Goal: Information Seeking & Learning: Learn about a topic

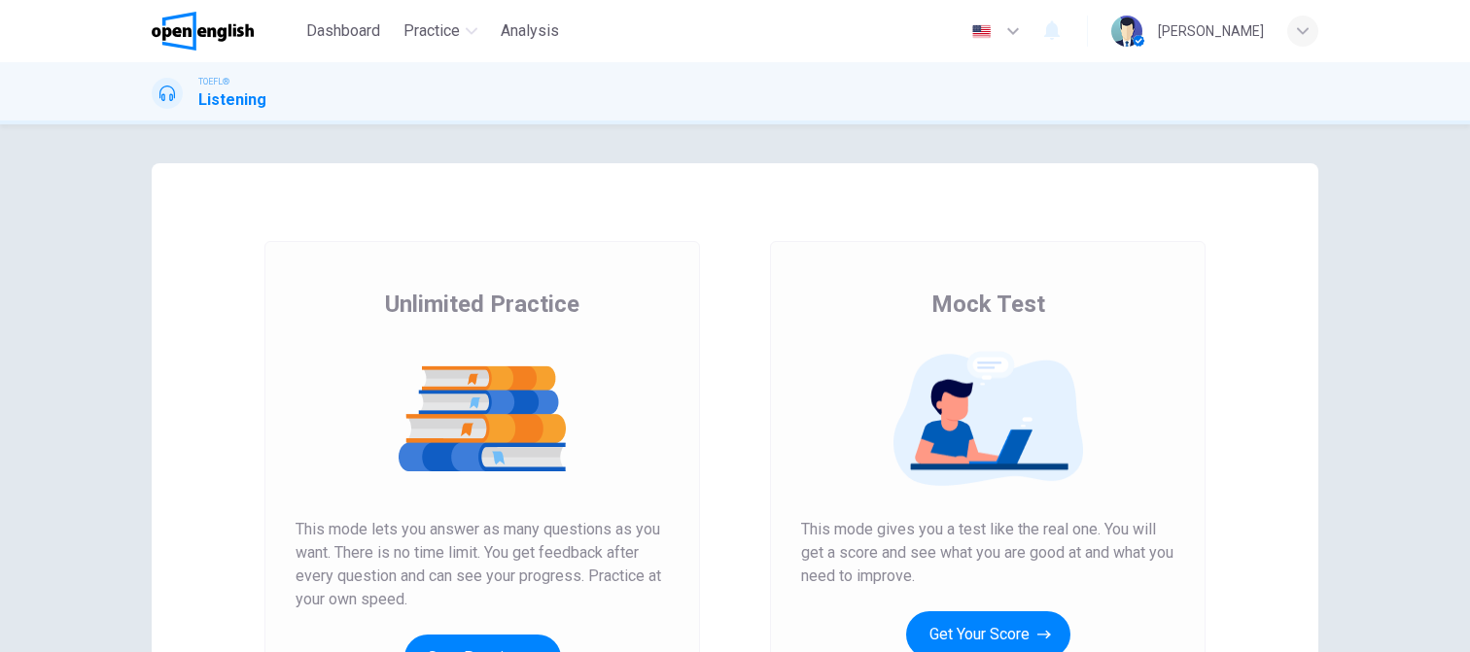
scroll to position [194, 0]
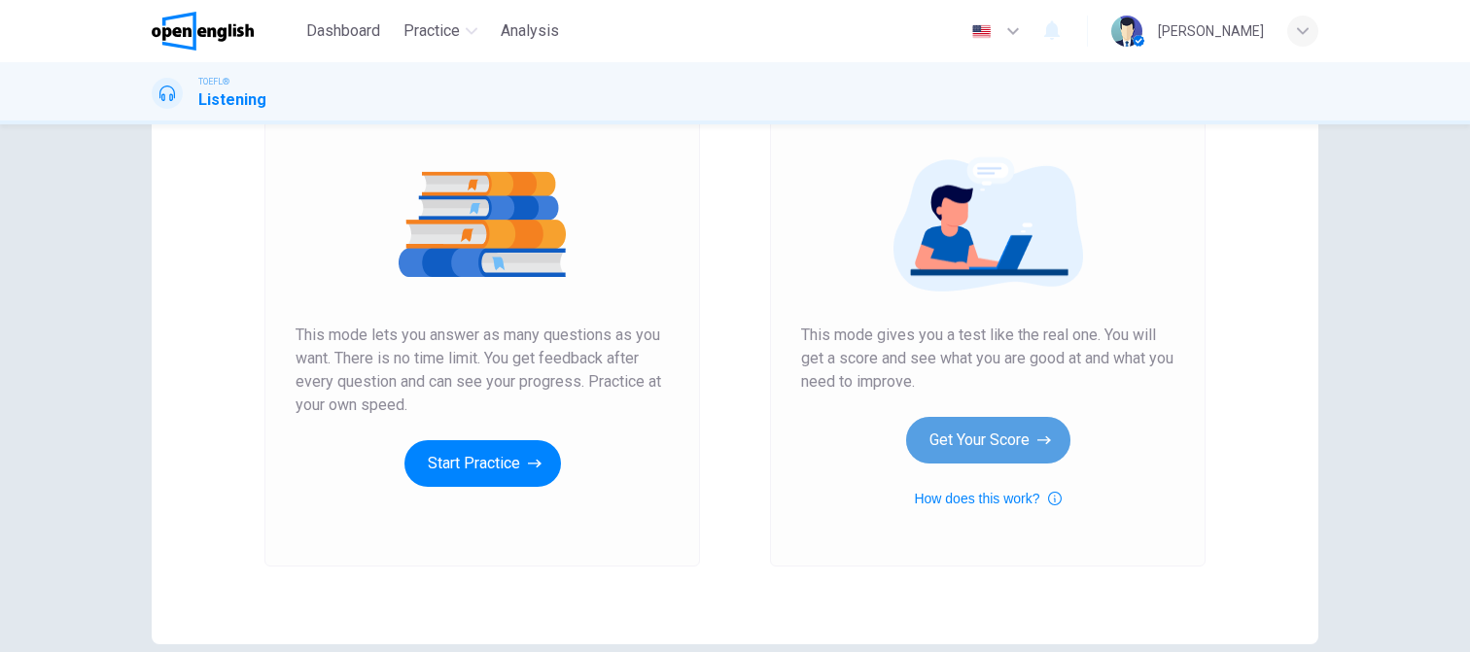
click at [978, 439] on button "Get Your Score" at bounding box center [988, 440] width 164 height 47
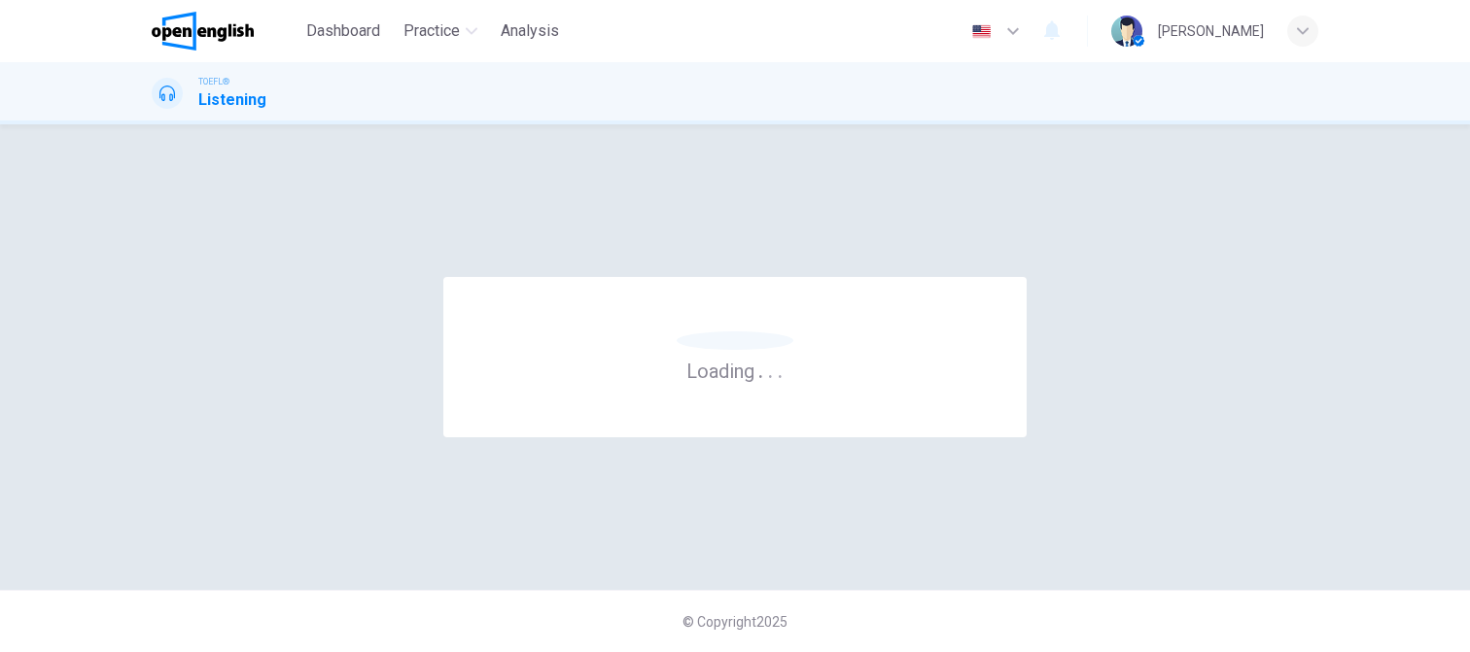
scroll to position [0, 0]
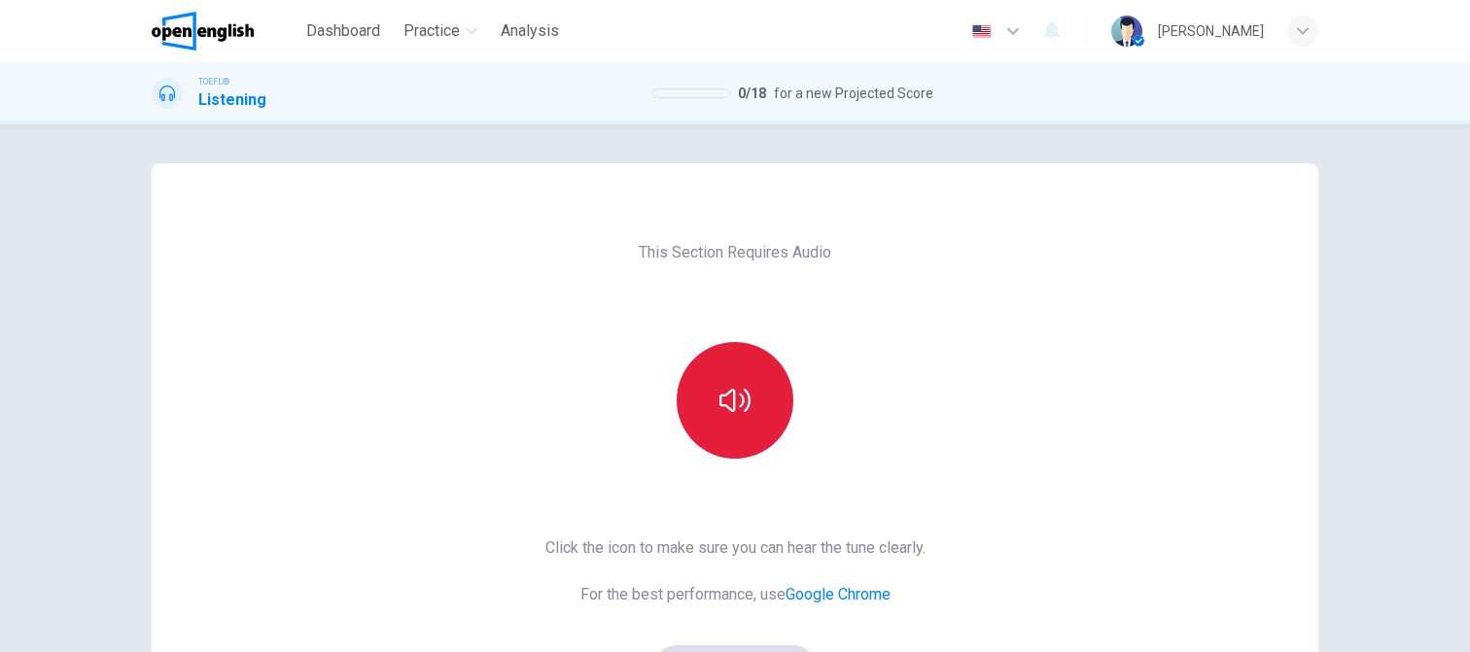
click at [723, 400] on icon "button" at bounding box center [734, 400] width 31 height 31
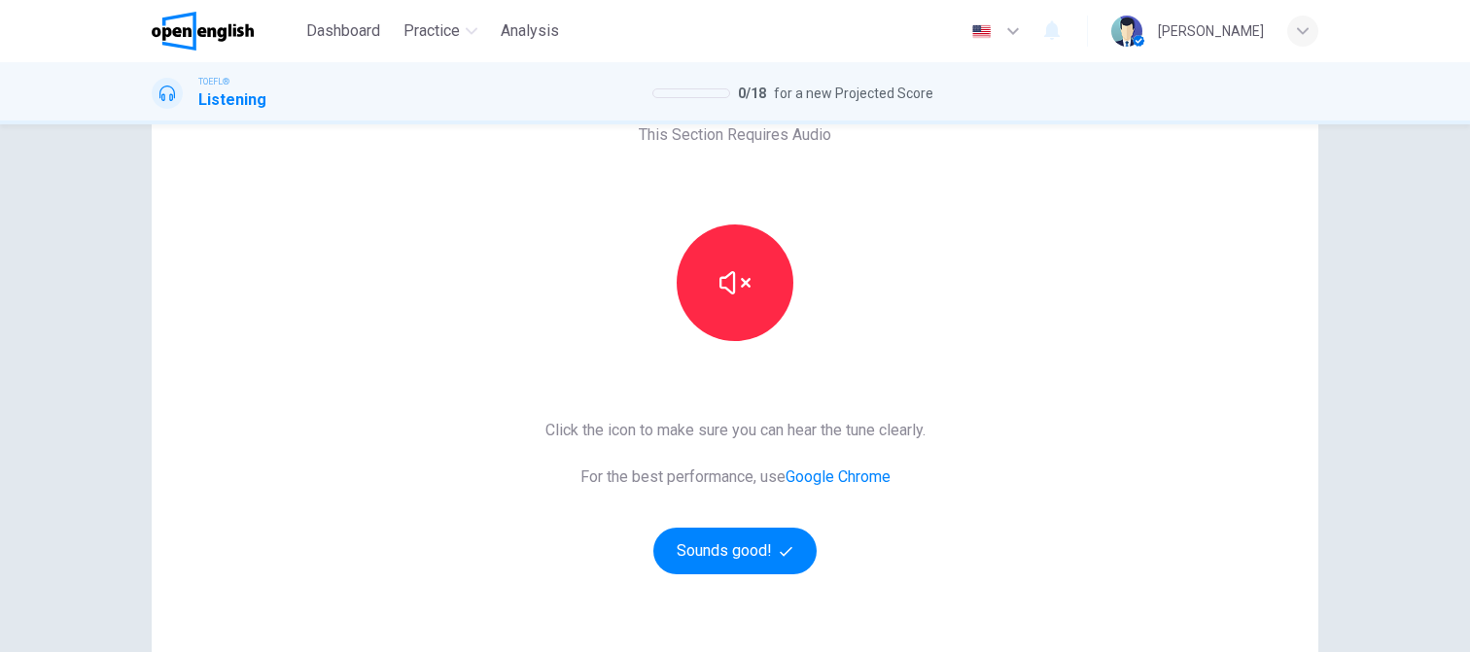
scroll to position [288, 0]
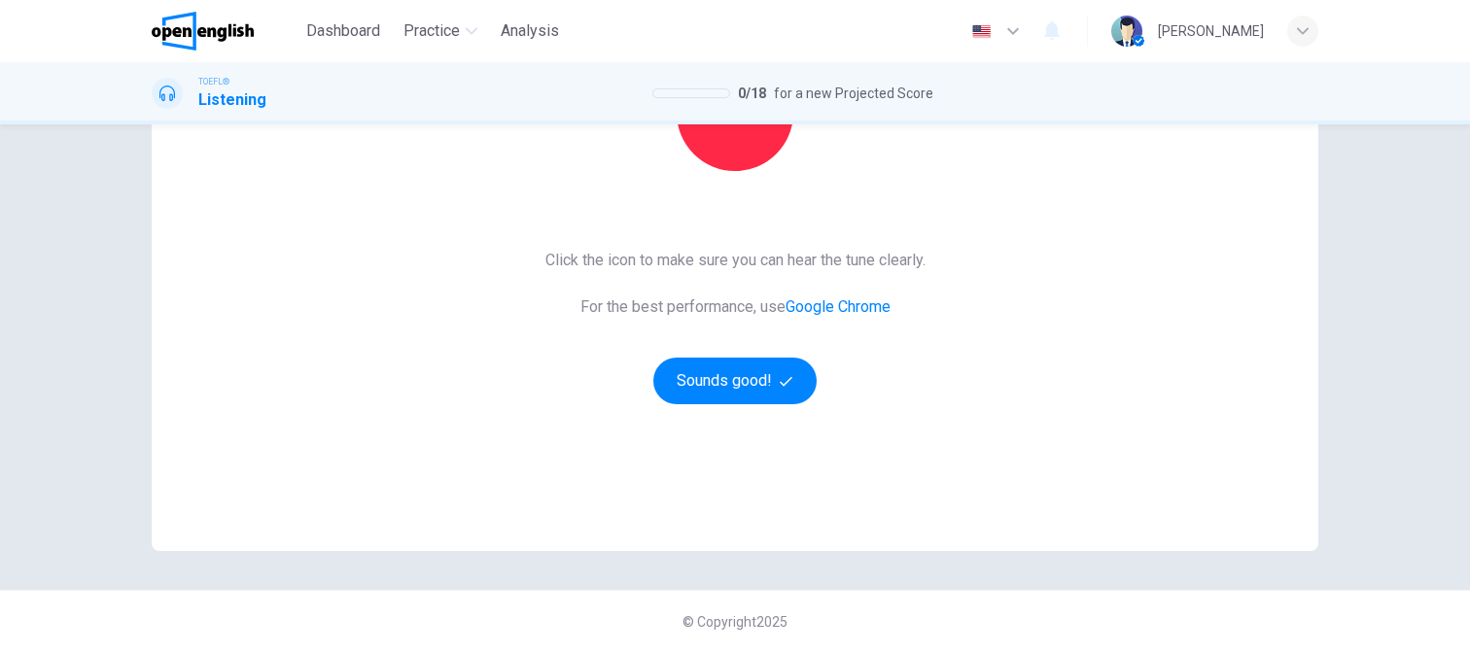
click at [1003, 406] on div "This Section Requires Audio Click the icon to make sure you can hear the tune c…" at bounding box center [735, 213] width 1166 height 675
click at [709, 383] on button "Sounds good!" at bounding box center [734, 381] width 163 height 47
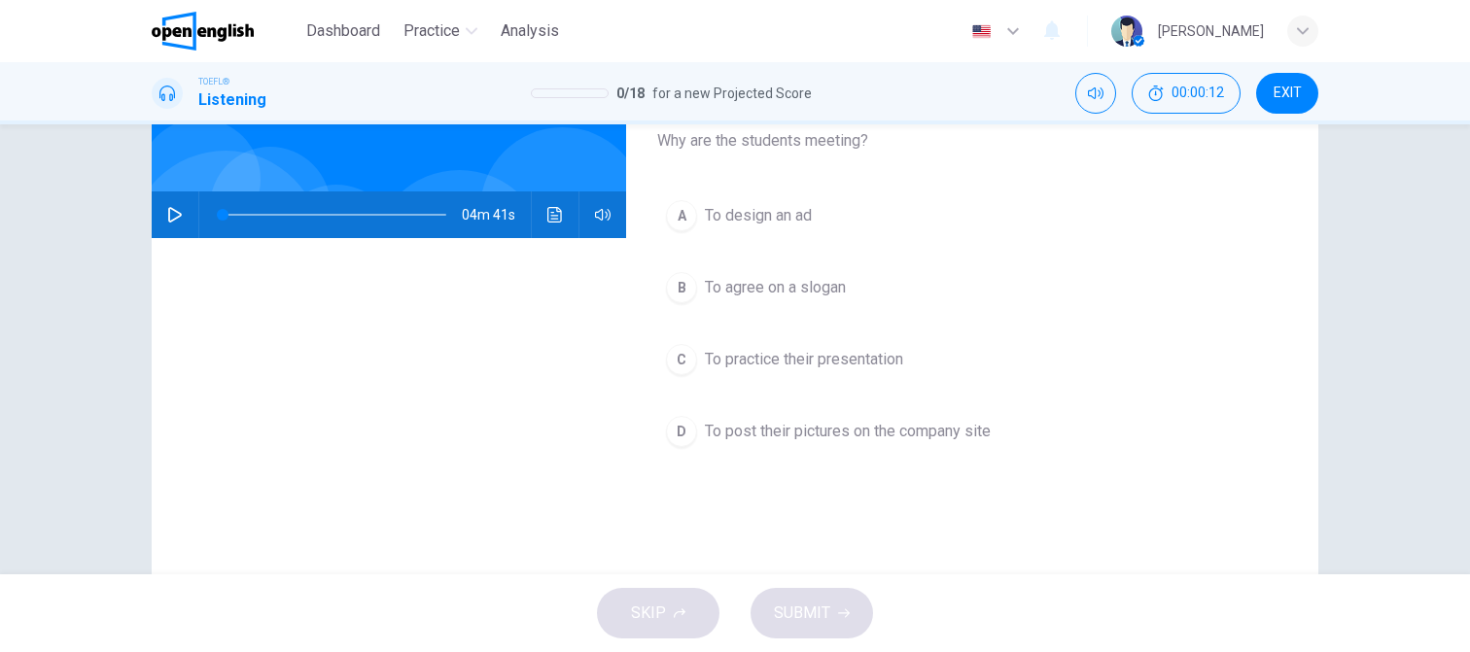
scroll to position [97, 0]
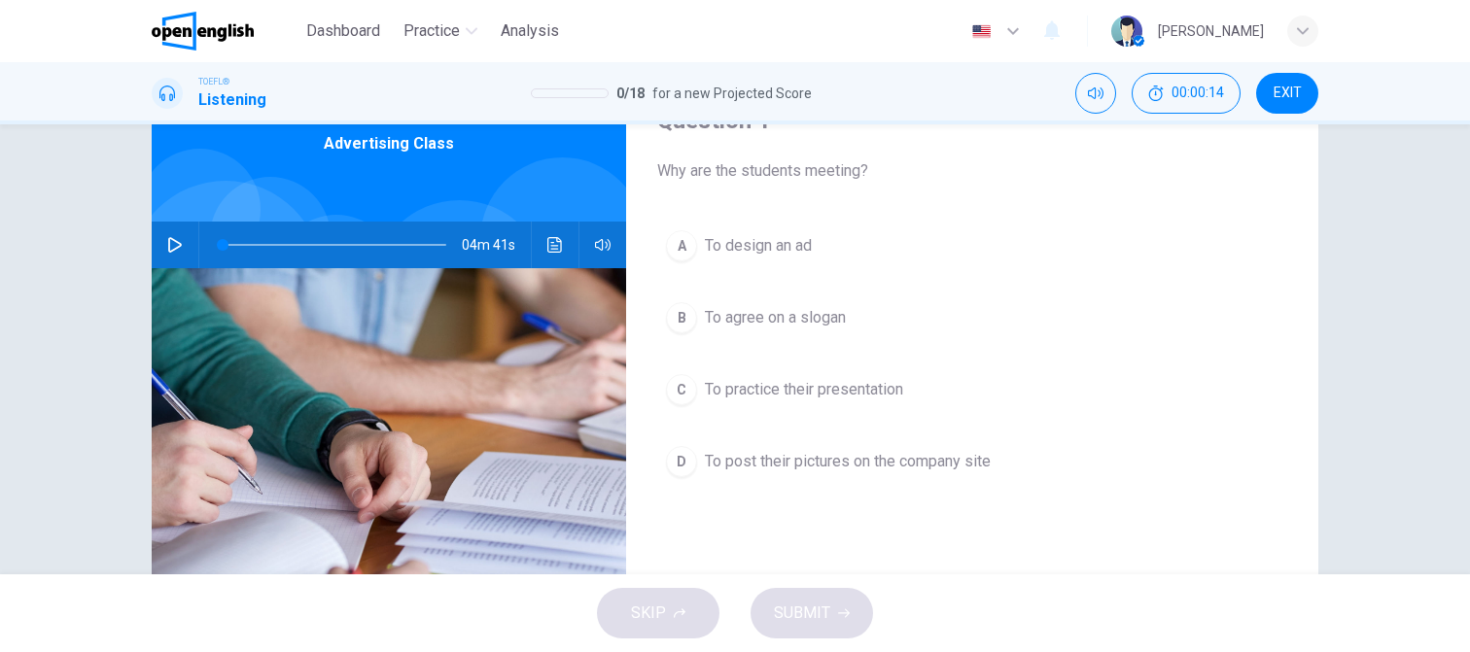
click at [168, 240] on icon "button" at bounding box center [175, 245] width 14 height 16
click at [167, 240] on icon "button" at bounding box center [175, 245] width 16 height 16
click at [170, 243] on icon "button" at bounding box center [175, 245] width 16 height 16
click at [727, 388] on span "To practice their presentation" at bounding box center [804, 389] width 198 height 23
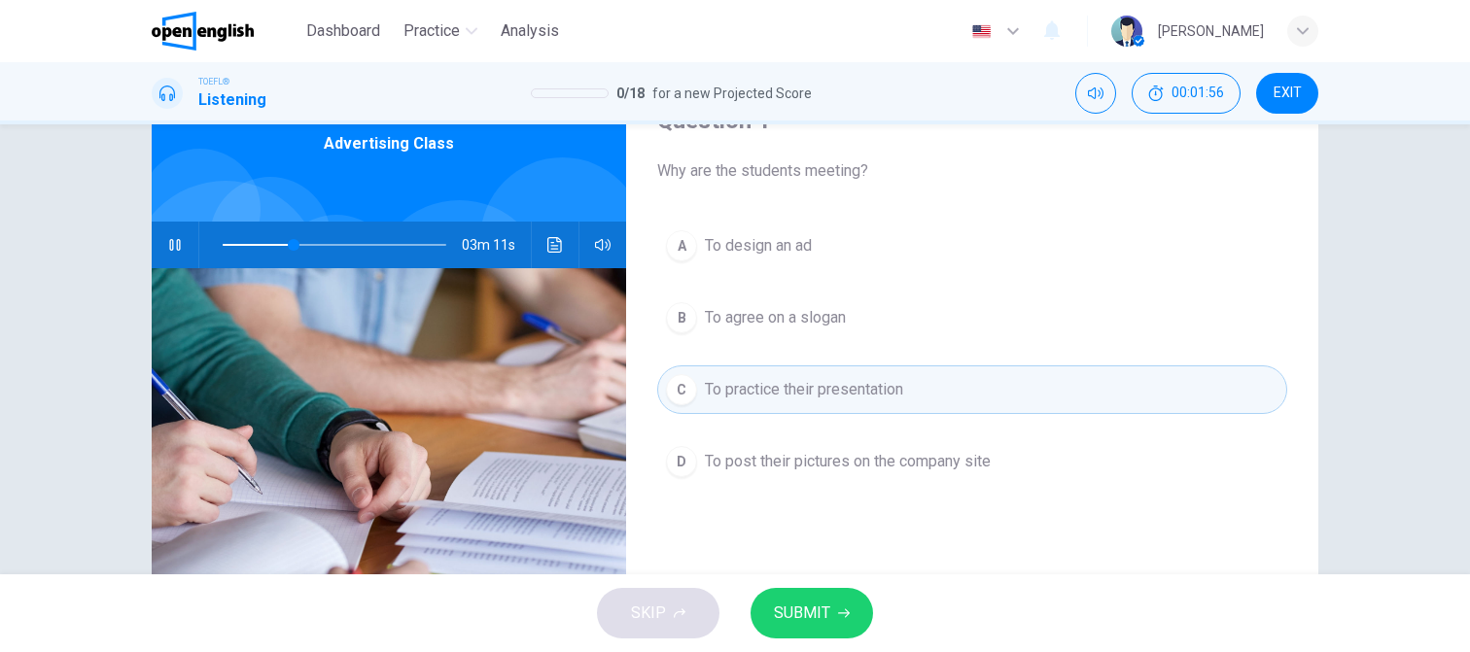
click at [842, 619] on button "SUBMIT" at bounding box center [811, 613] width 122 height 51
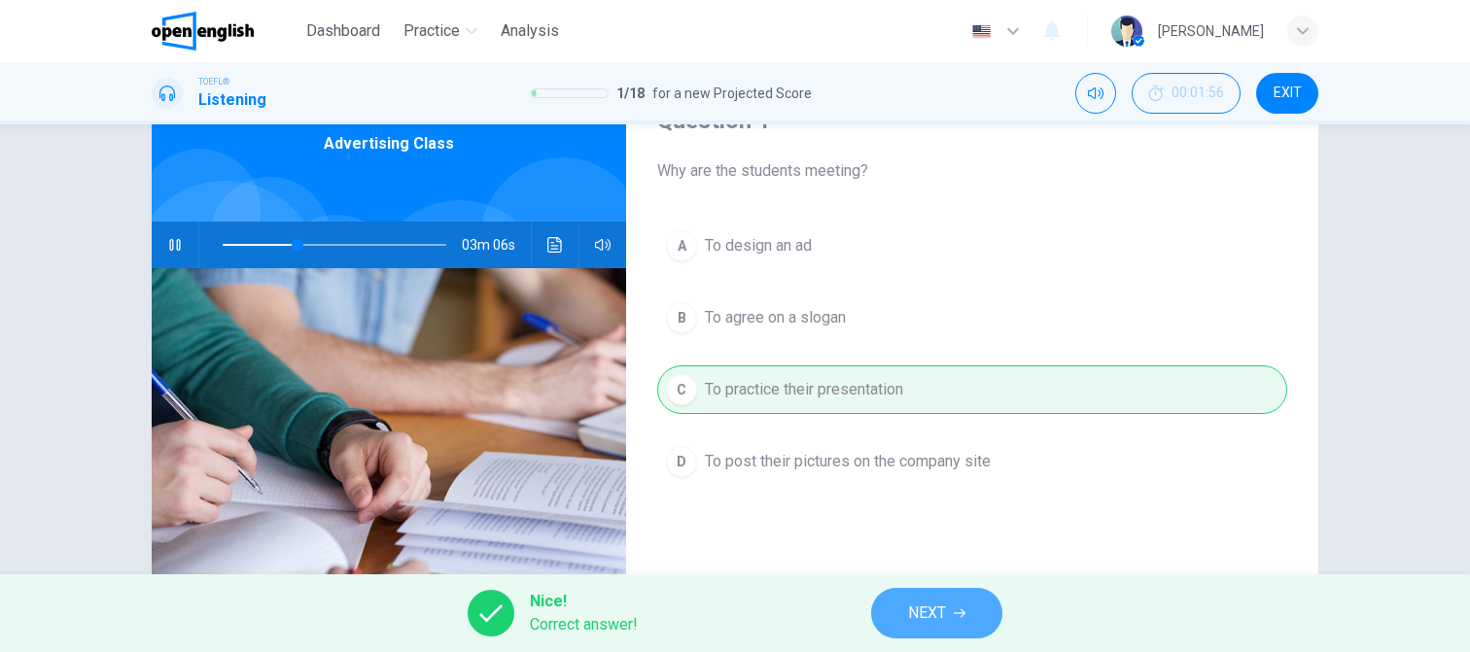
click at [941, 610] on span "NEXT" at bounding box center [927, 613] width 38 height 27
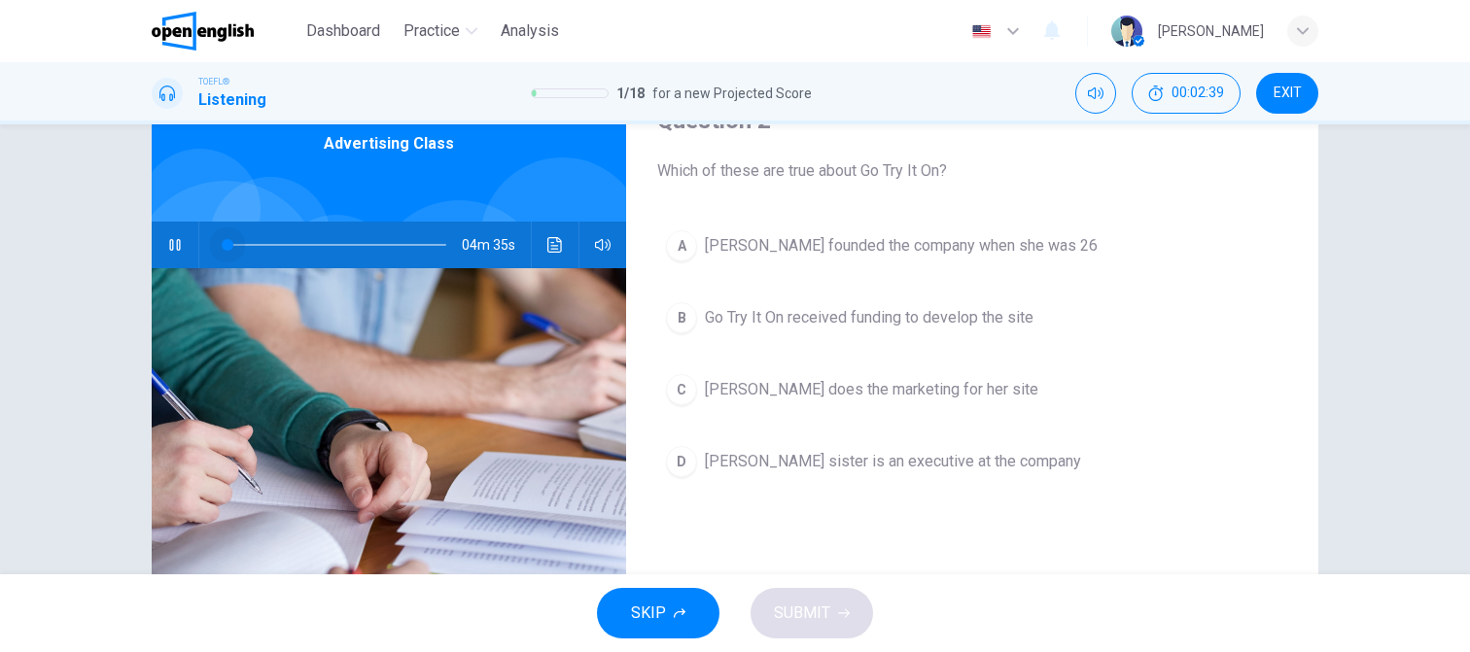
drag, startPoint x: 323, startPoint y: 248, endPoint x: 223, endPoint y: 260, distance: 100.8
click at [223, 251] on span at bounding box center [228, 245] width 12 height 12
click at [178, 241] on button "button" at bounding box center [174, 245] width 31 height 47
click at [260, 245] on span at bounding box center [270, 245] width 94 height 2
click at [168, 241] on icon "button" at bounding box center [175, 245] width 14 height 16
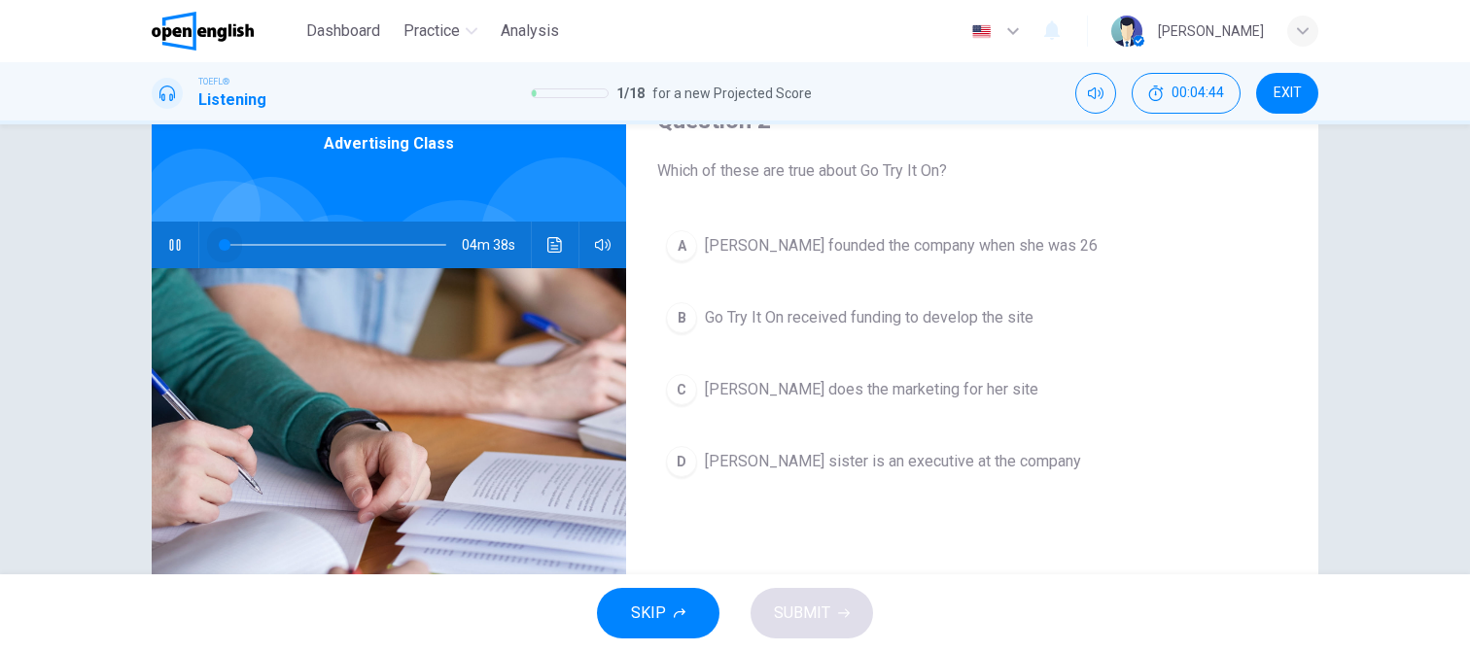
click at [223, 244] on span at bounding box center [224, 245] width 2 height 2
click at [861, 249] on span "[PERSON_NAME] founded the company when she was 26" at bounding box center [901, 245] width 393 height 23
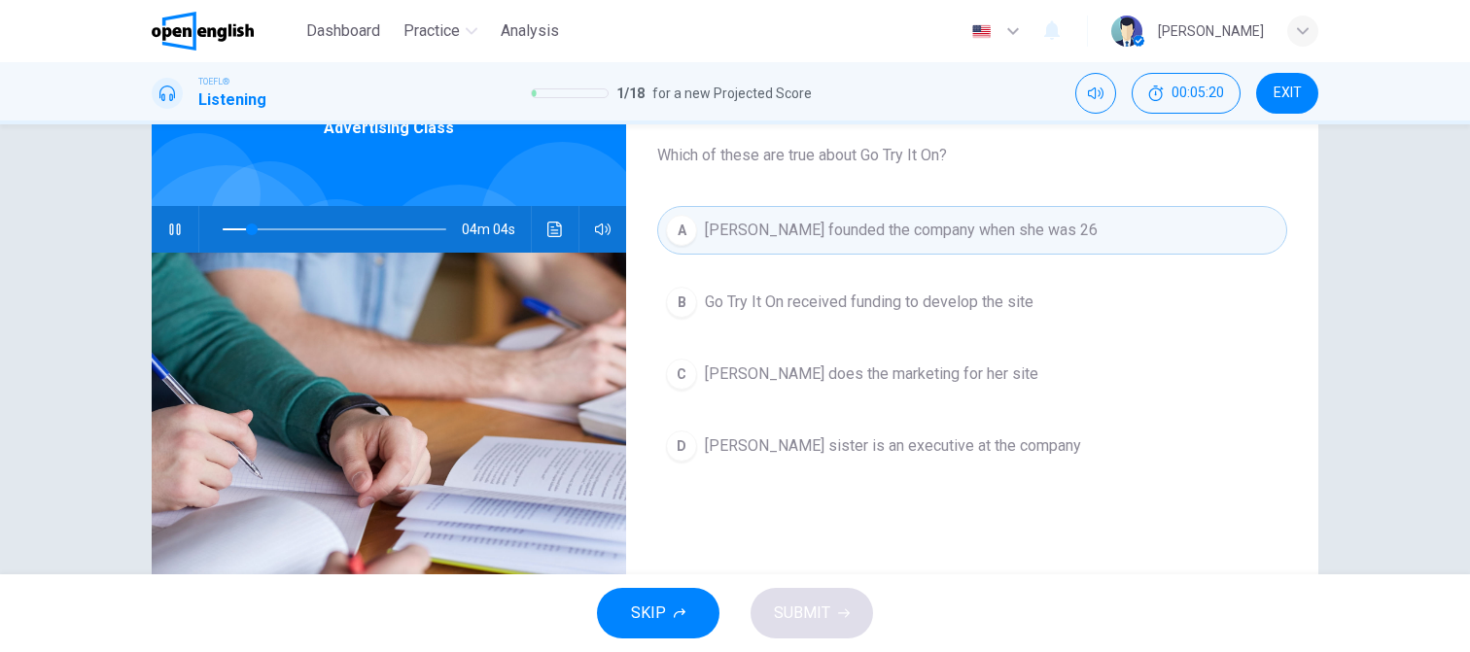
scroll to position [109, 0]
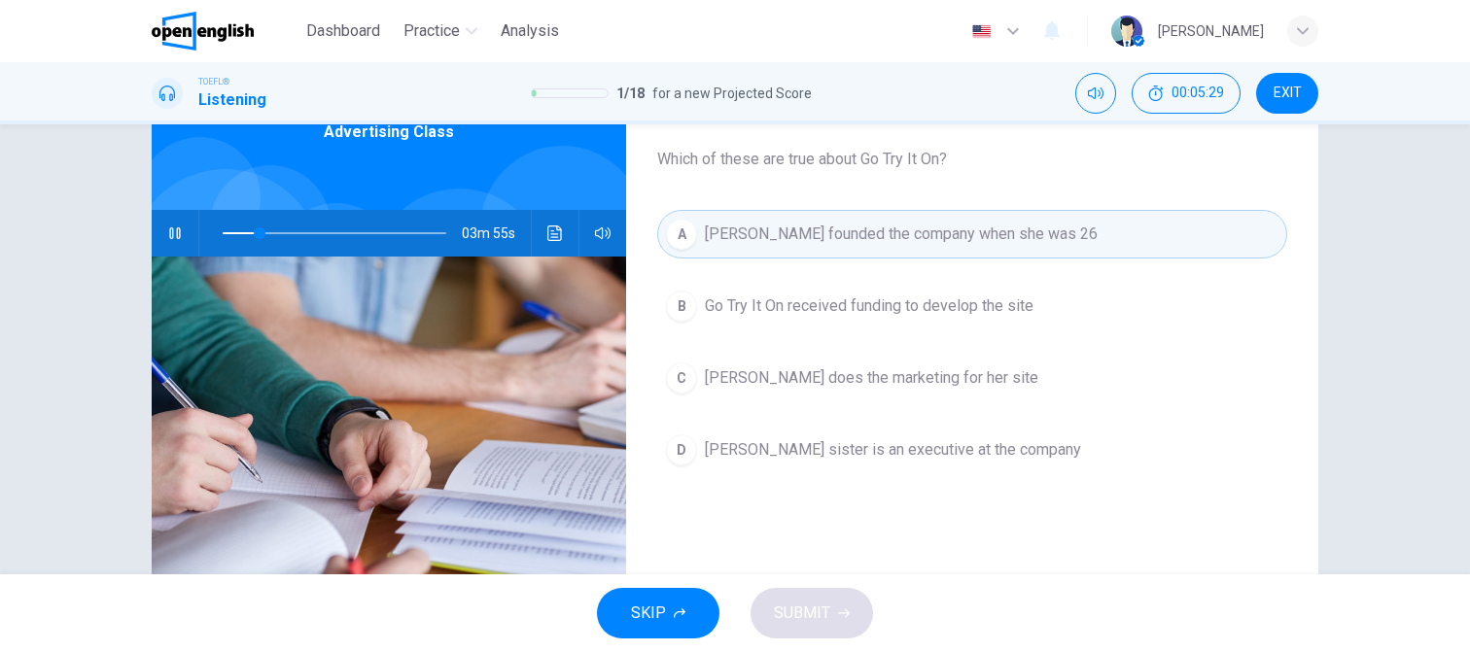
click at [816, 309] on span "Go Try It On received funding to develop the site" at bounding box center [869, 305] width 329 height 23
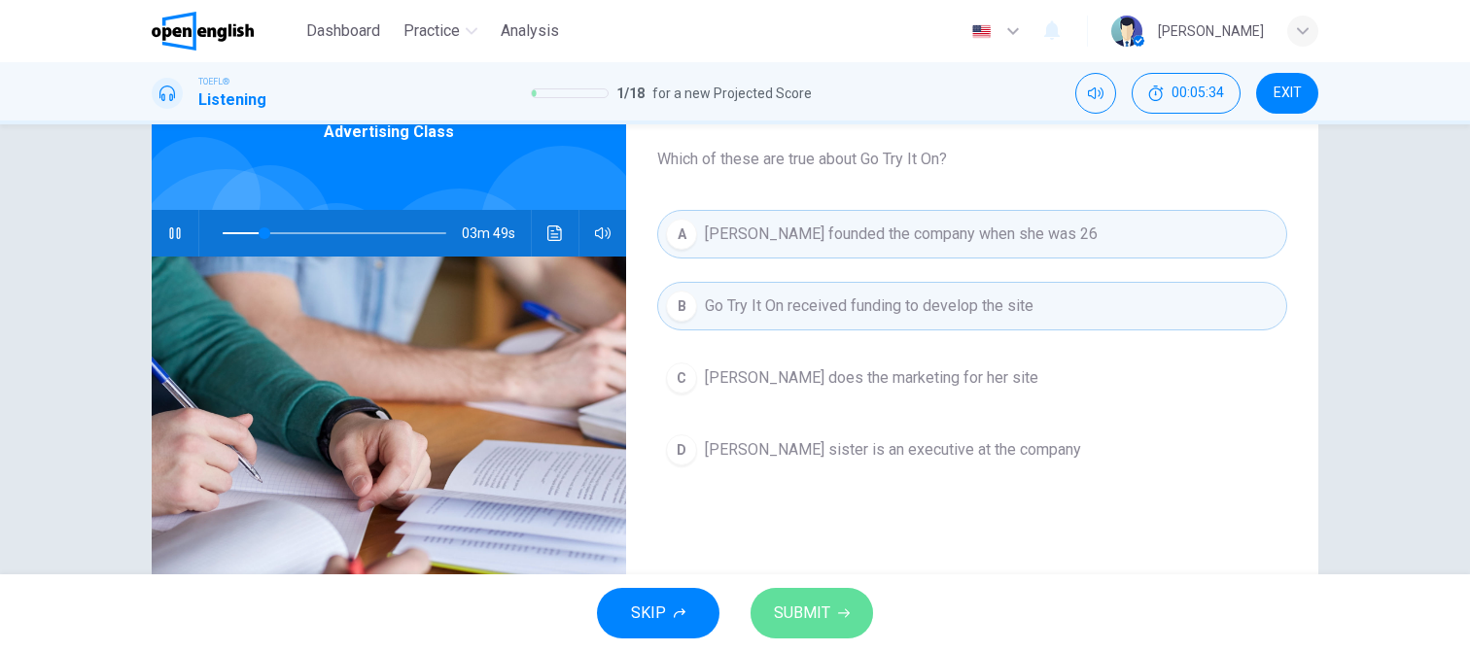
click at [802, 613] on span "SUBMIT" at bounding box center [802, 613] width 56 height 27
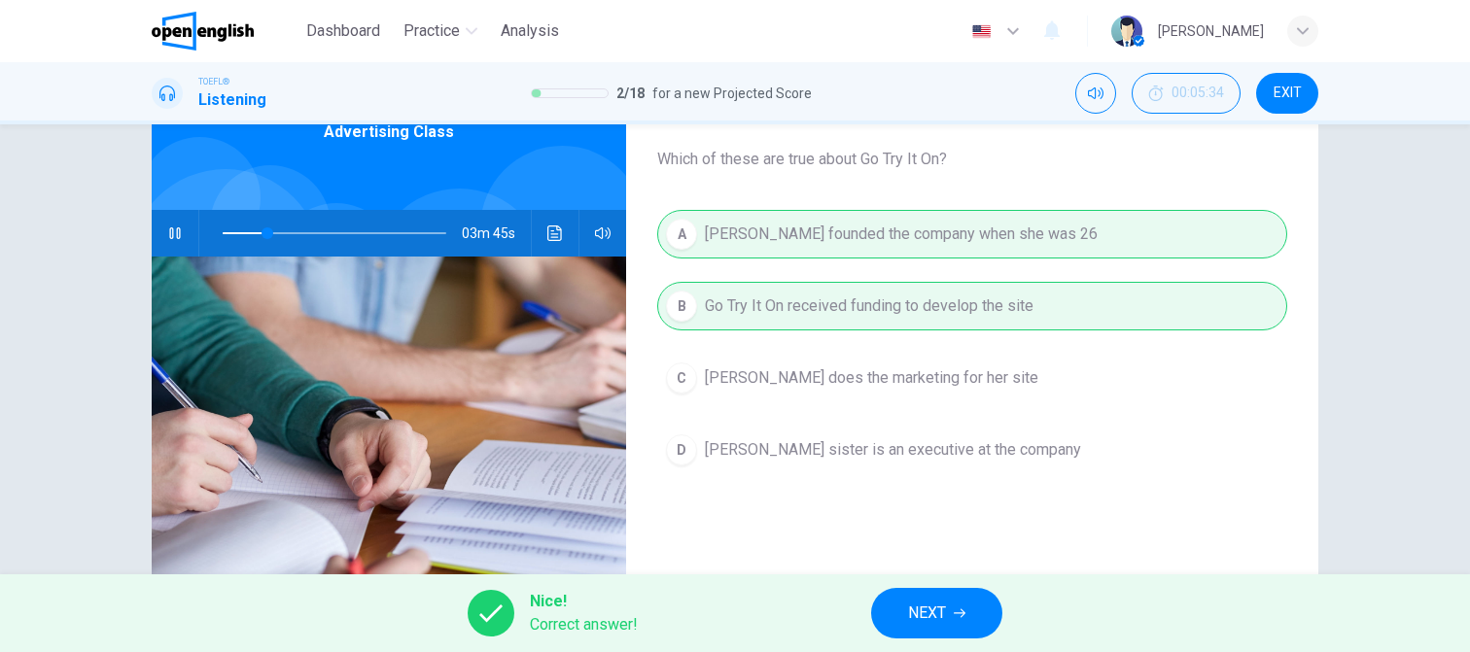
click at [177, 234] on icon "button" at bounding box center [175, 233] width 16 height 16
click at [917, 606] on span "NEXT" at bounding box center [927, 613] width 38 height 27
type input "**"
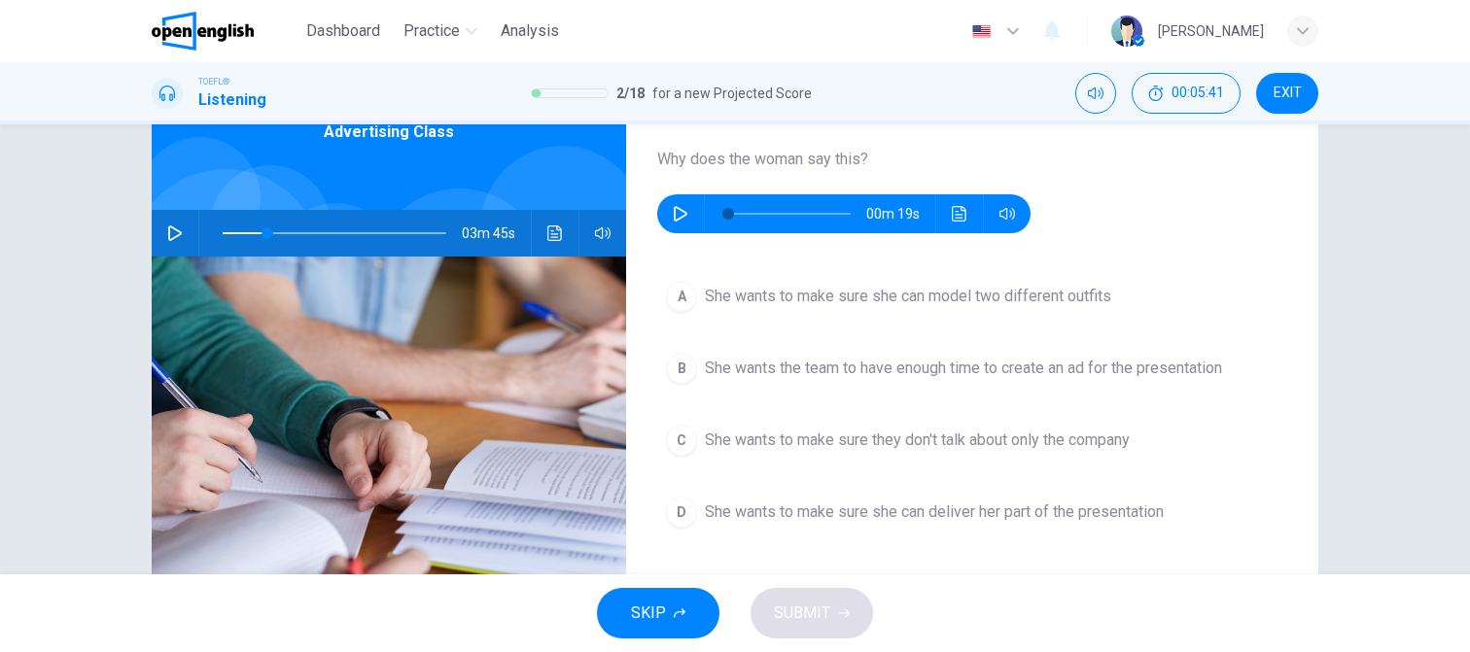
click at [673, 213] on icon "button" at bounding box center [681, 214] width 16 height 16
click at [675, 215] on icon "button" at bounding box center [681, 214] width 16 height 16
type input "*"
click at [739, 506] on span "She wants to make sure she can deliver her part of the presentation" at bounding box center [934, 512] width 459 height 23
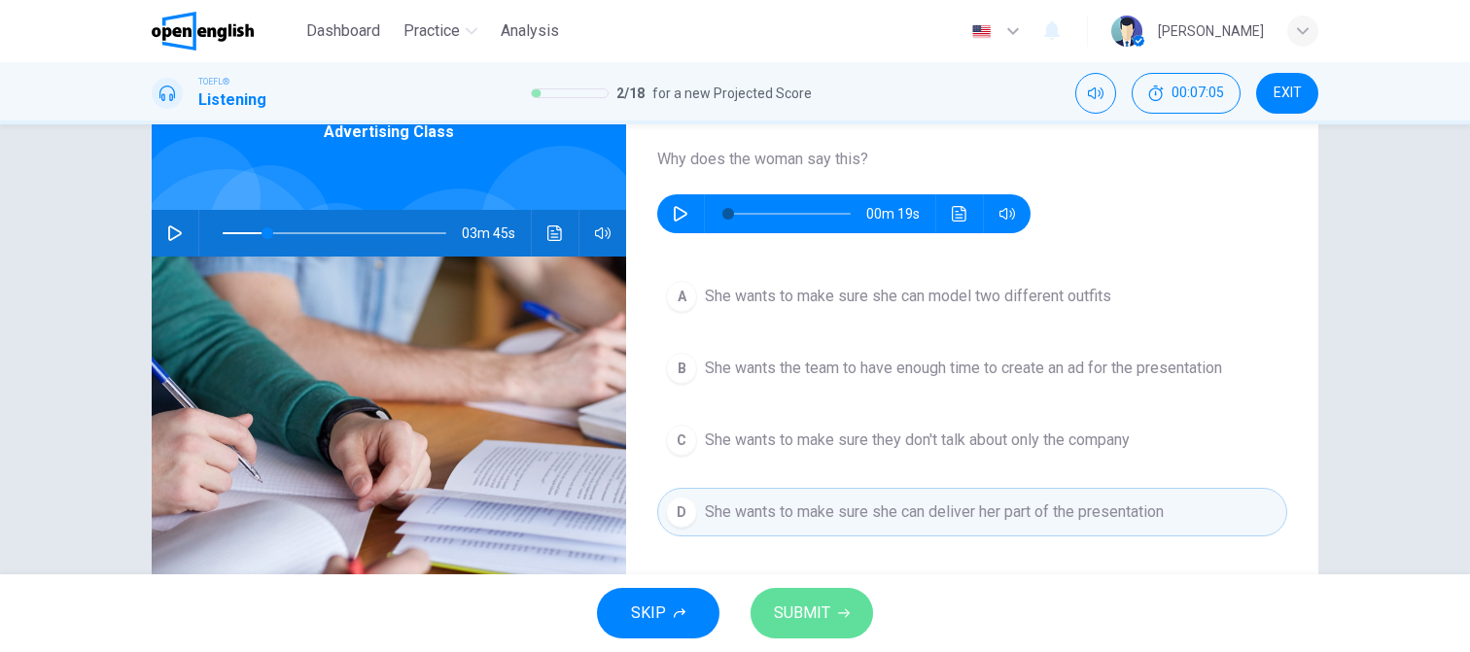
click at [792, 607] on span "SUBMIT" at bounding box center [802, 613] width 56 height 27
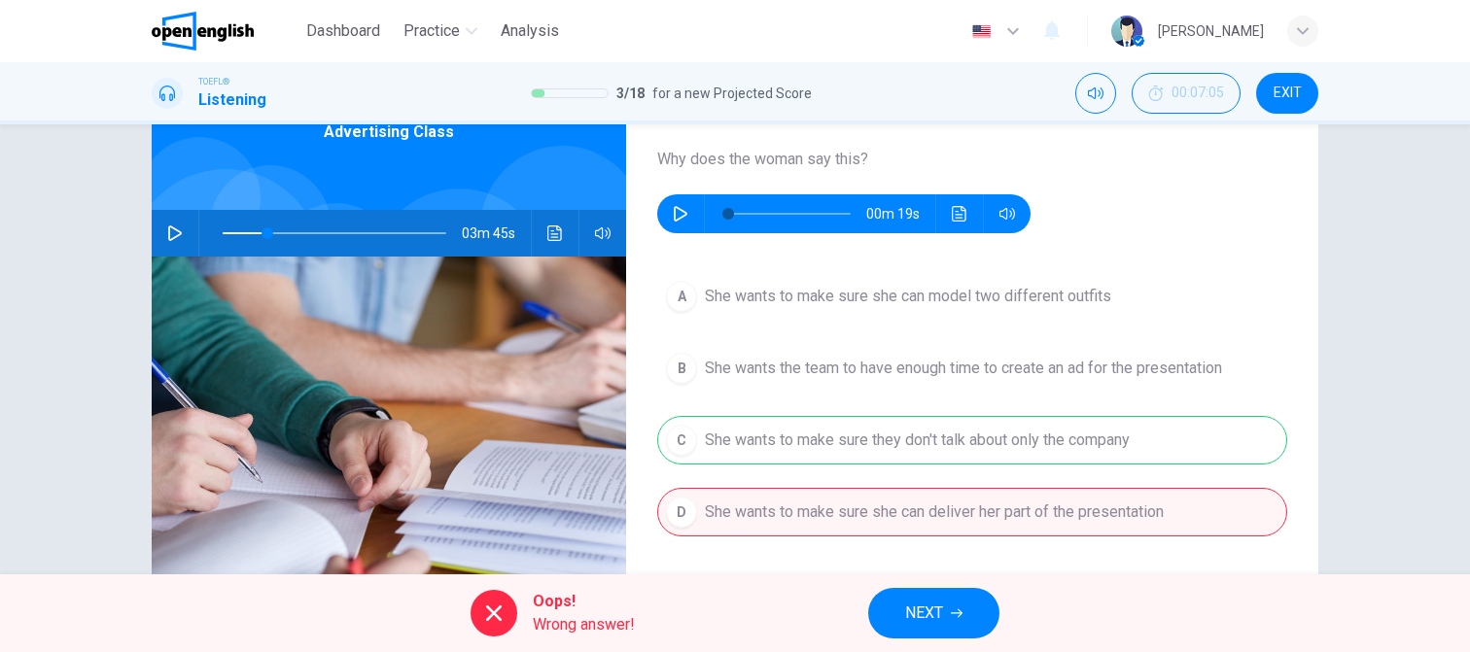
click at [921, 626] on span "NEXT" at bounding box center [924, 613] width 38 height 27
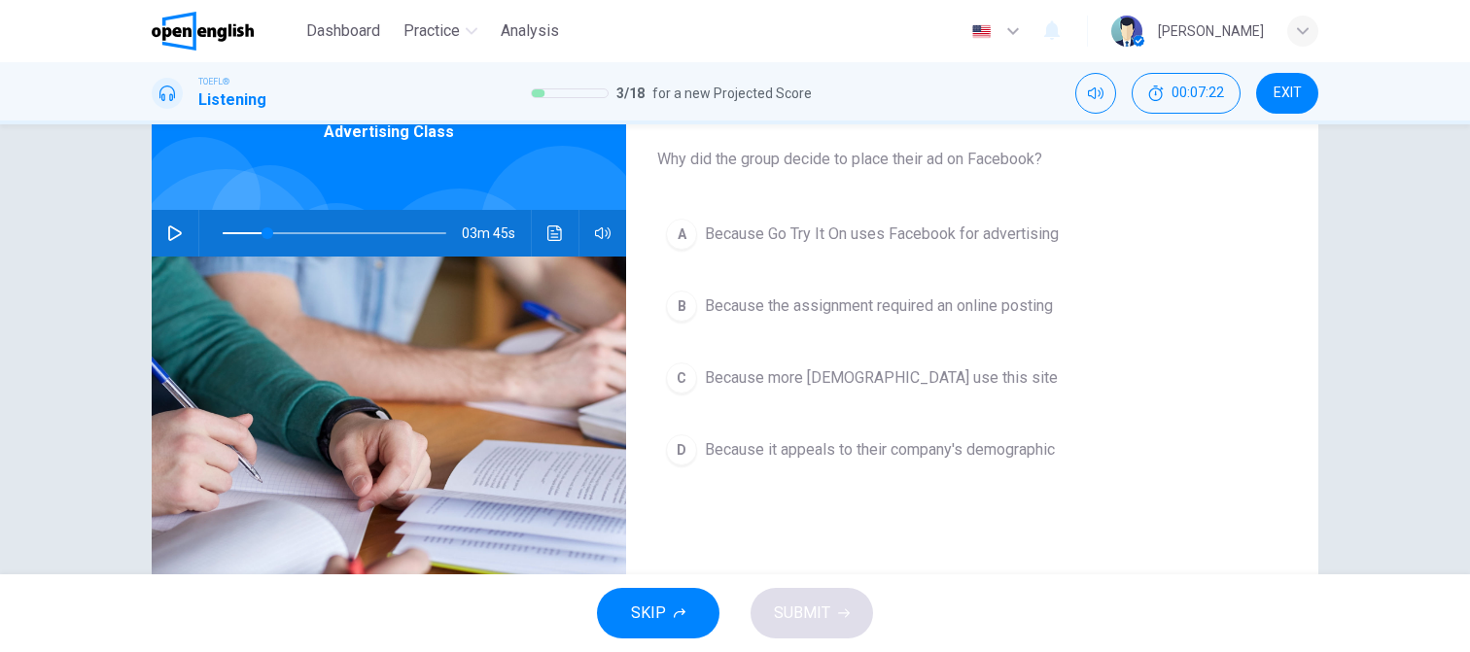
click at [168, 231] on icon "button" at bounding box center [175, 233] width 16 height 16
click at [780, 447] on span "Because it appeals to their company's demographic" at bounding box center [880, 449] width 350 height 23
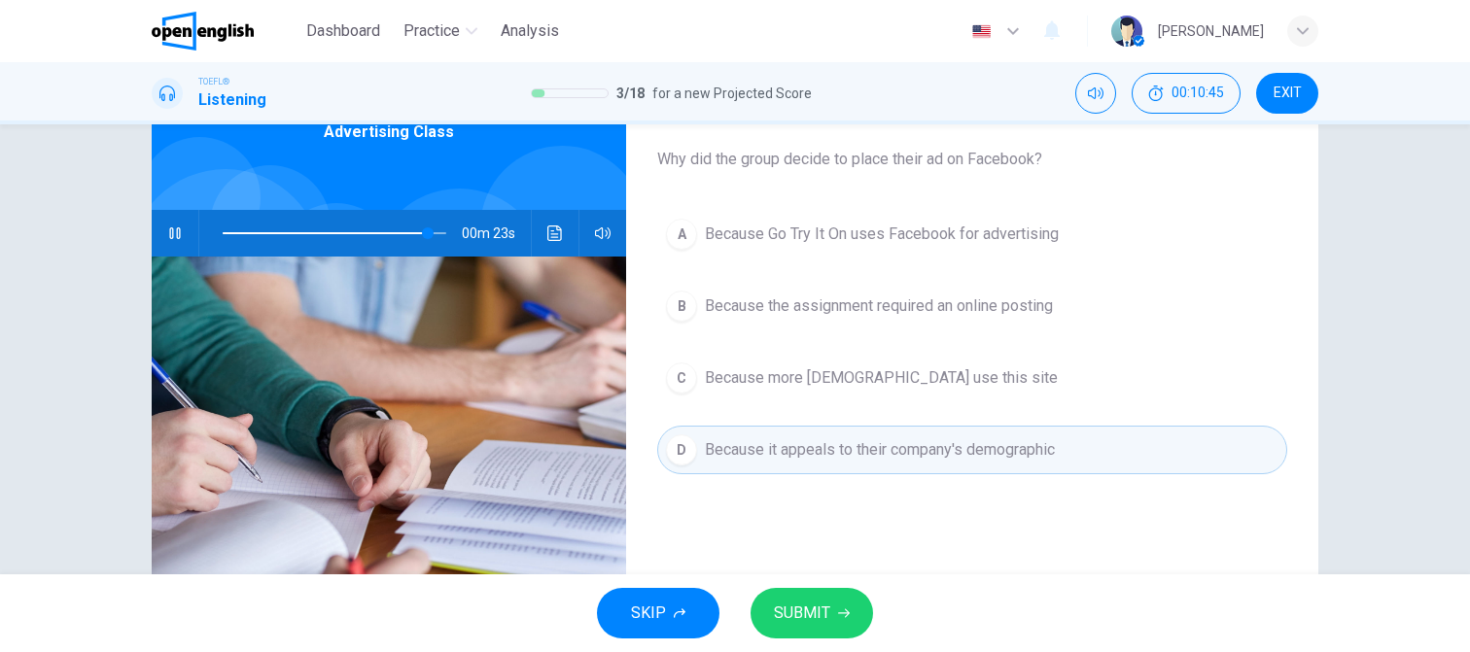
drag, startPoint x: 810, startPoint y: 607, endPoint x: 805, endPoint y: 544, distance: 63.4
click at [810, 609] on span "SUBMIT" at bounding box center [802, 613] width 56 height 27
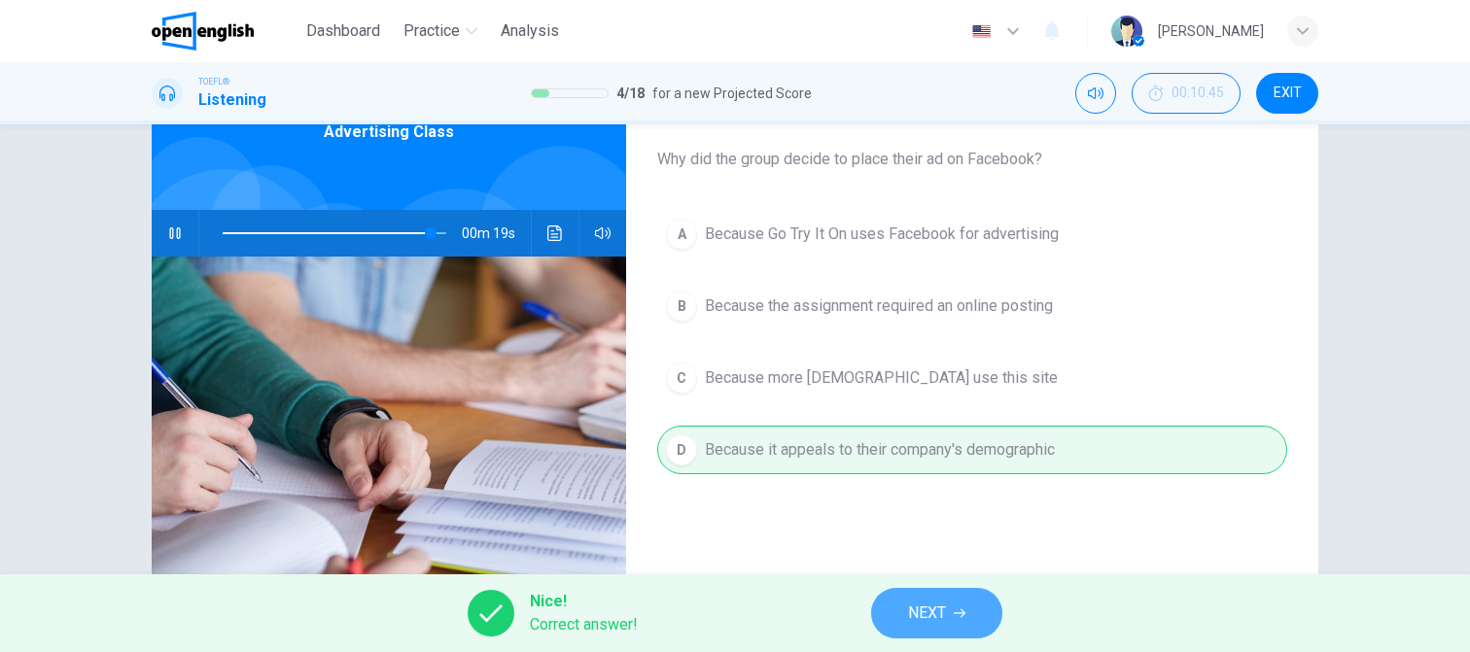
click at [941, 611] on span "NEXT" at bounding box center [927, 613] width 38 height 27
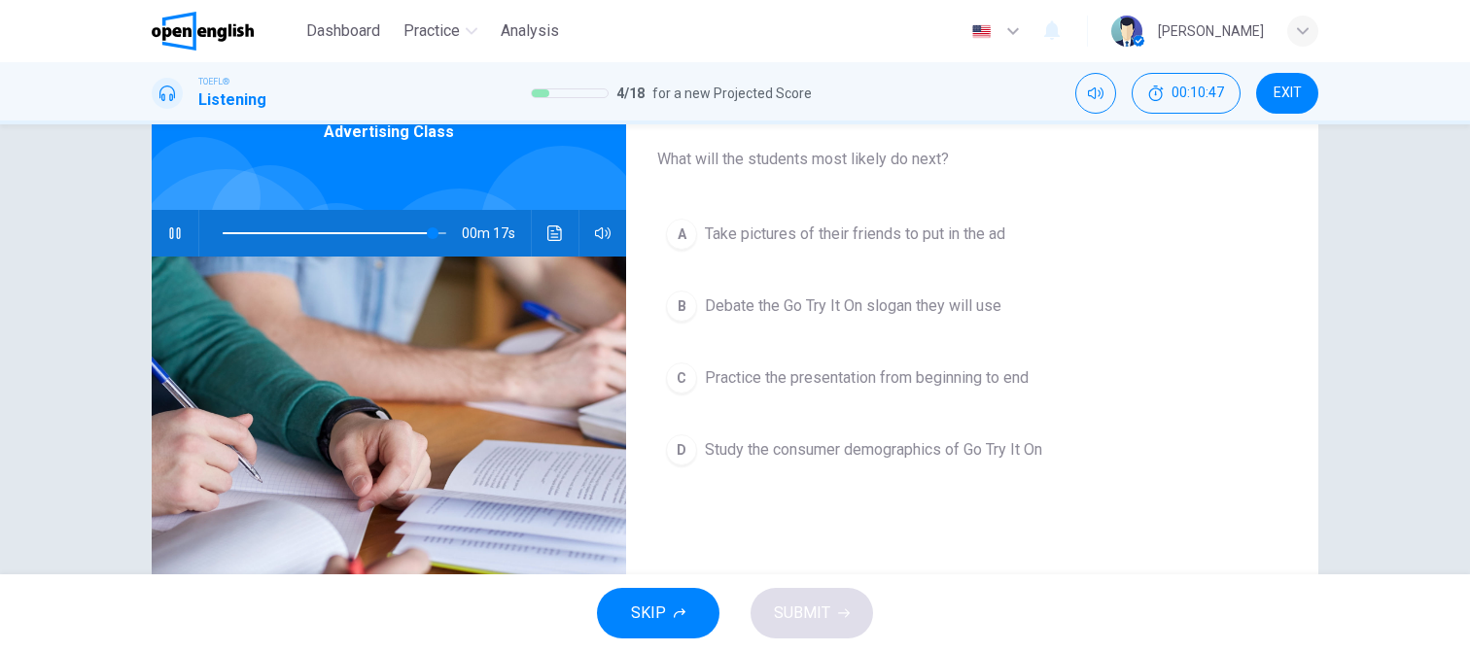
click at [159, 237] on button "button" at bounding box center [174, 233] width 31 height 47
click at [172, 234] on icon "button" at bounding box center [175, 233] width 16 height 16
click at [408, 231] on span at bounding box center [335, 233] width 224 height 27
click at [391, 225] on span at bounding box center [335, 233] width 224 height 27
click at [167, 232] on icon "button" at bounding box center [175, 233] width 16 height 16
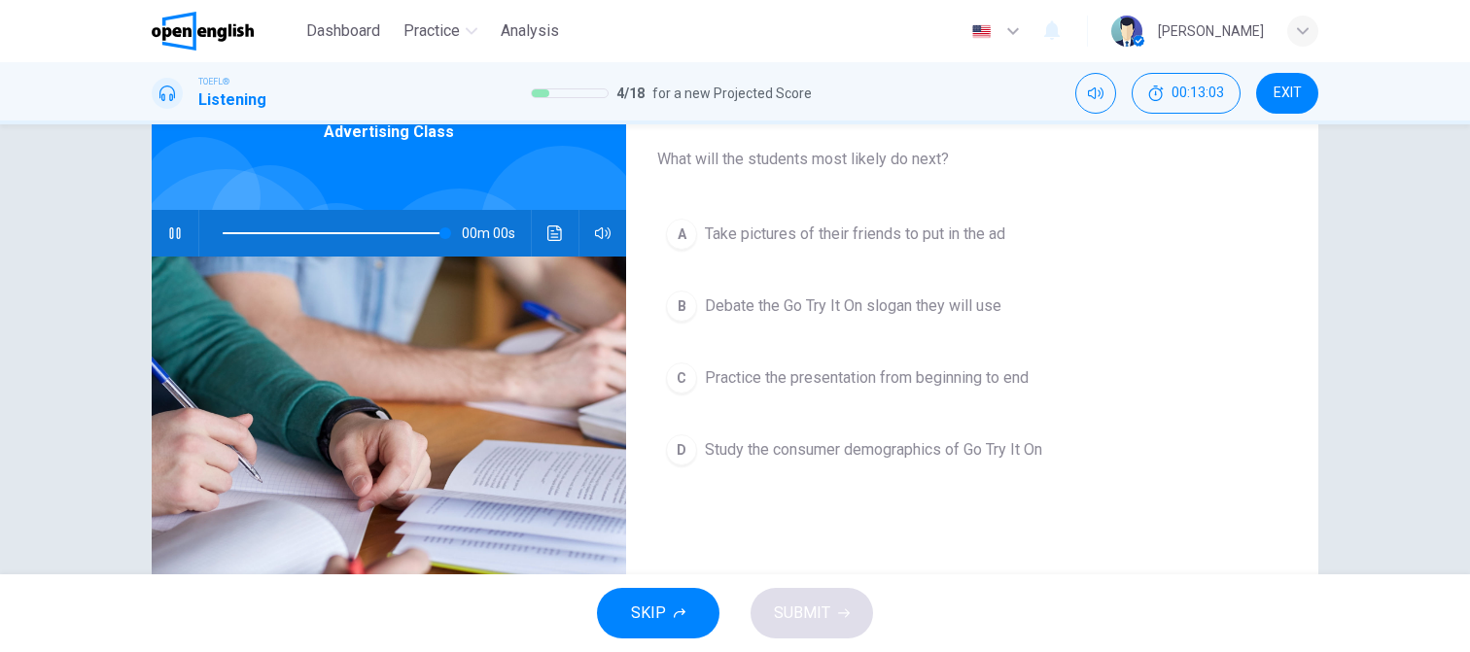
type input "*"
click at [870, 294] on span "Debate the Go Try It On slogan they will use" at bounding box center [853, 305] width 296 height 23
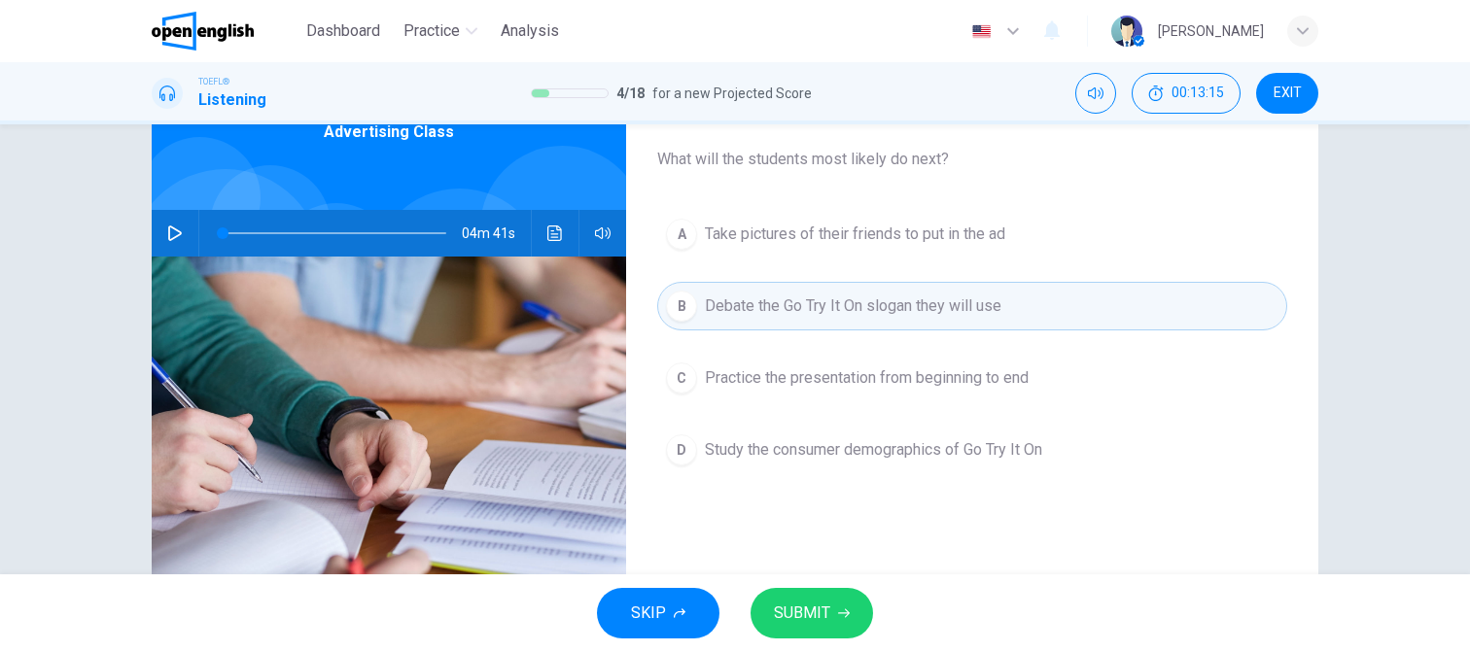
drag, startPoint x: 813, startPoint y: 613, endPoint x: 805, endPoint y: 451, distance: 162.5
click at [813, 613] on span "SUBMIT" at bounding box center [802, 613] width 56 height 27
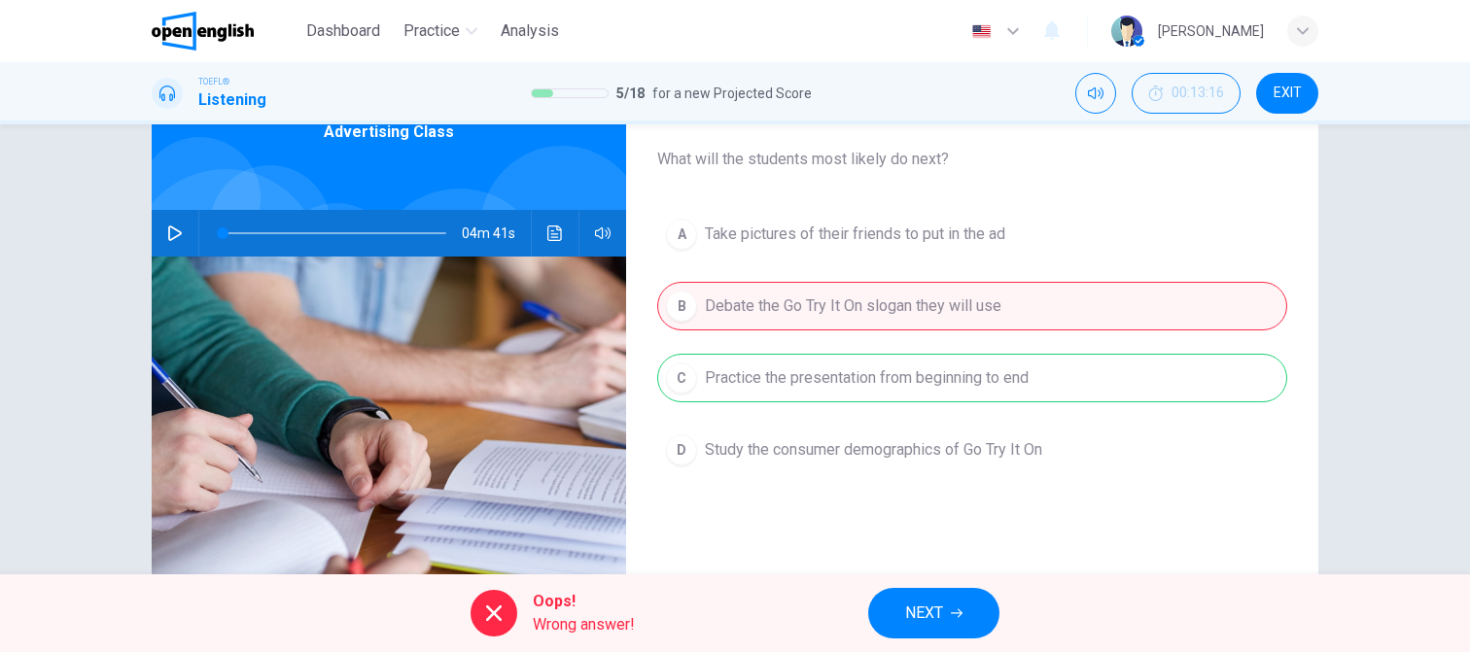
click at [935, 609] on span "NEXT" at bounding box center [924, 613] width 38 height 27
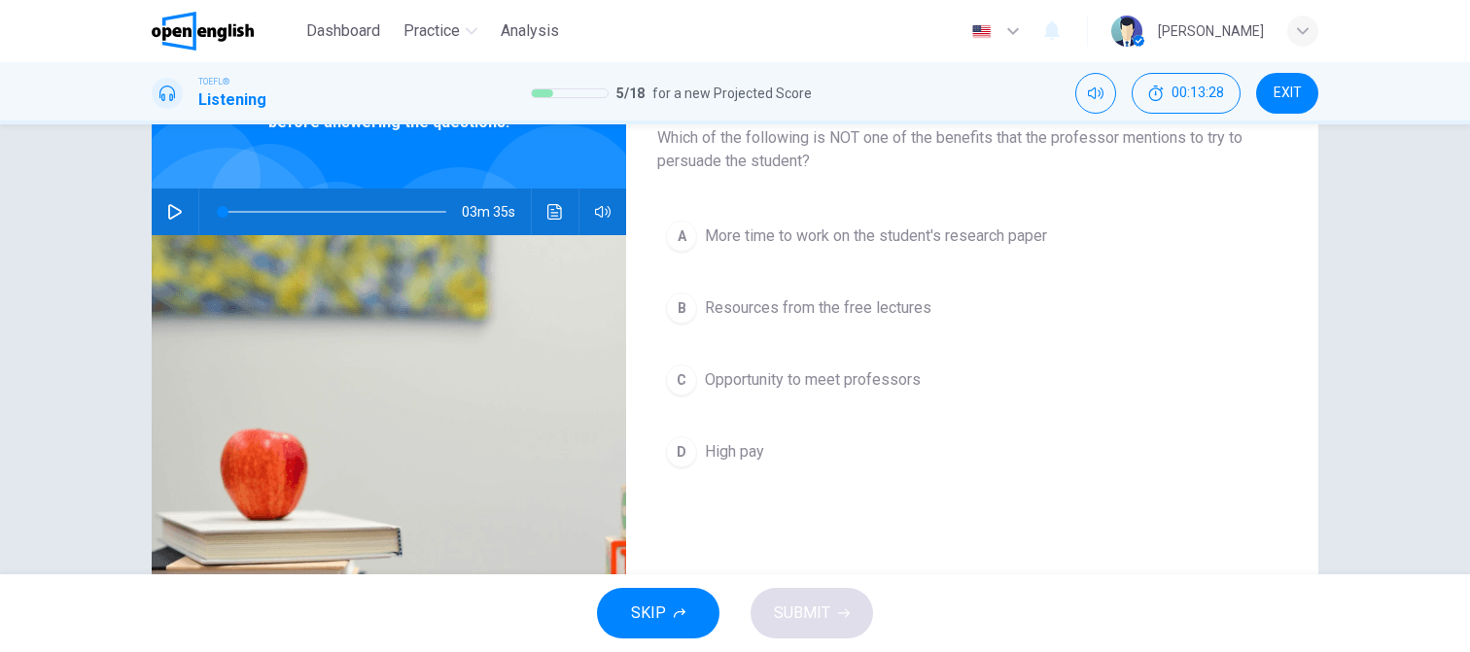
scroll to position [97, 0]
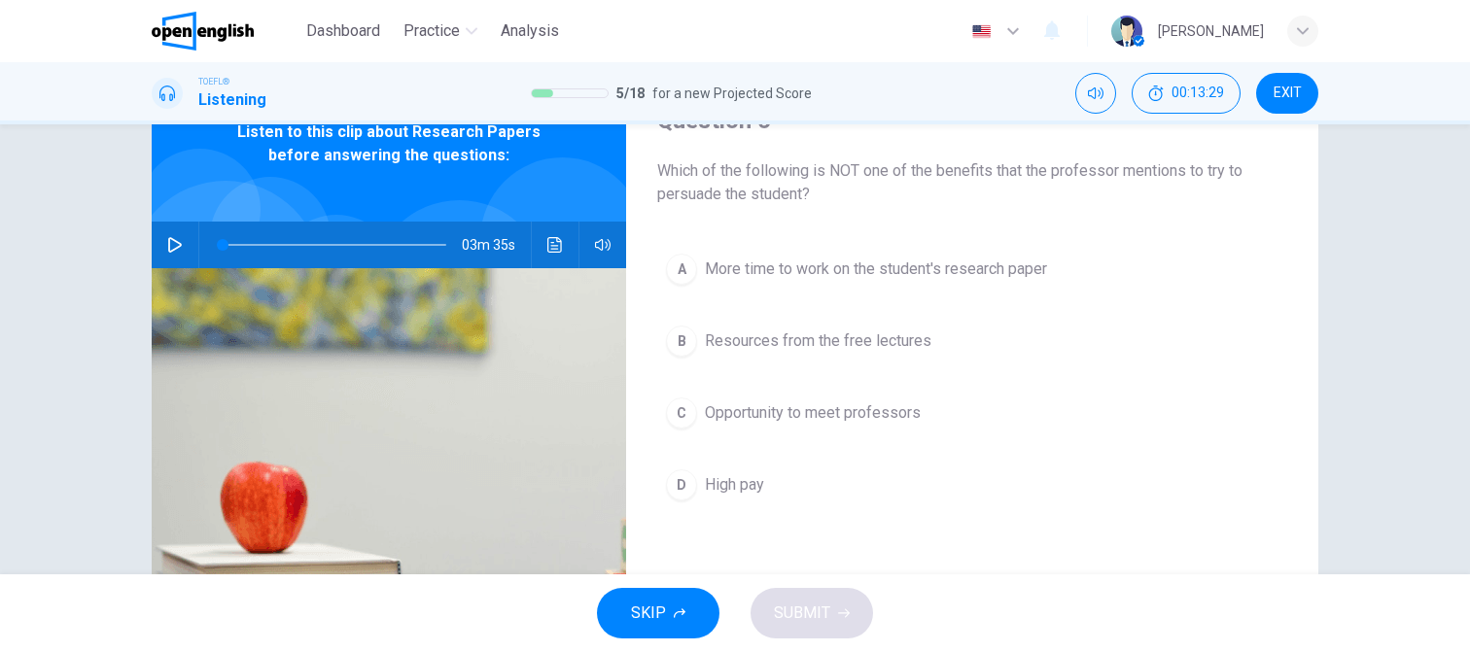
click at [168, 245] on icon "button" at bounding box center [175, 245] width 16 height 16
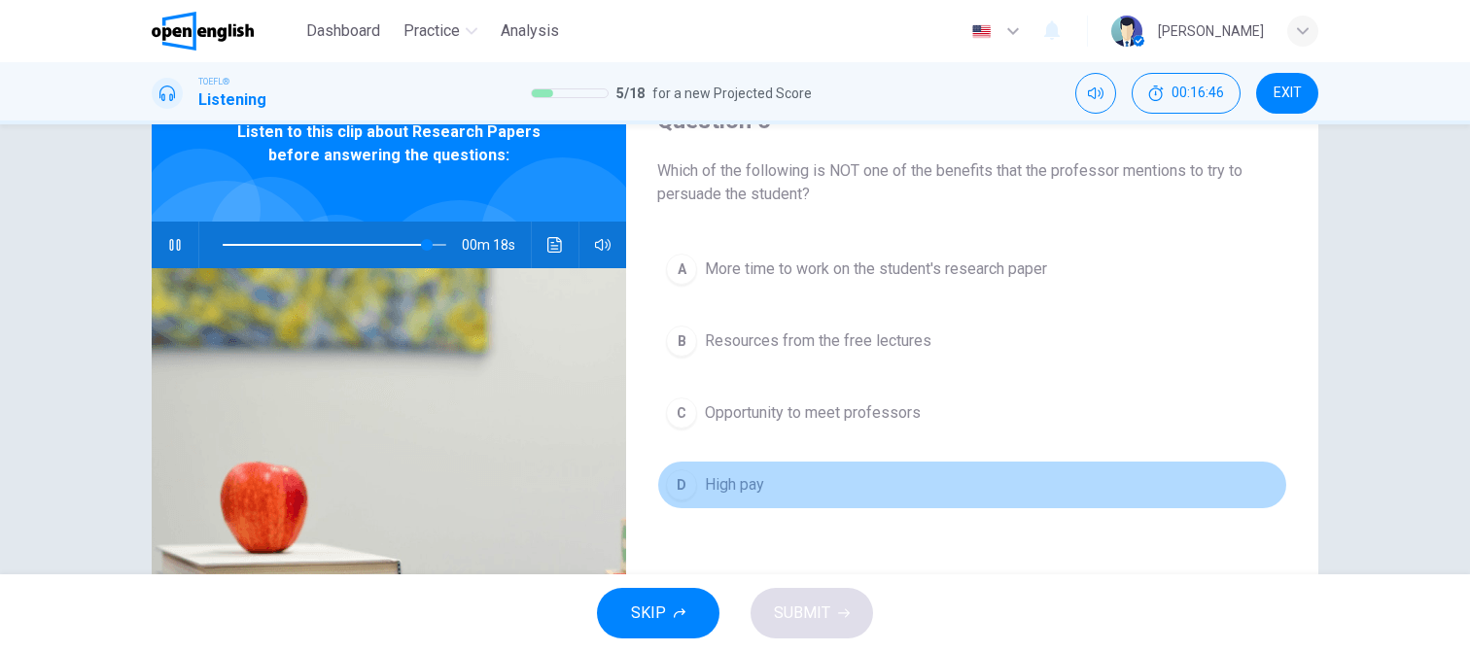
click at [733, 481] on span "High pay" at bounding box center [734, 484] width 59 height 23
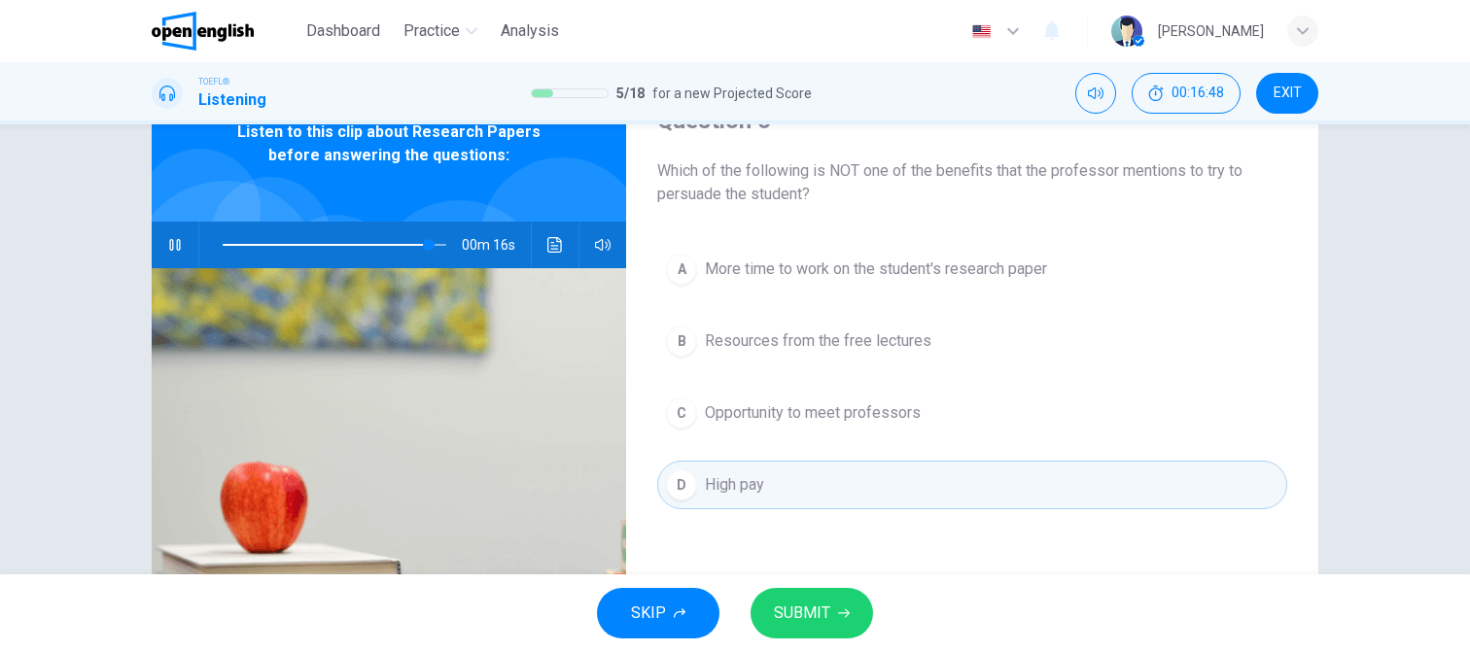
click at [813, 606] on span "SUBMIT" at bounding box center [802, 613] width 56 height 27
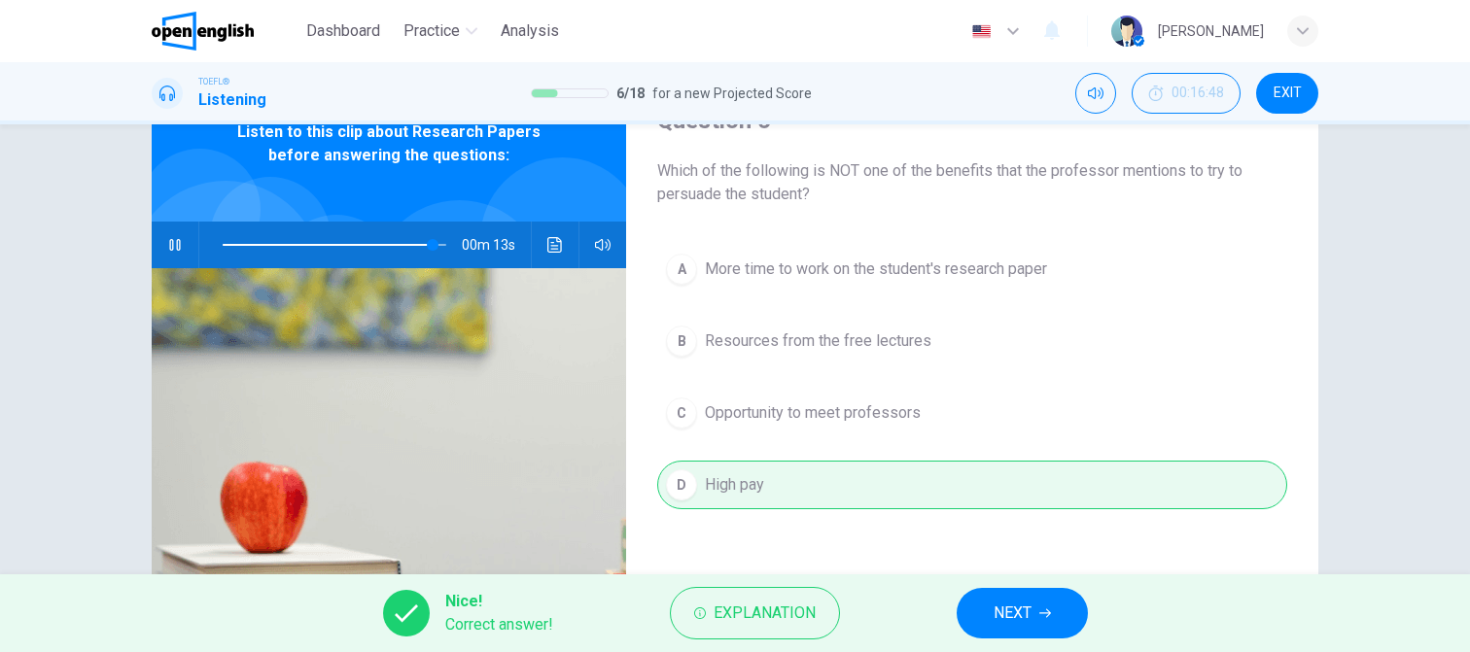
click at [1004, 606] on span "NEXT" at bounding box center [1012, 613] width 38 height 27
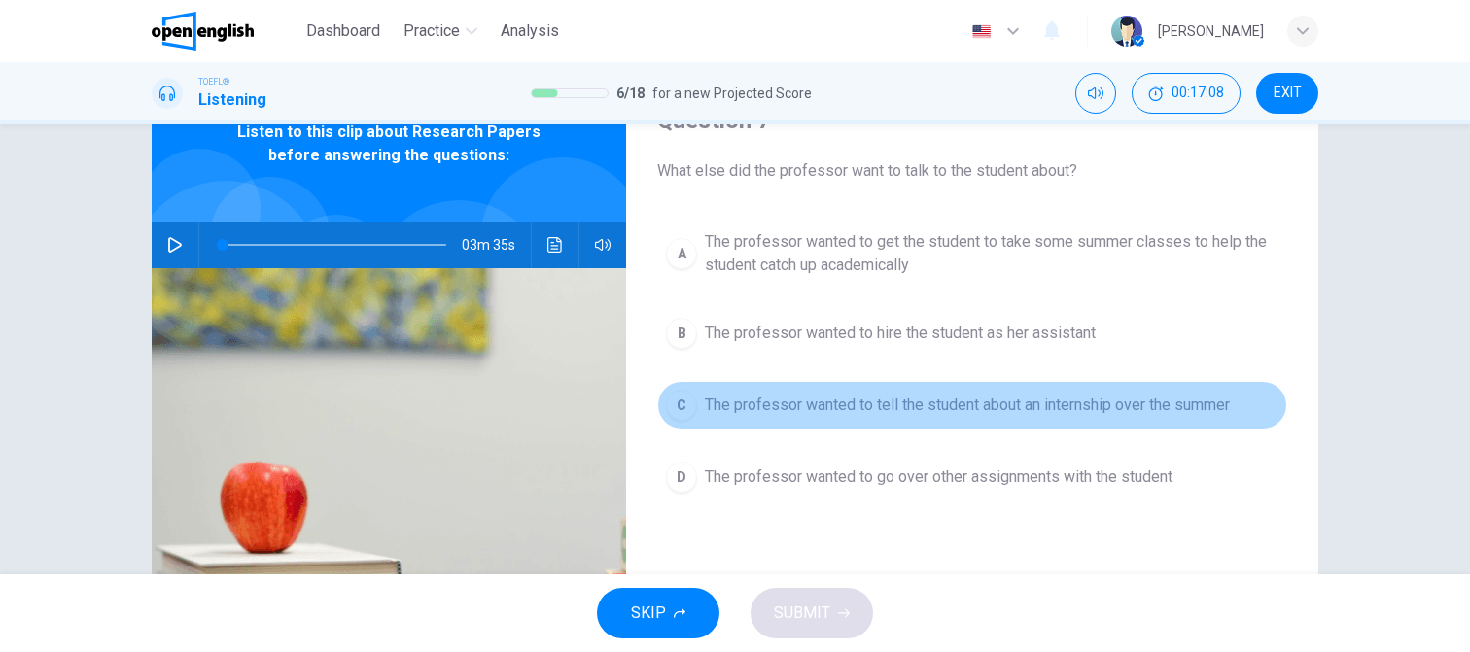
click at [815, 407] on span "The professor wanted to tell the student about an internship over the summer" at bounding box center [967, 405] width 525 height 23
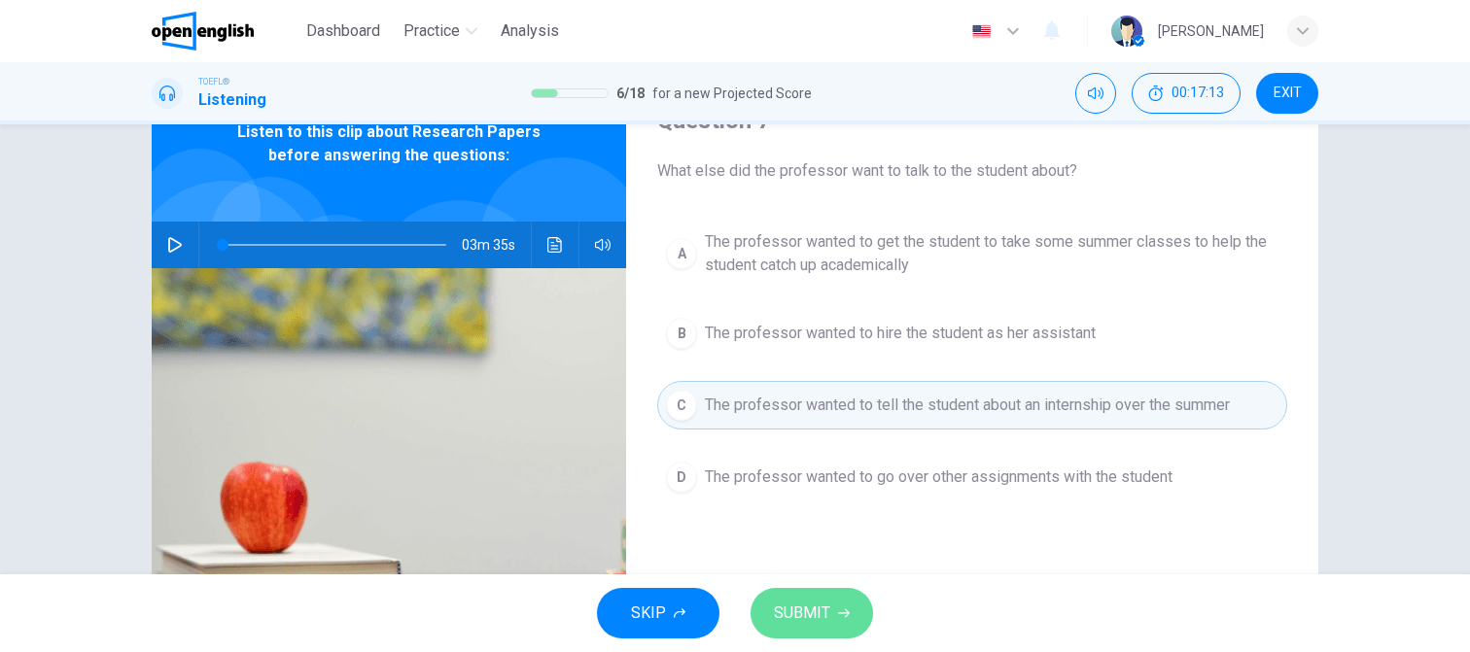
click at [817, 613] on span "SUBMIT" at bounding box center [802, 613] width 56 height 27
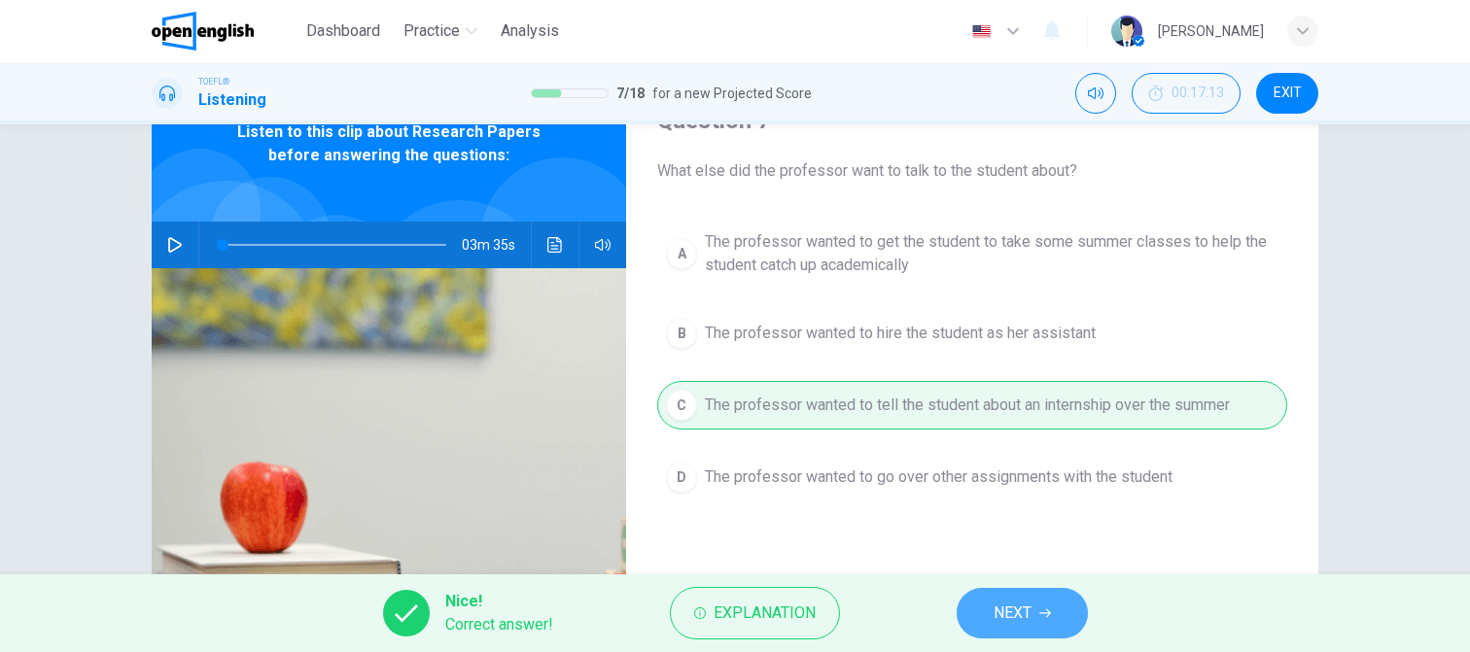
click at [1029, 621] on span "NEXT" at bounding box center [1012, 613] width 38 height 27
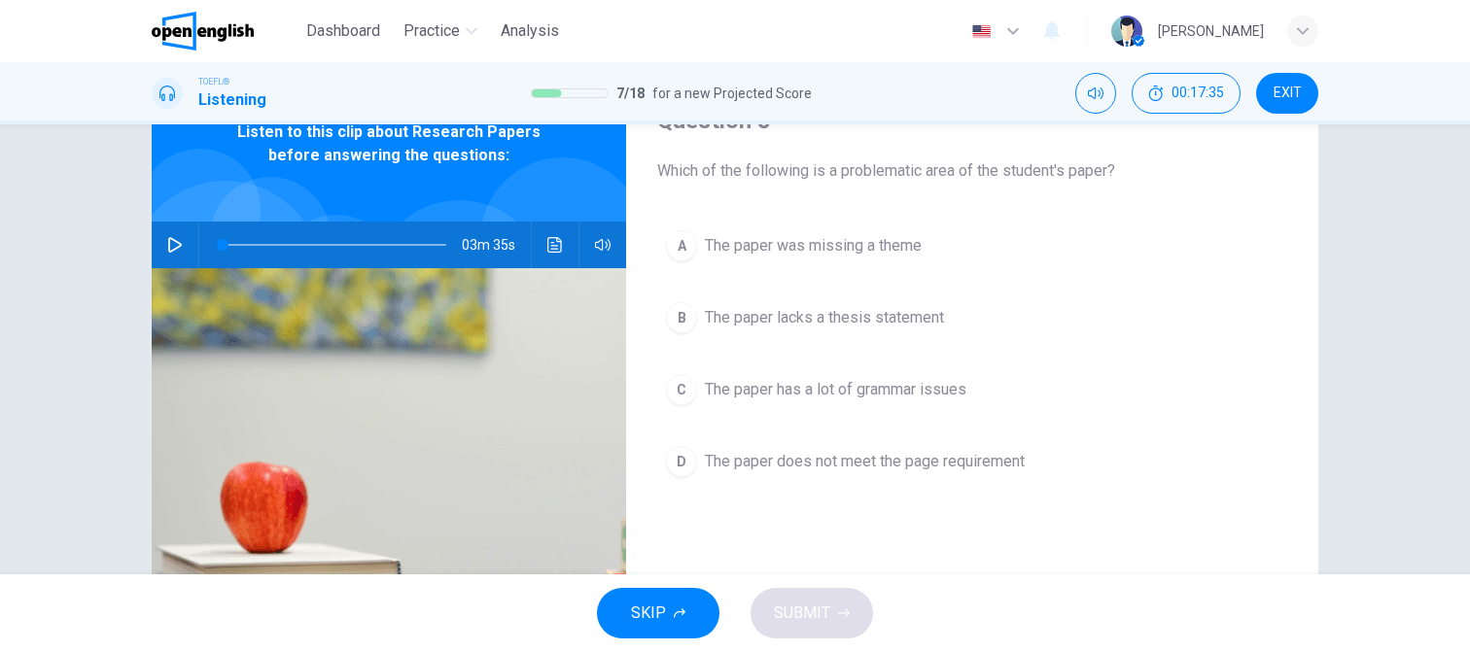
click at [169, 241] on icon "button" at bounding box center [175, 245] width 16 height 16
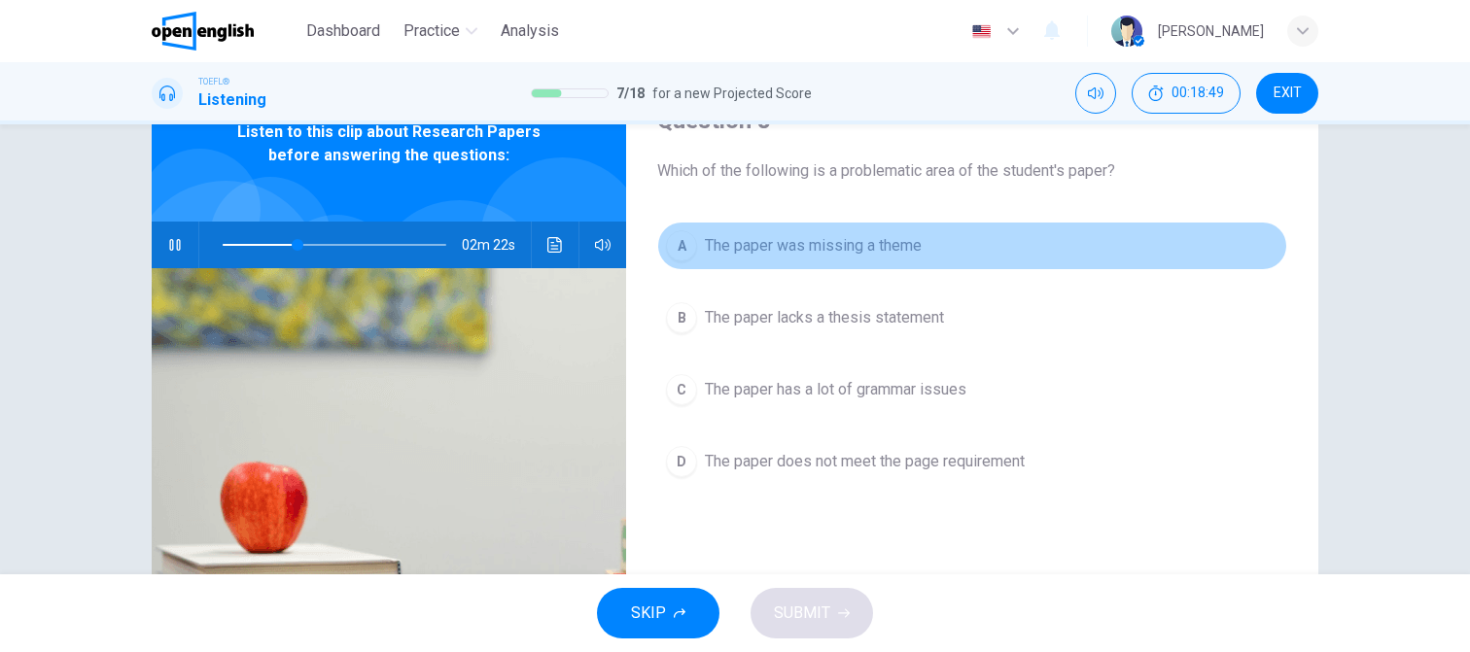
click at [822, 242] on span "The paper was missing a theme" at bounding box center [813, 245] width 217 height 23
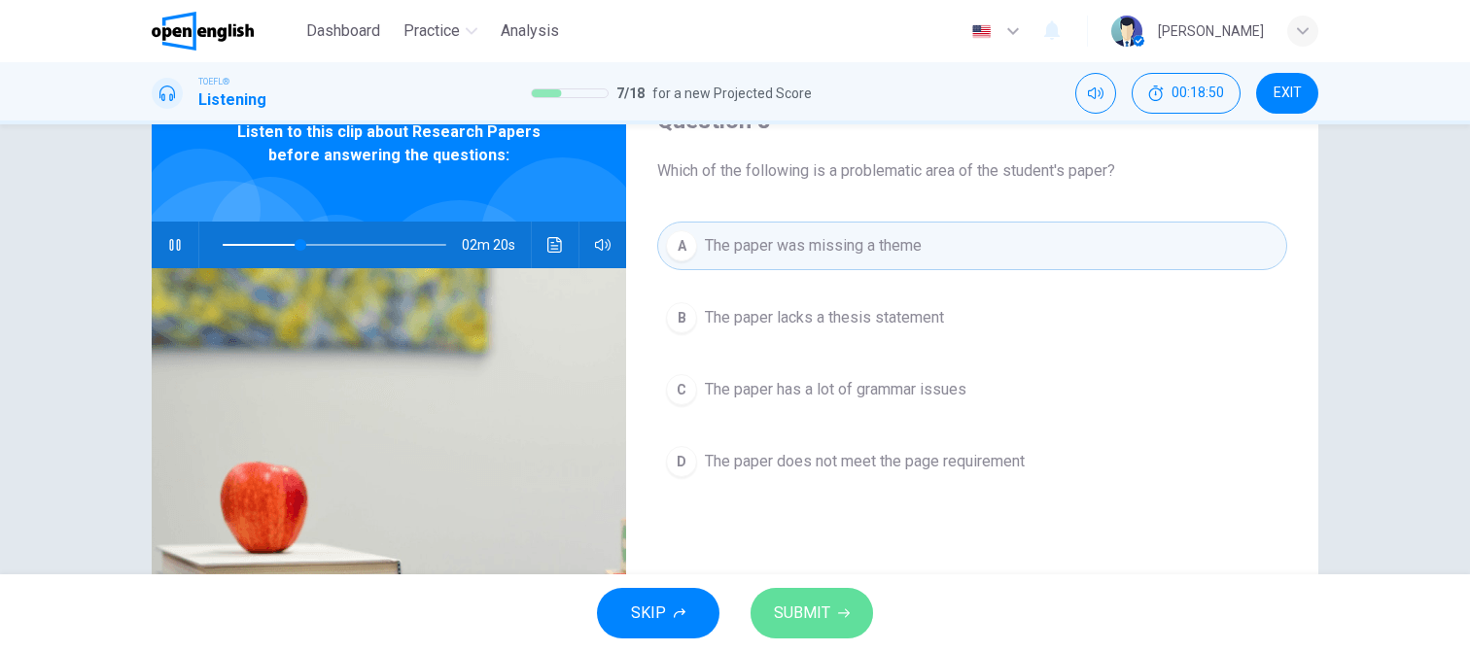
click at [842, 622] on button "SUBMIT" at bounding box center [811, 613] width 122 height 51
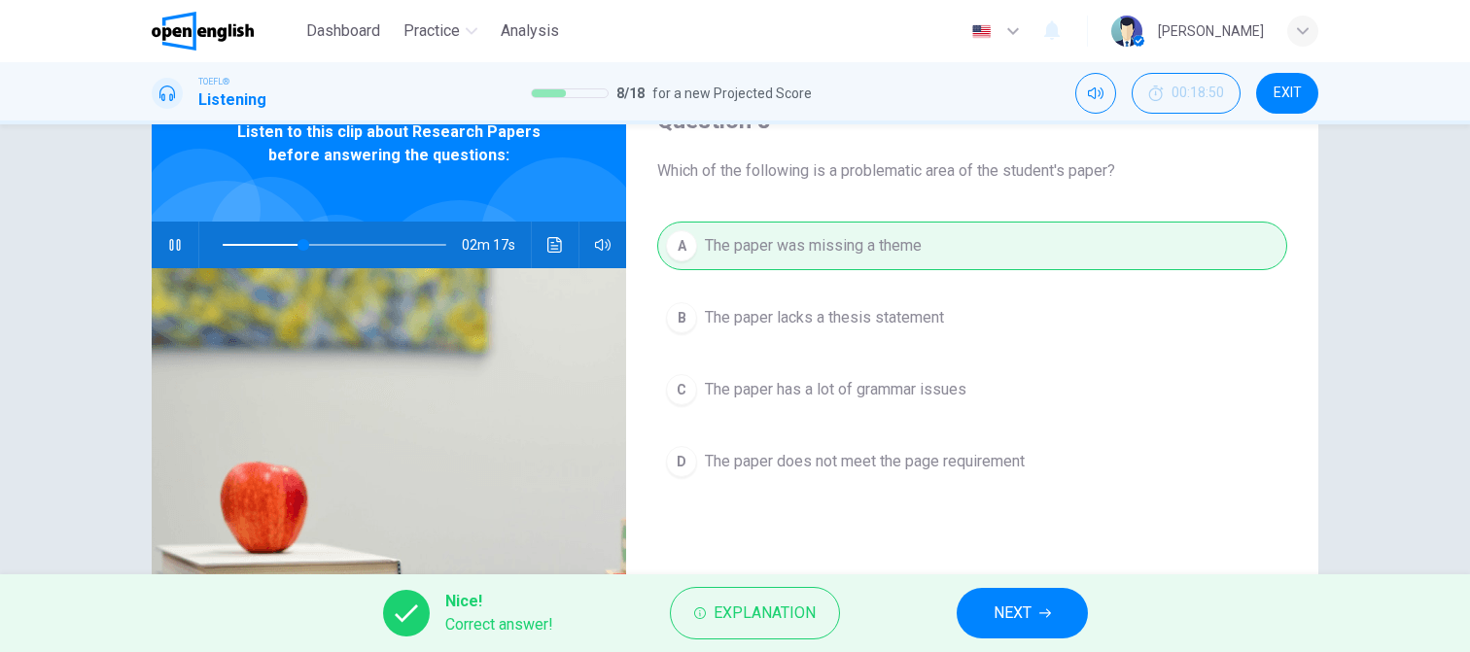
click at [1015, 617] on span "NEXT" at bounding box center [1012, 613] width 38 height 27
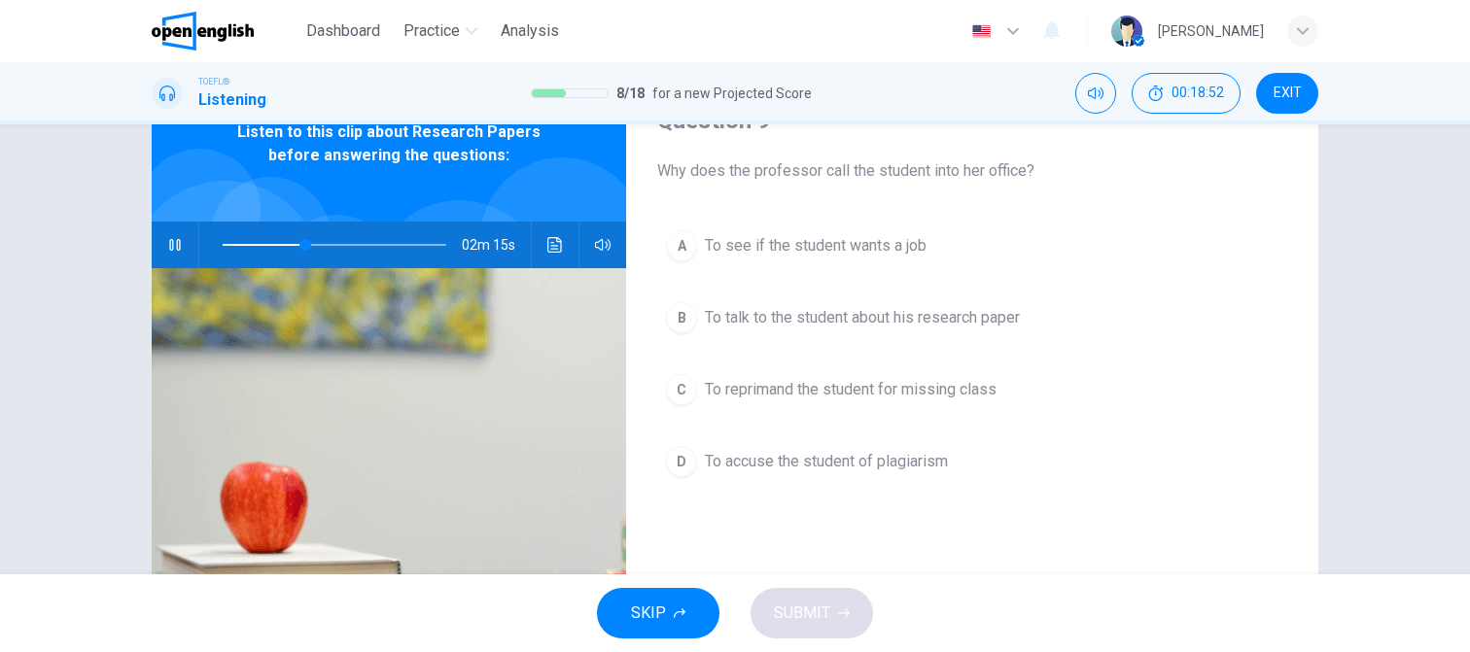
click at [171, 244] on icon "button" at bounding box center [174, 245] width 11 height 12
click at [792, 308] on span "To talk to the student about his research paper" at bounding box center [862, 317] width 315 height 23
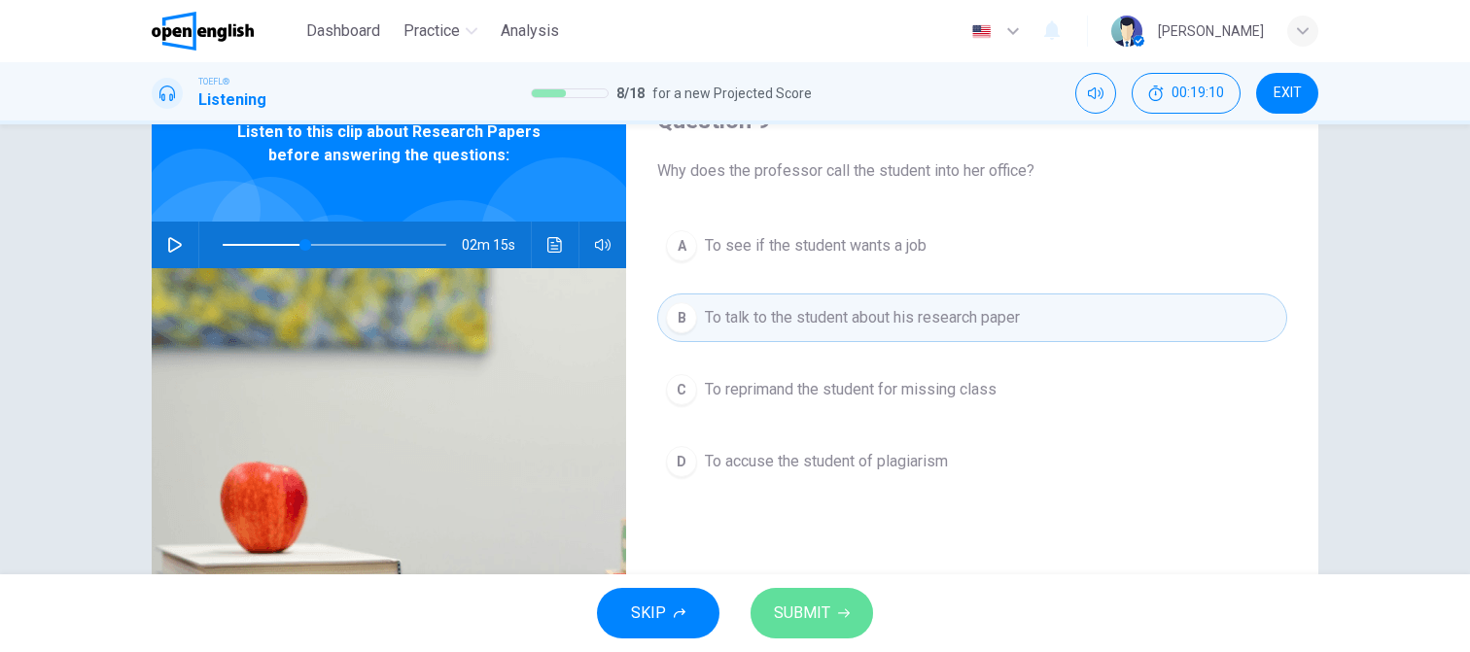
click at [802, 607] on span "SUBMIT" at bounding box center [802, 613] width 56 height 27
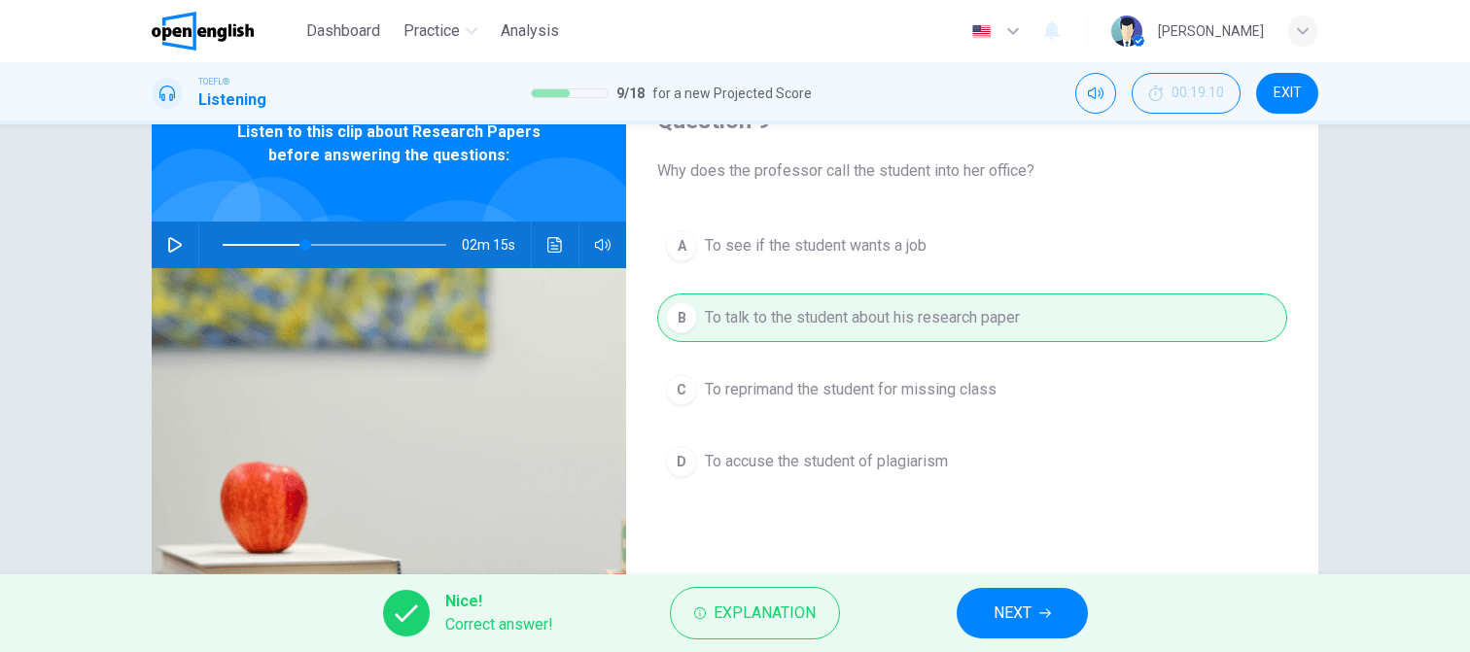
click at [1022, 615] on span "NEXT" at bounding box center [1012, 613] width 38 height 27
type input "**"
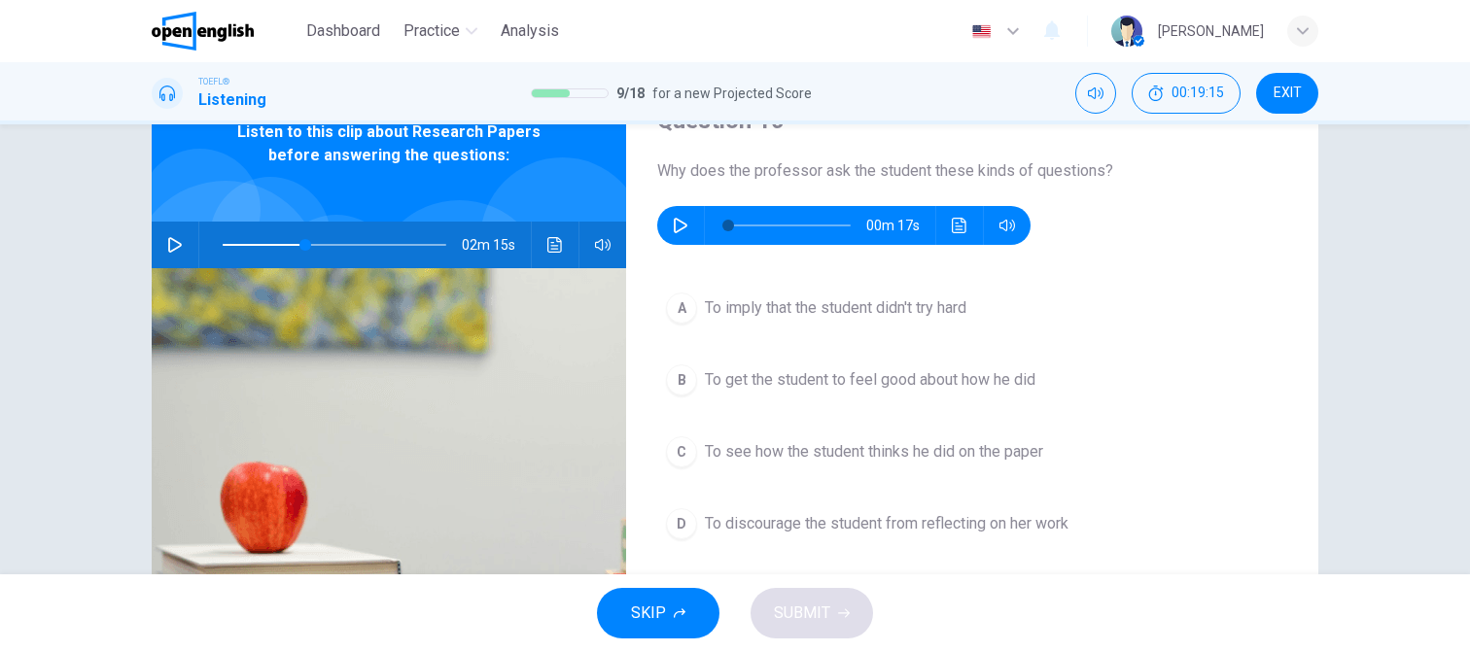
click at [675, 231] on icon "button" at bounding box center [681, 226] width 16 height 16
type input "*"
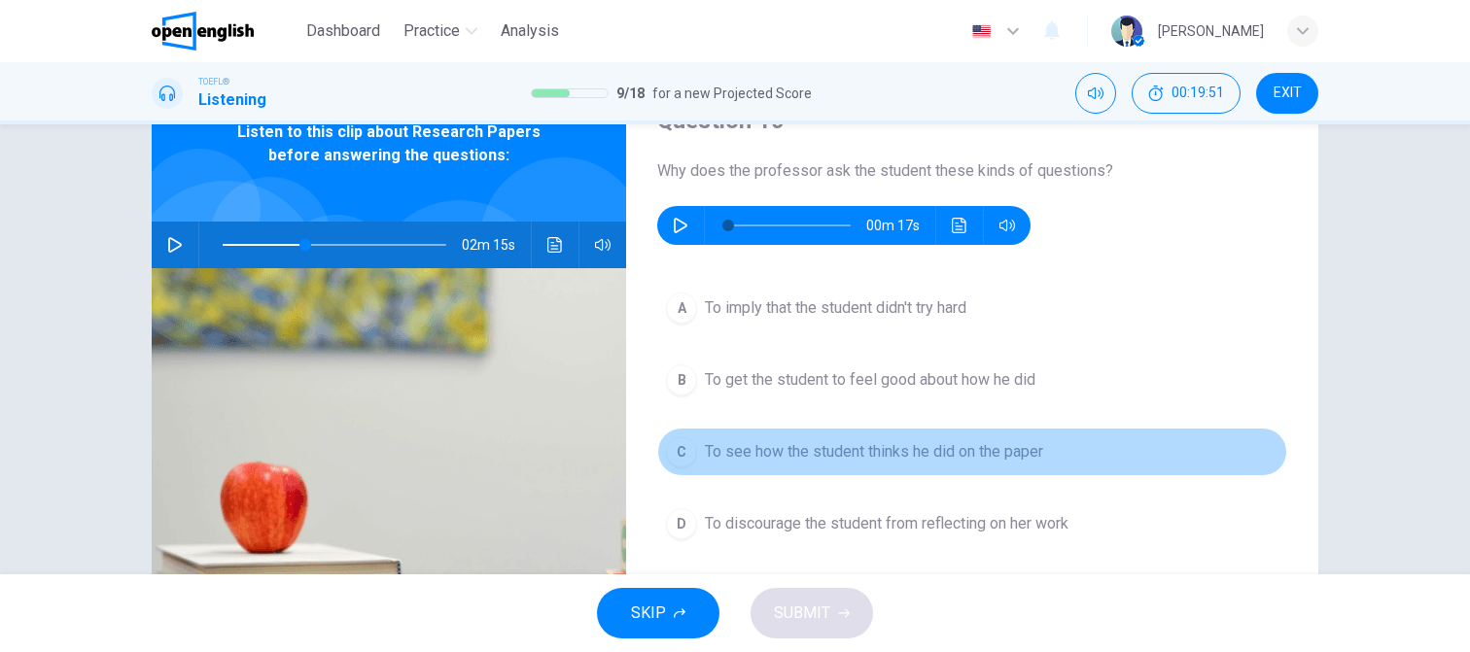
click at [828, 440] on span "To see how the student thinks he did on the paper" at bounding box center [874, 451] width 338 height 23
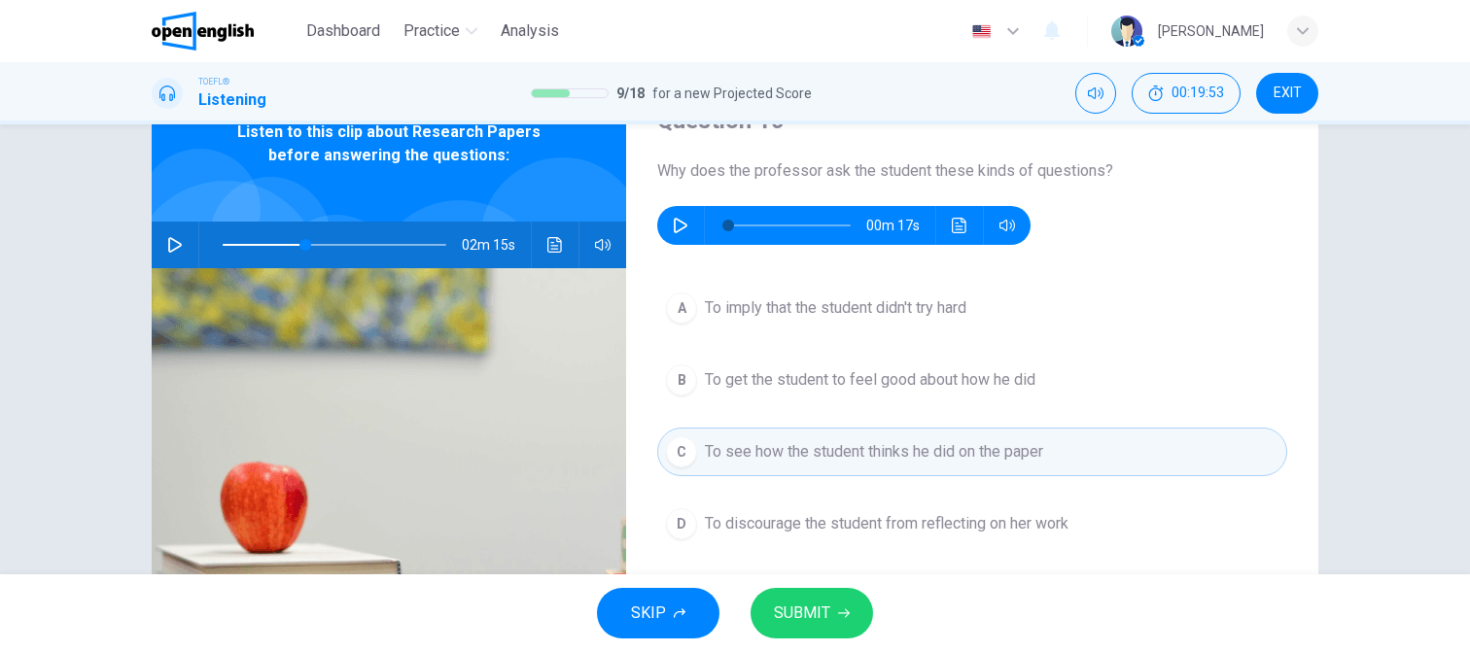
click at [805, 610] on span "SUBMIT" at bounding box center [802, 613] width 56 height 27
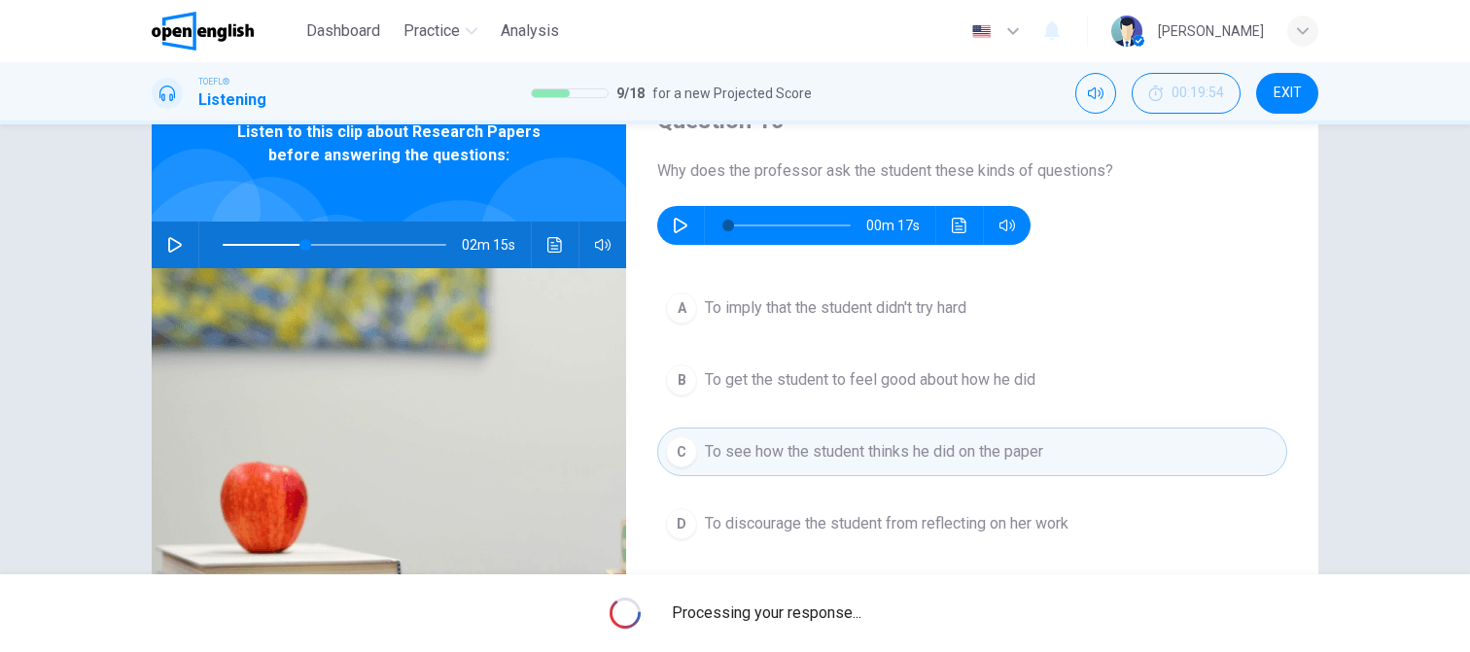
type input "**"
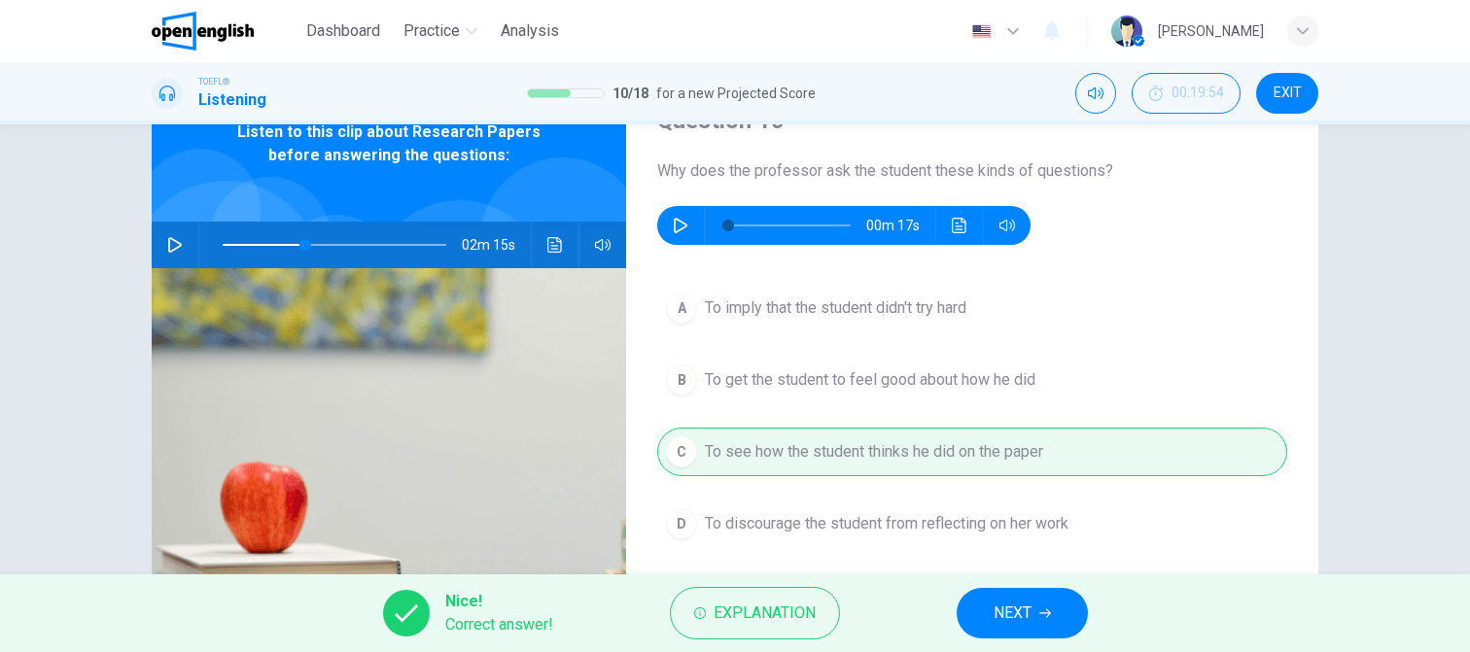
drag, startPoint x: 1016, startPoint y: 608, endPoint x: 1019, endPoint y: 576, distance: 32.2
click at [1017, 609] on span "NEXT" at bounding box center [1012, 613] width 38 height 27
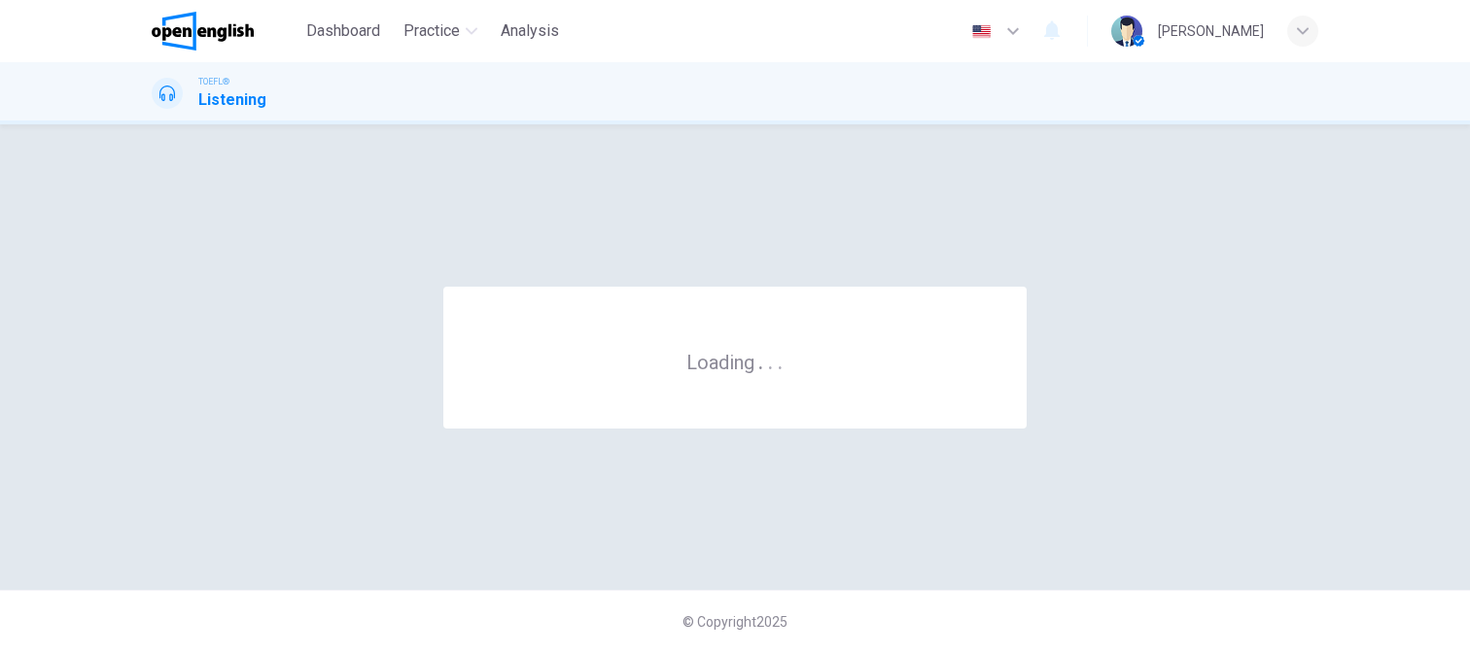
scroll to position [0, 0]
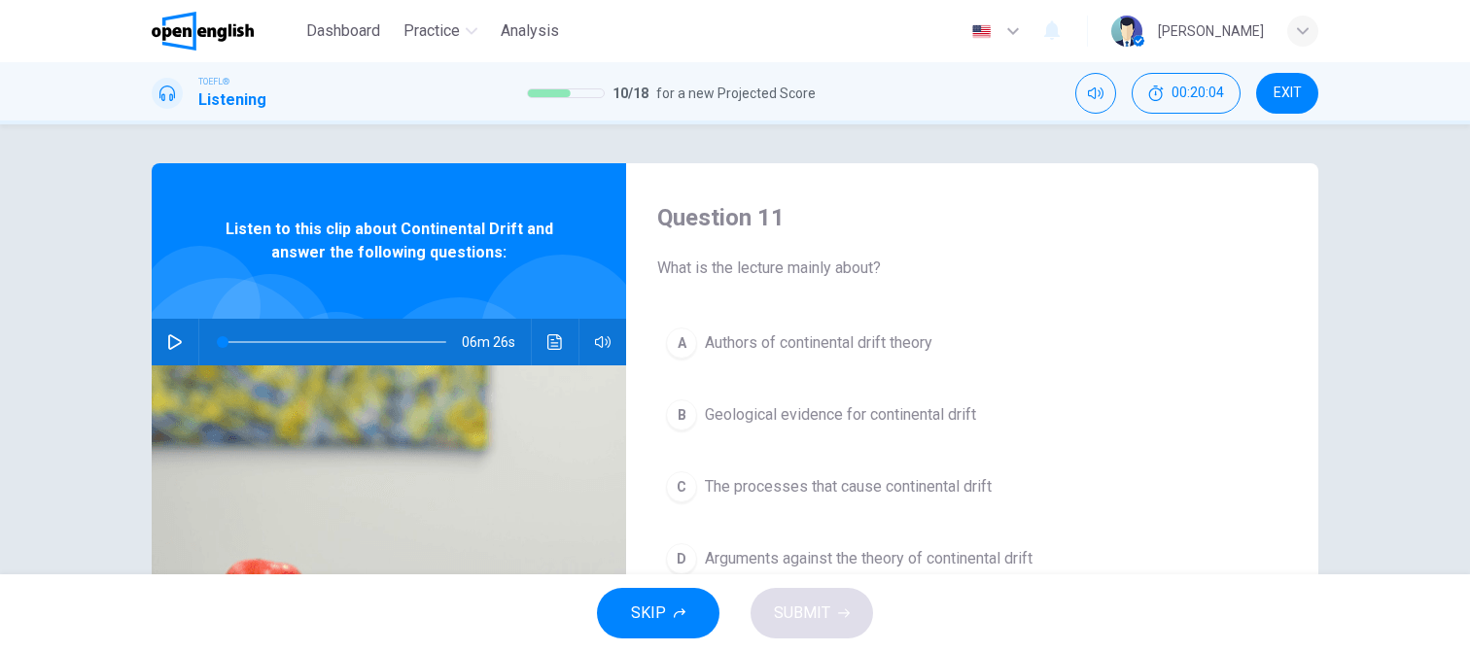
click at [173, 337] on icon "button" at bounding box center [175, 342] width 16 height 16
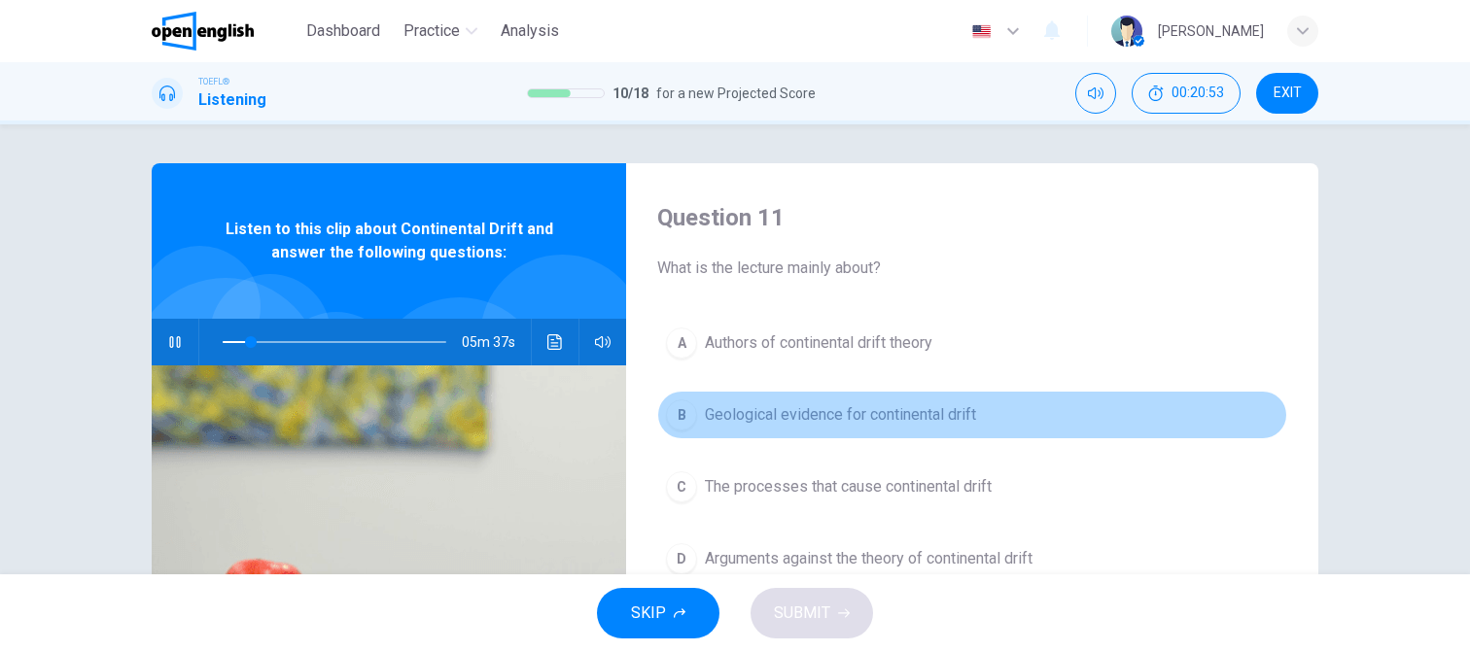
click at [859, 407] on span "Geological evidence for continental drift" at bounding box center [840, 414] width 271 height 23
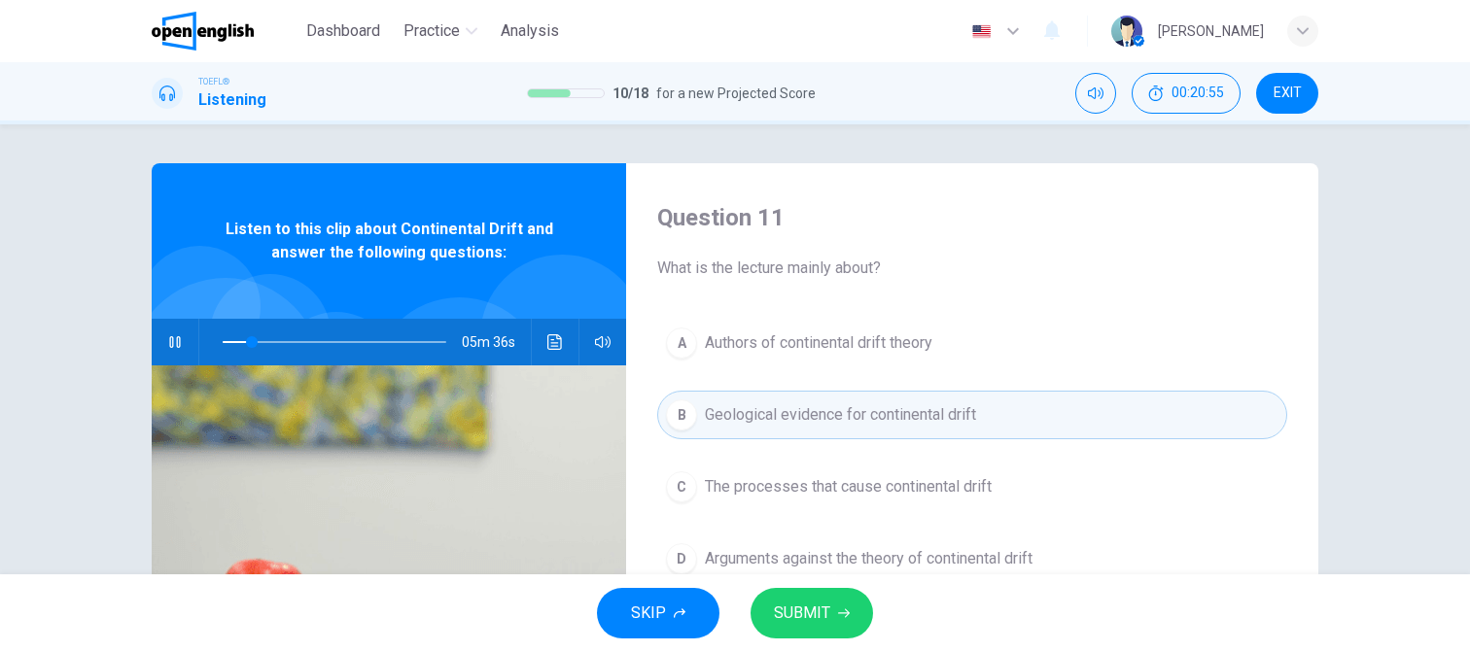
click at [819, 621] on span "SUBMIT" at bounding box center [802, 613] width 56 height 27
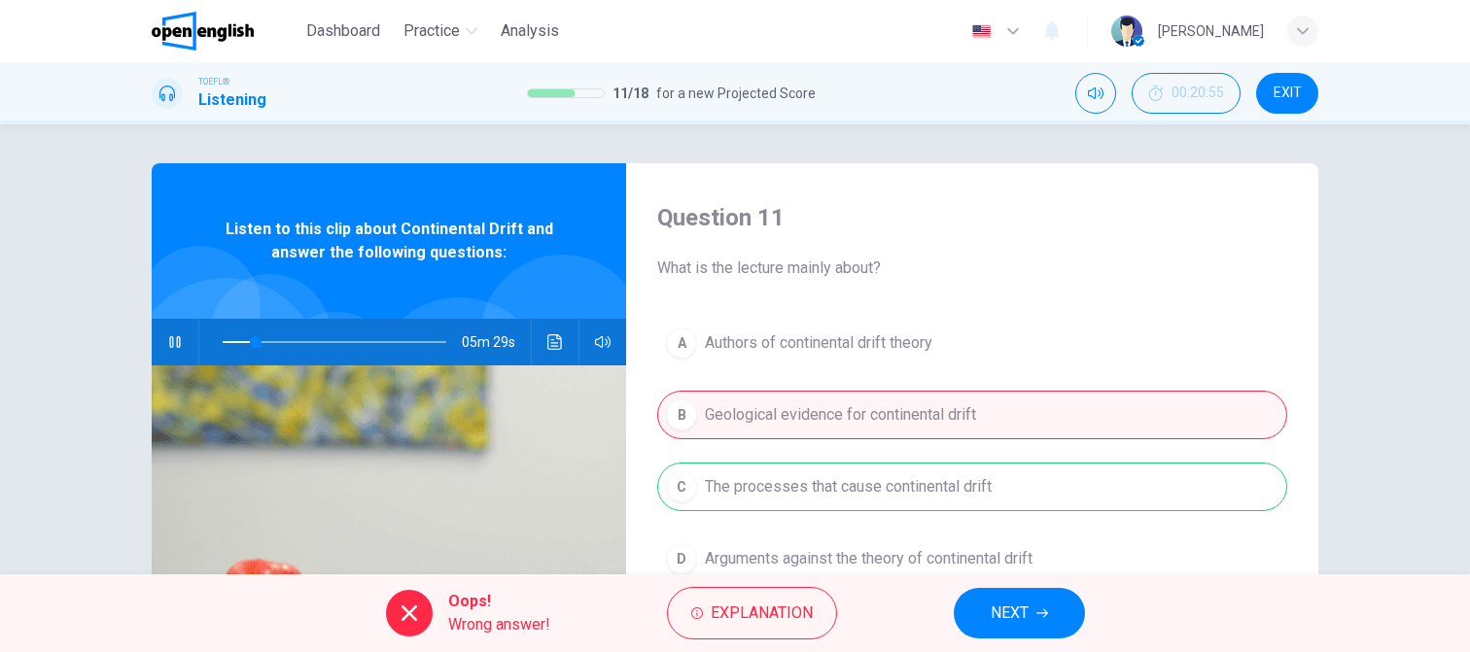
click at [1013, 613] on span "NEXT" at bounding box center [1009, 613] width 38 height 27
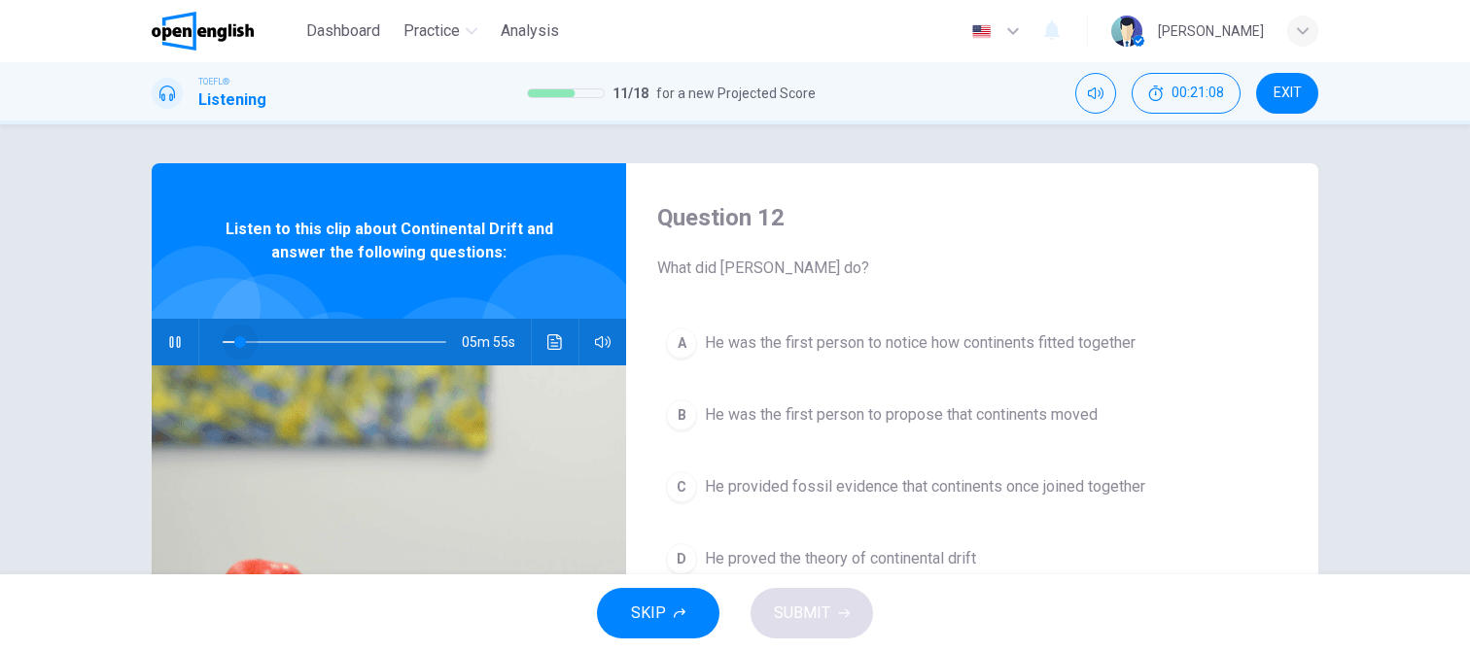
click at [234, 338] on span at bounding box center [335, 342] width 224 height 27
click at [237, 341] on span at bounding box center [243, 342] width 12 height 12
click at [169, 344] on icon "button" at bounding box center [175, 342] width 16 height 16
click at [173, 339] on icon "button" at bounding box center [175, 342] width 14 height 16
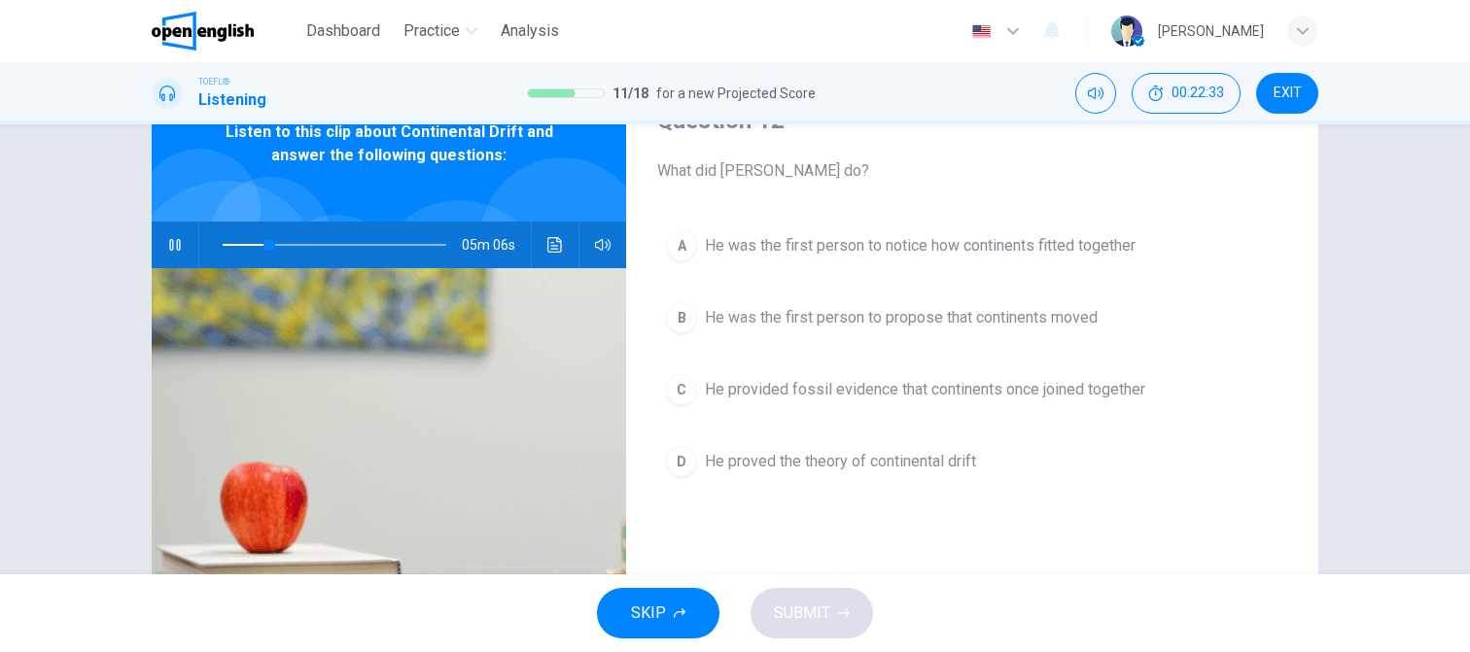
click at [768, 463] on span "He proved the theory of continental drift" at bounding box center [840, 461] width 271 height 23
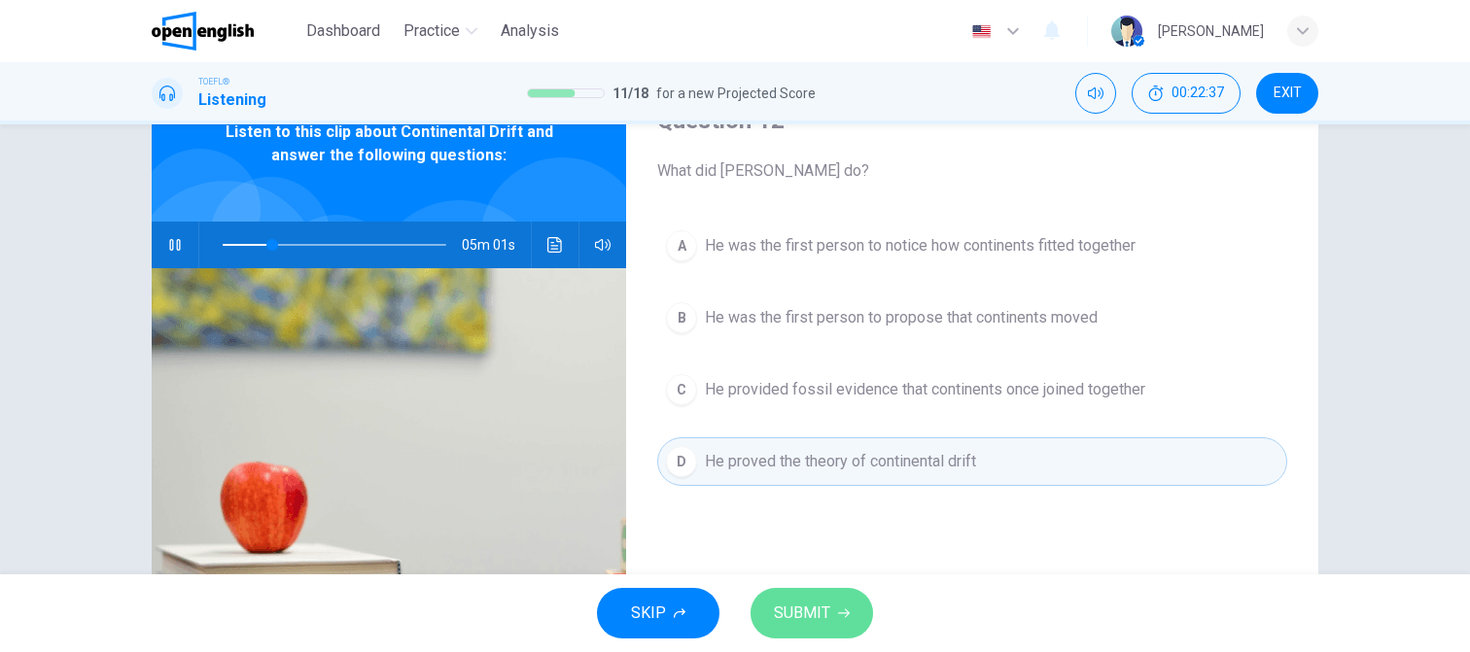
click at [807, 612] on span "SUBMIT" at bounding box center [802, 613] width 56 height 27
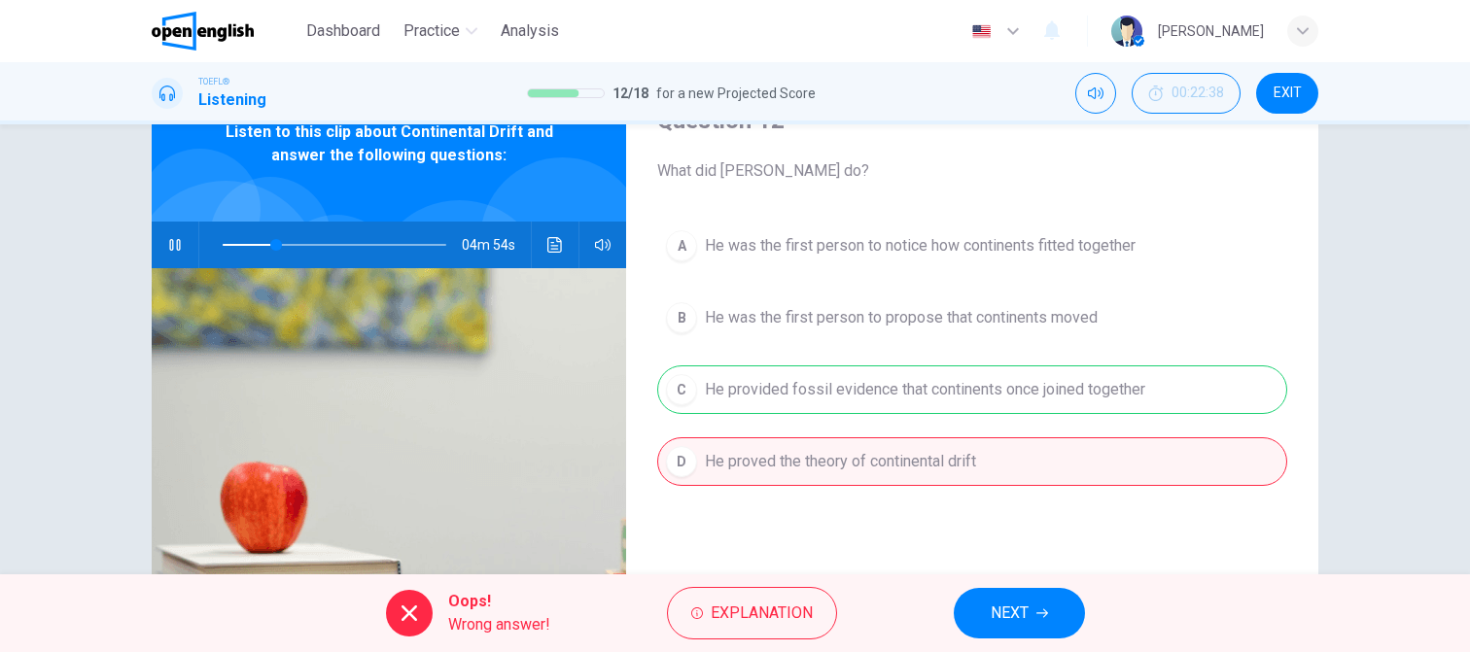
click at [1007, 620] on span "NEXT" at bounding box center [1009, 613] width 38 height 27
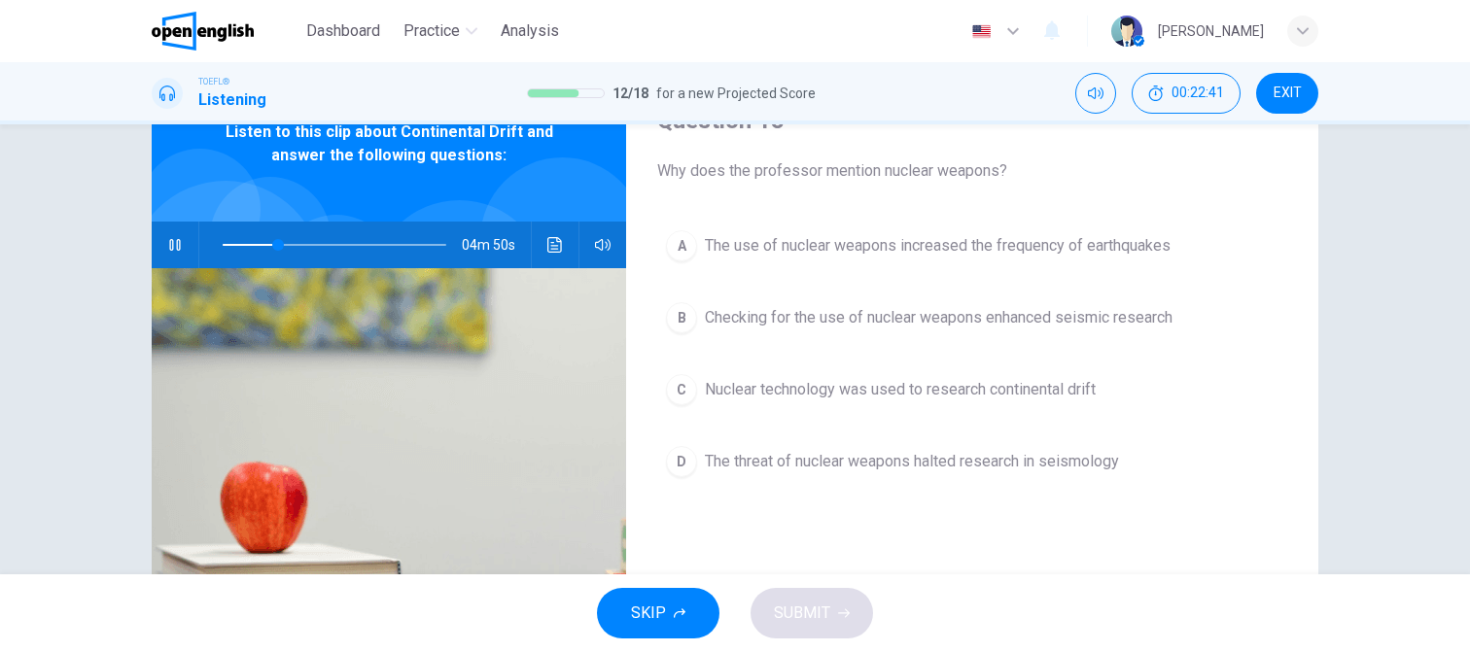
click at [167, 237] on icon "button" at bounding box center [175, 245] width 16 height 16
click at [168, 250] on icon "button" at bounding box center [175, 245] width 14 height 16
click at [276, 242] on span at bounding box center [335, 244] width 224 height 27
click at [168, 240] on icon "button" at bounding box center [175, 245] width 16 height 16
click at [838, 462] on span "The threat of nuclear weapons halted research in seismology" at bounding box center [912, 461] width 414 height 23
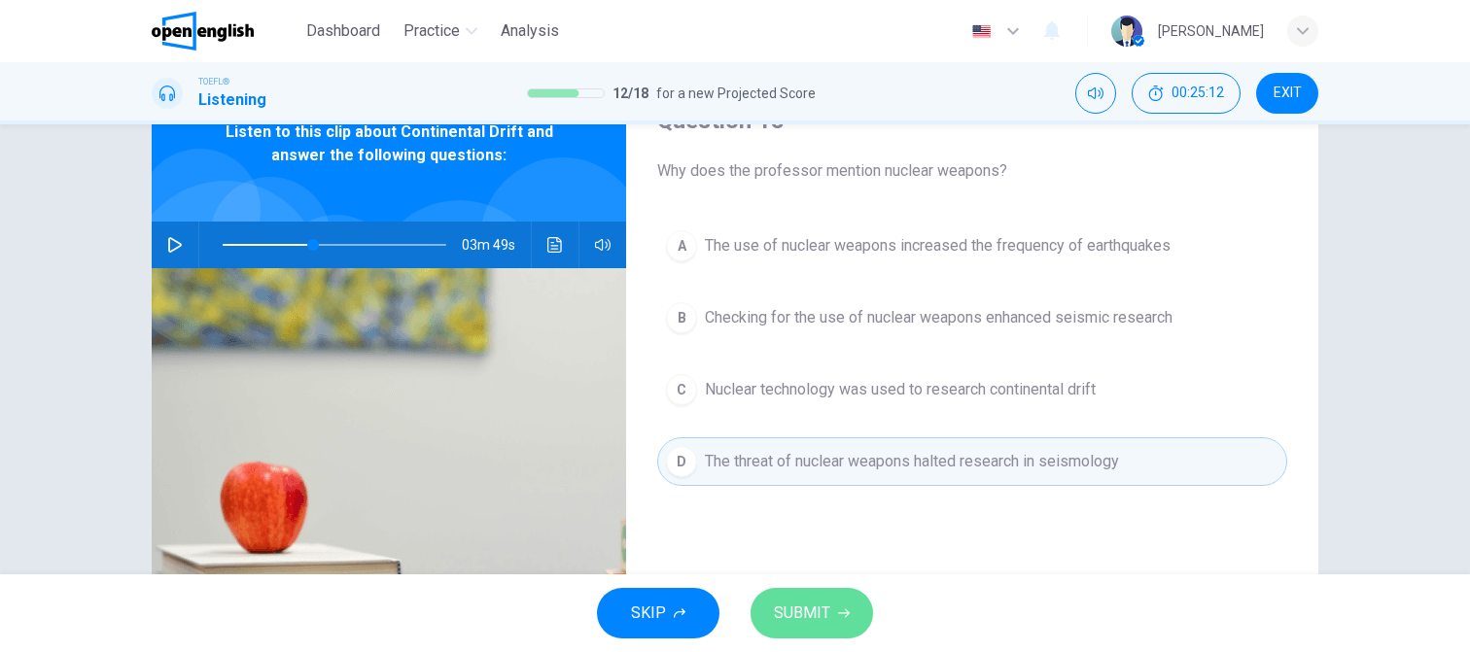
click at [804, 605] on span "SUBMIT" at bounding box center [802, 613] width 56 height 27
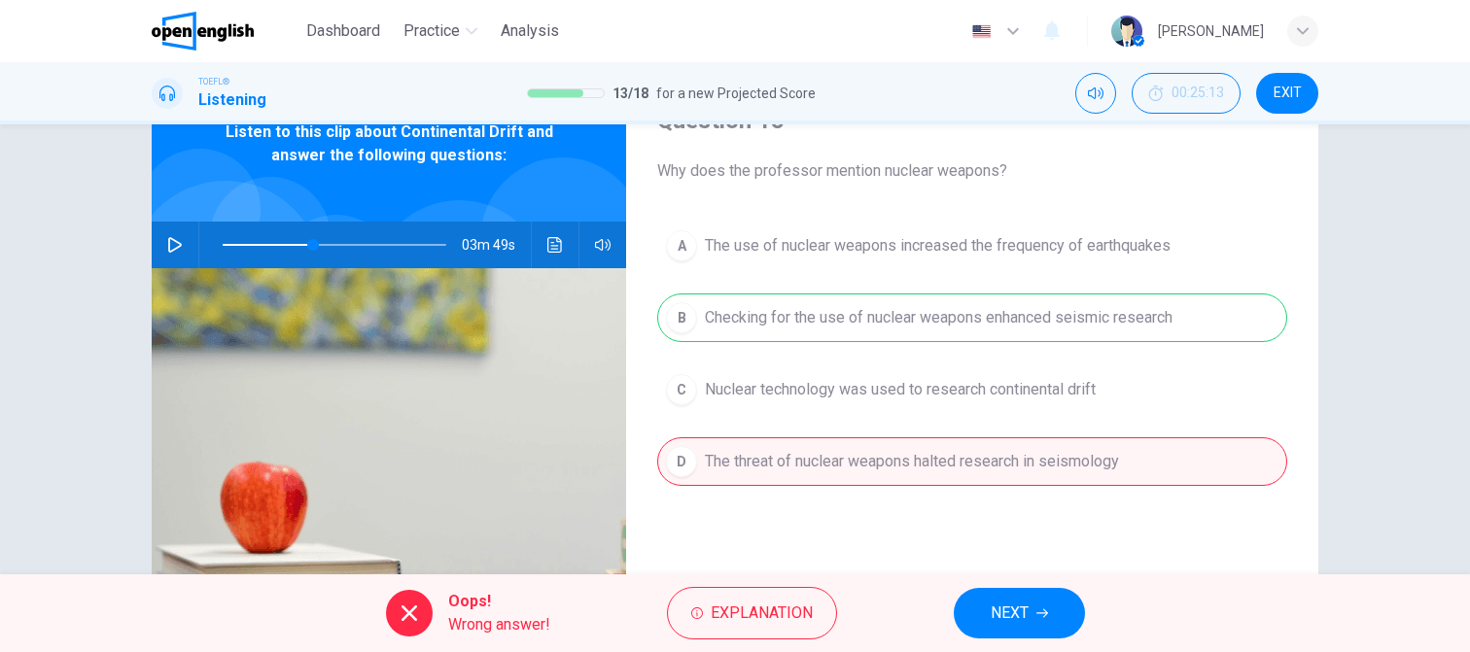
drag, startPoint x: 1004, startPoint y: 612, endPoint x: 938, endPoint y: 578, distance: 74.3
click at [1005, 613] on span "NEXT" at bounding box center [1009, 613] width 38 height 27
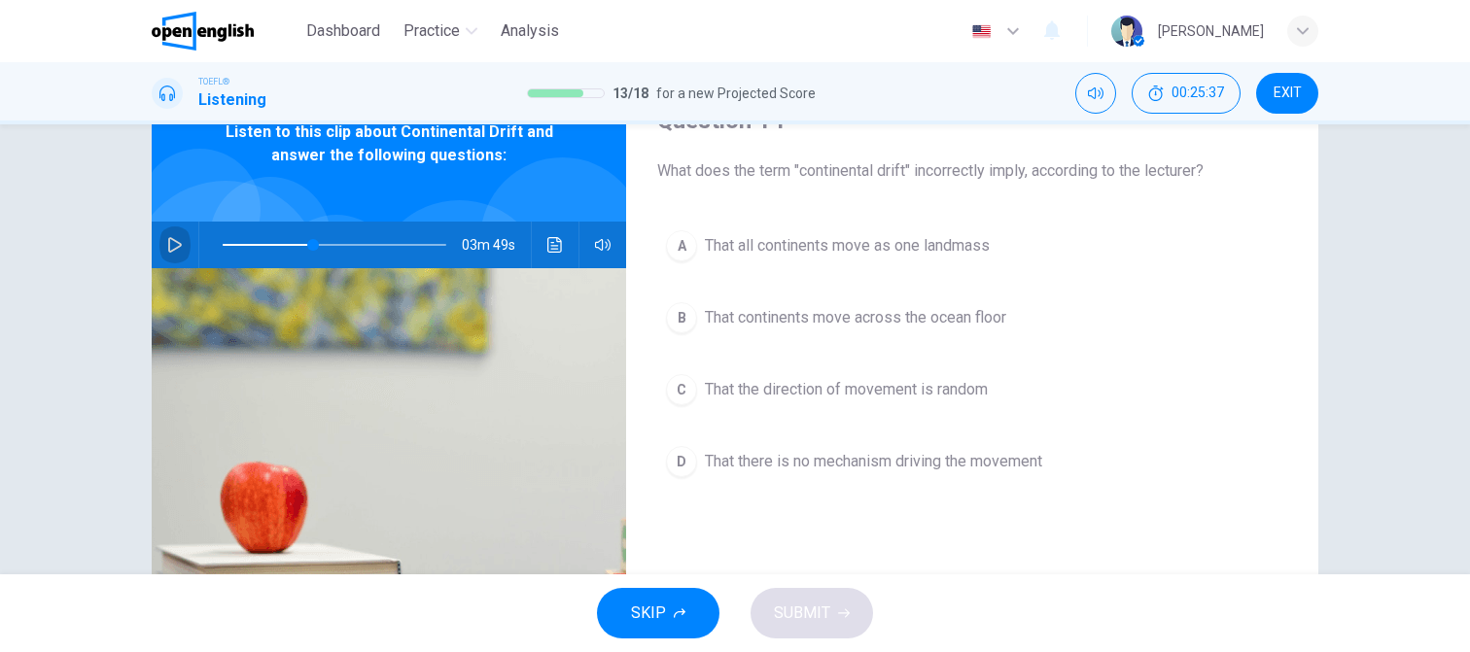
click at [168, 247] on icon "button" at bounding box center [175, 245] width 16 height 16
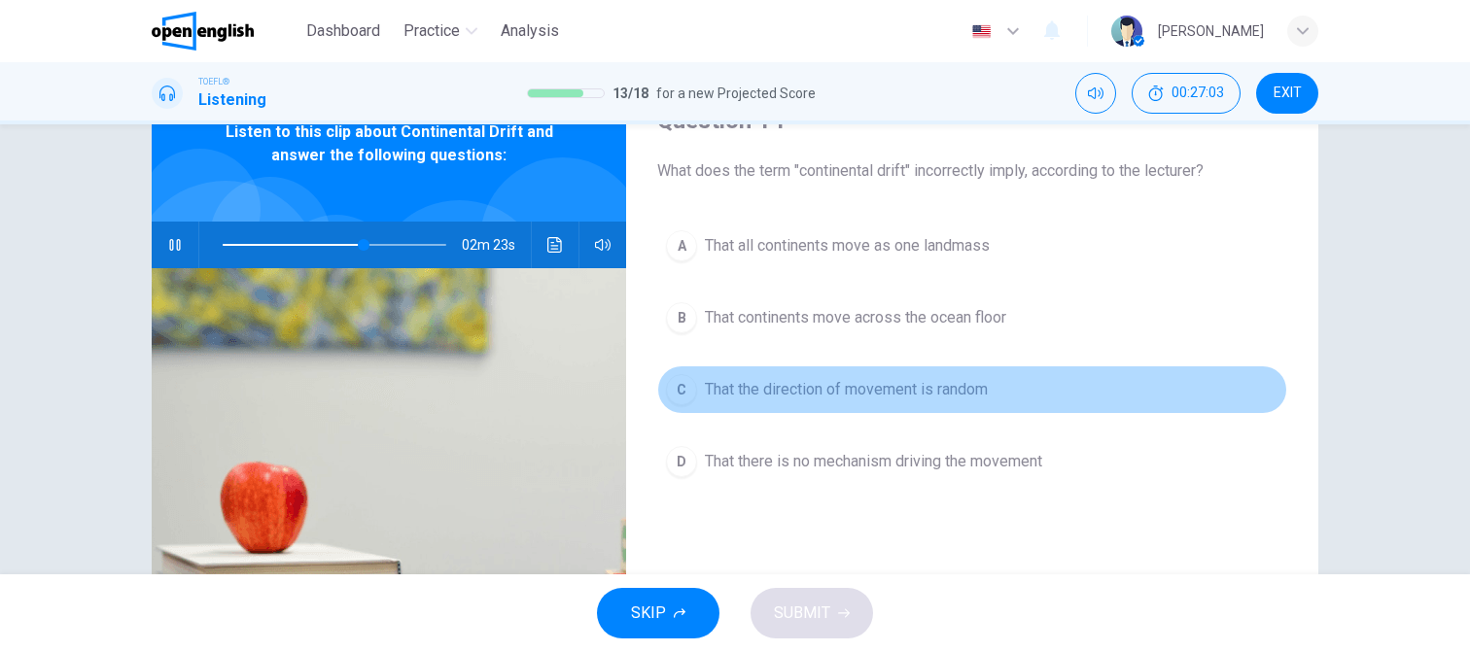
click at [789, 385] on span "That the direction of movement is random" at bounding box center [846, 389] width 283 height 23
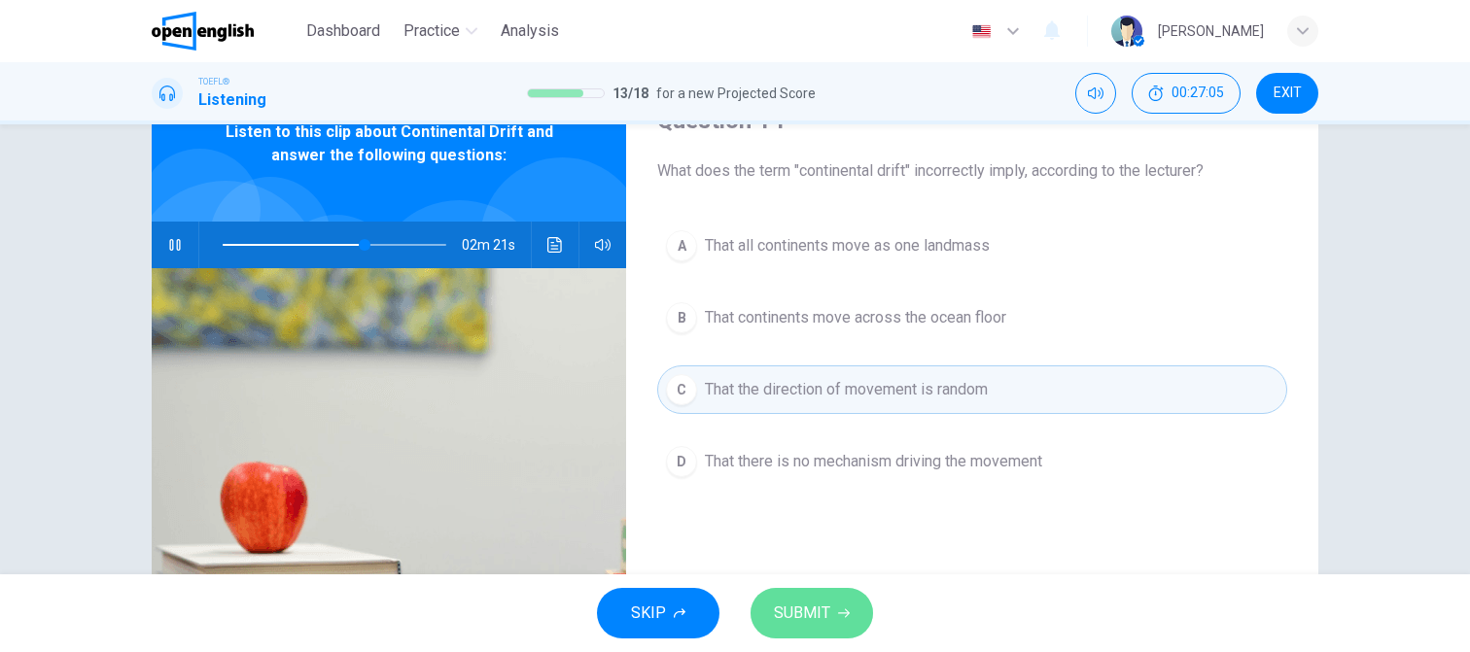
click at [797, 623] on span "SUBMIT" at bounding box center [802, 613] width 56 height 27
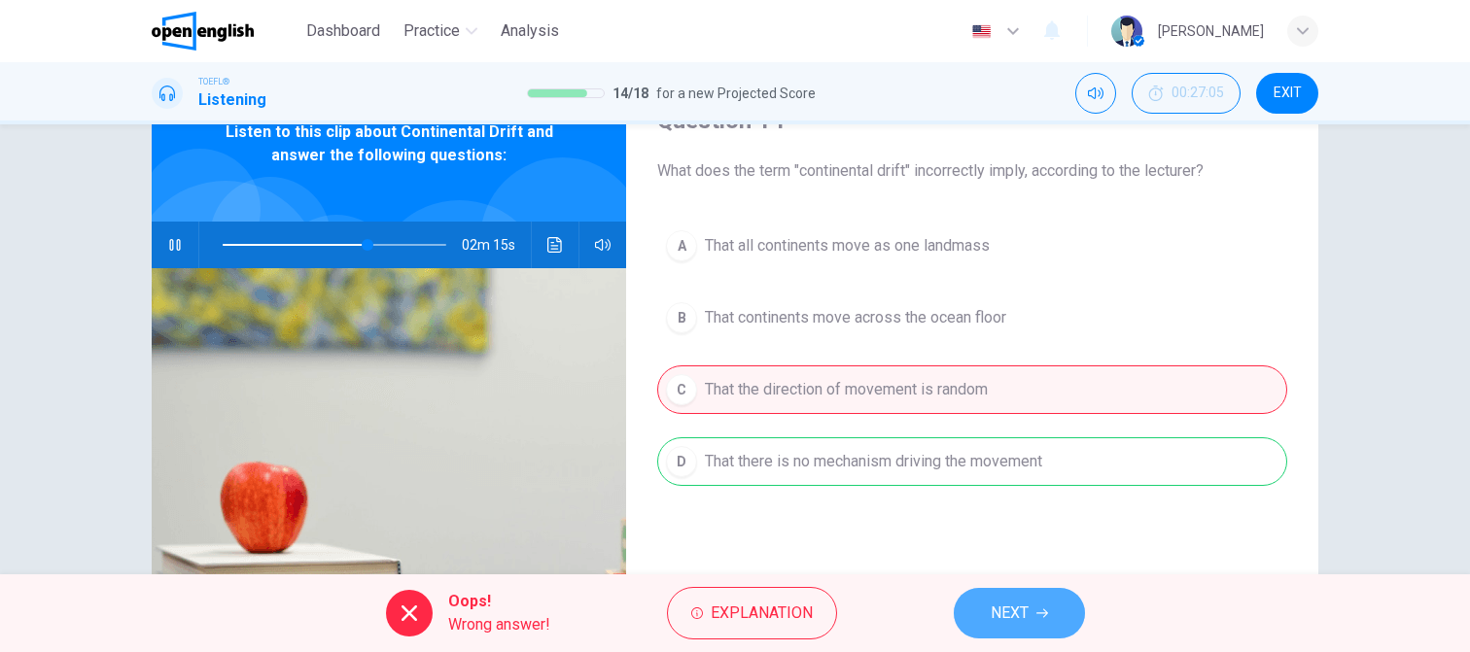
click at [1006, 616] on span "NEXT" at bounding box center [1009, 613] width 38 height 27
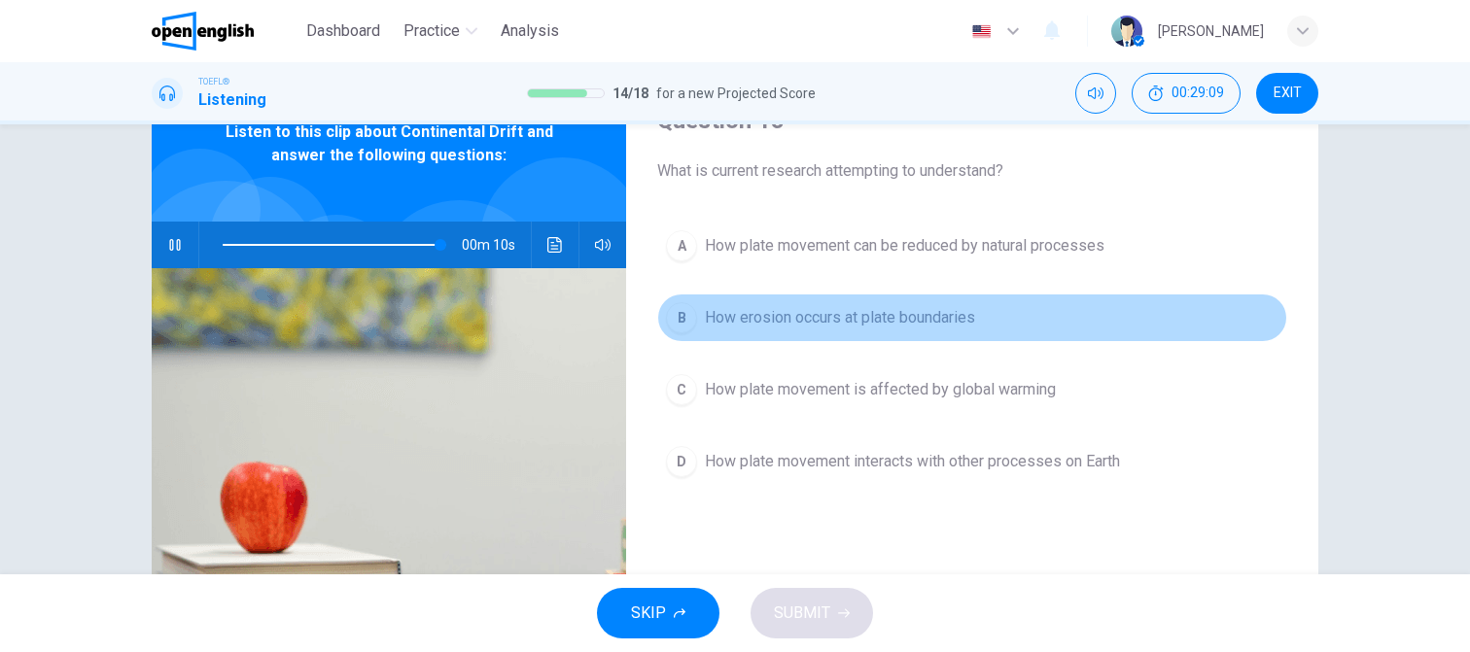
click at [800, 311] on span "How erosion occurs at plate boundaries" at bounding box center [840, 317] width 270 height 23
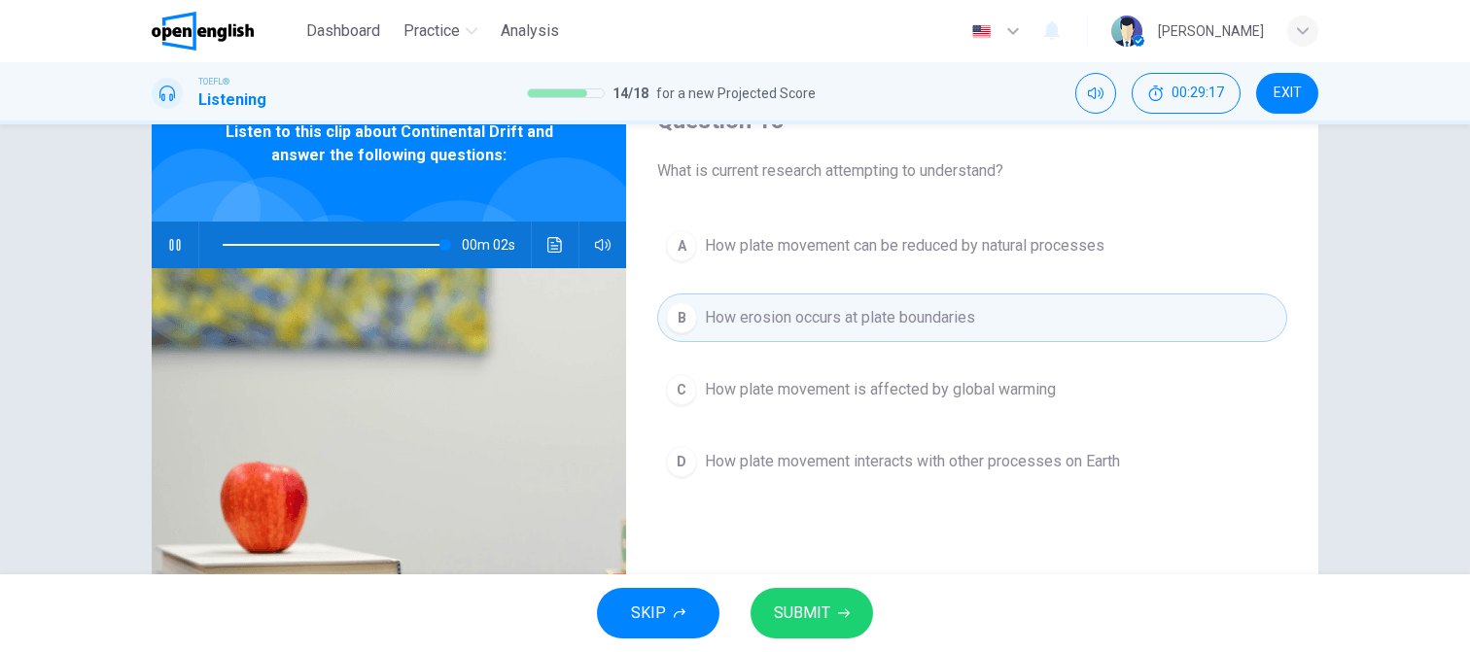
click at [770, 470] on span "How plate movement interacts with other processes on Earth" at bounding box center [912, 461] width 415 height 23
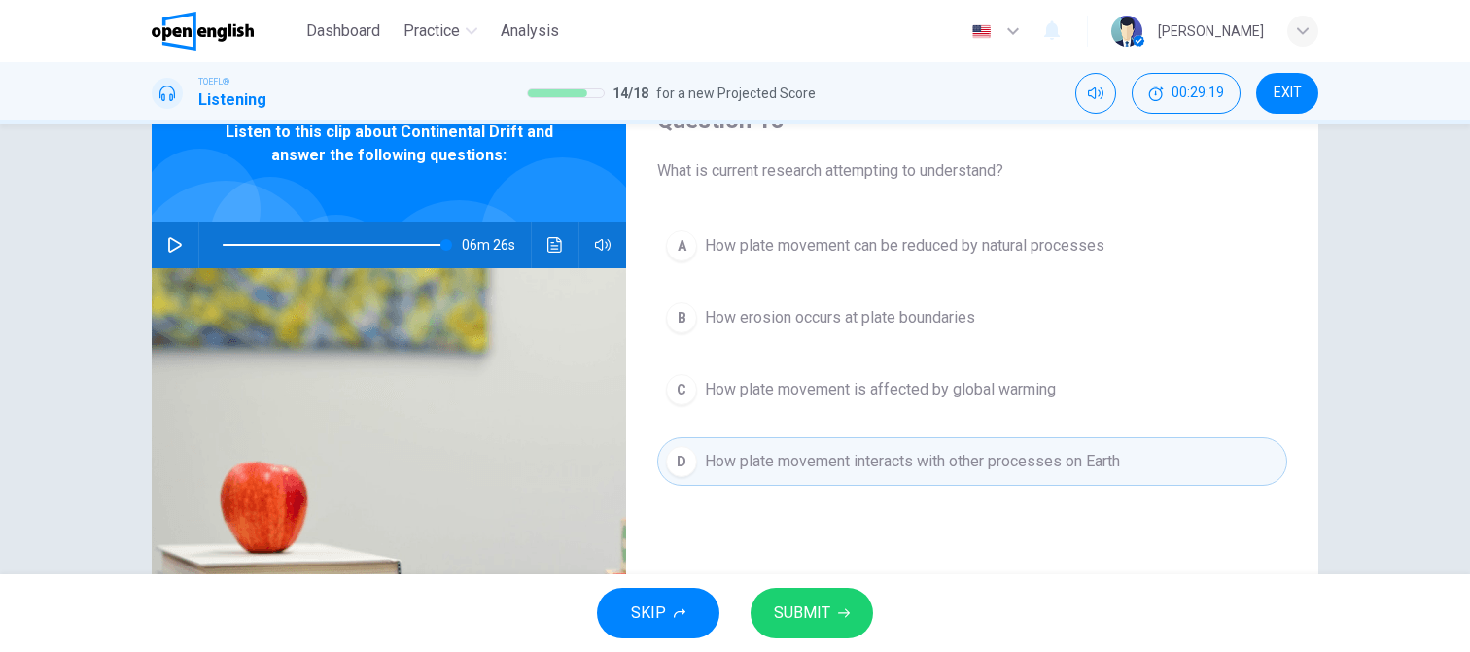
type input "*"
click at [817, 610] on span "SUBMIT" at bounding box center [802, 613] width 56 height 27
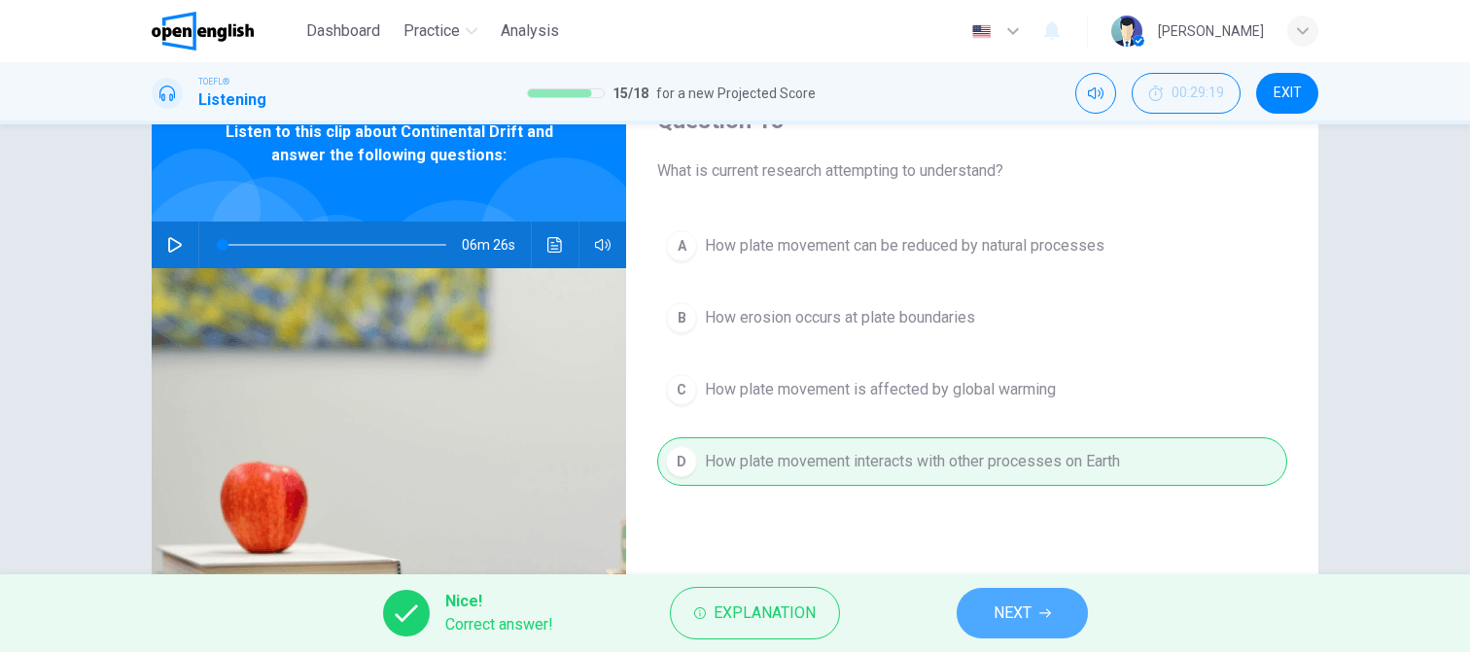
drag, startPoint x: 1012, startPoint y: 615, endPoint x: 992, endPoint y: 563, distance: 56.0
click at [1013, 615] on span "NEXT" at bounding box center [1012, 613] width 38 height 27
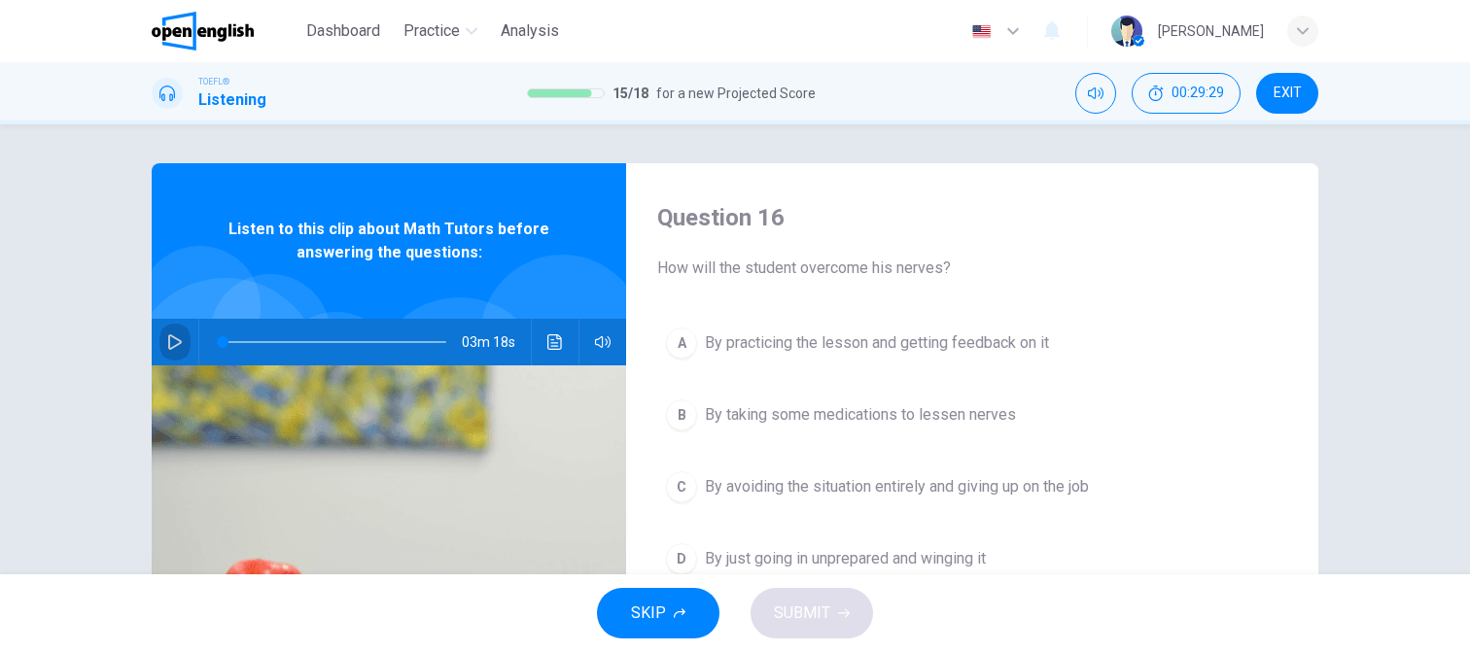
click at [169, 339] on icon "button" at bounding box center [175, 342] width 16 height 16
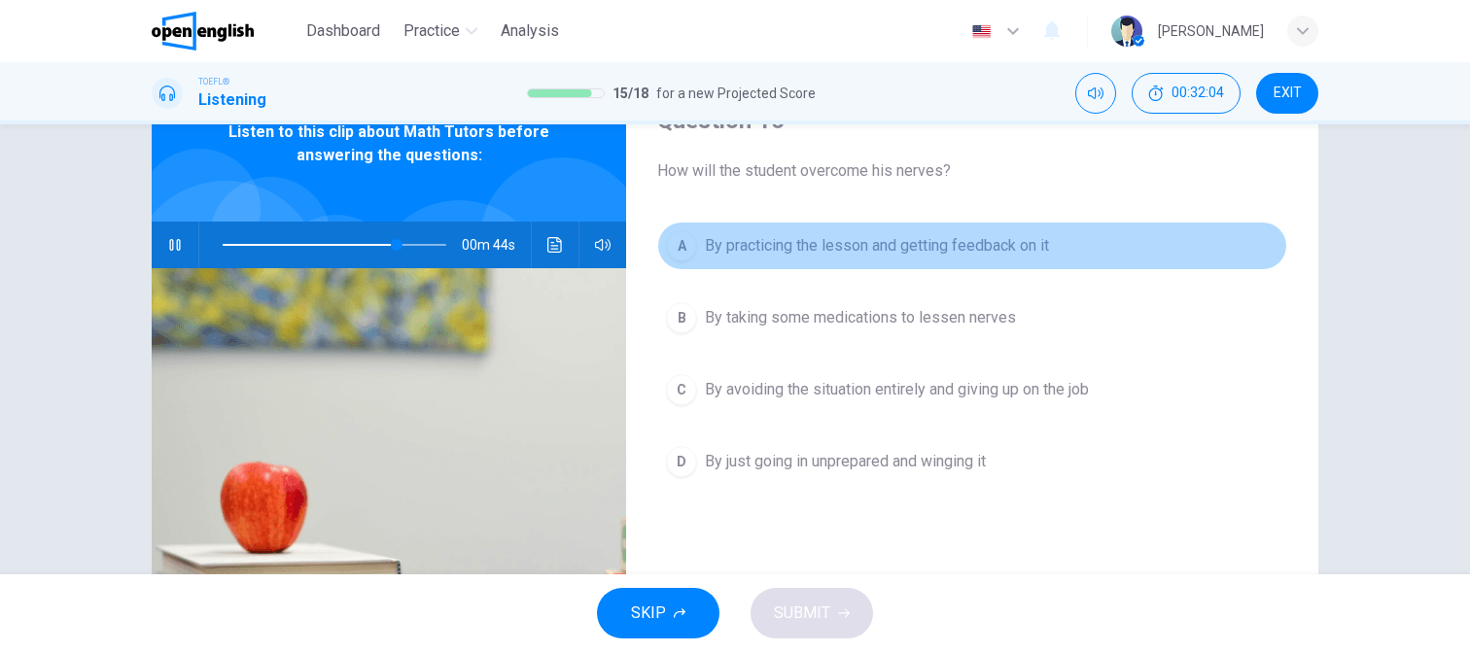
click at [820, 249] on span "By practicing the lesson and getting feedback on it" at bounding box center [877, 245] width 344 height 23
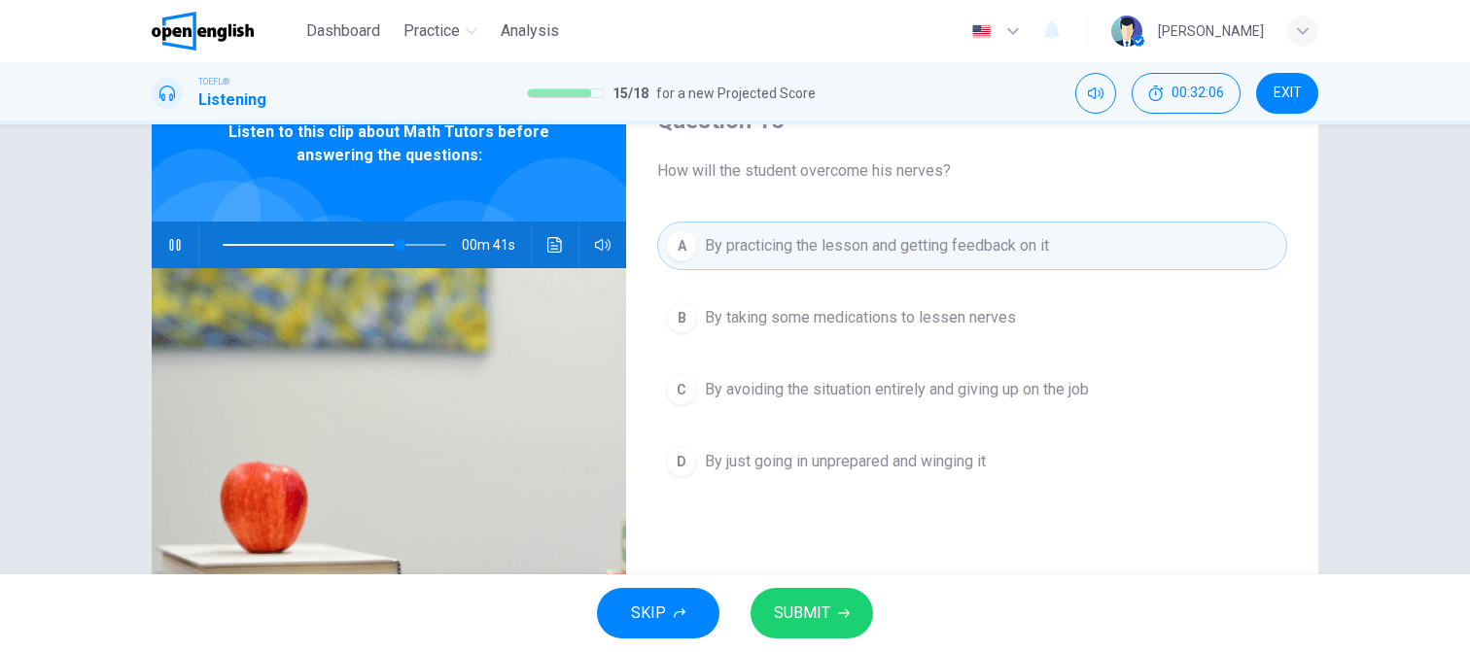
click at [815, 608] on span "SUBMIT" at bounding box center [802, 613] width 56 height 27
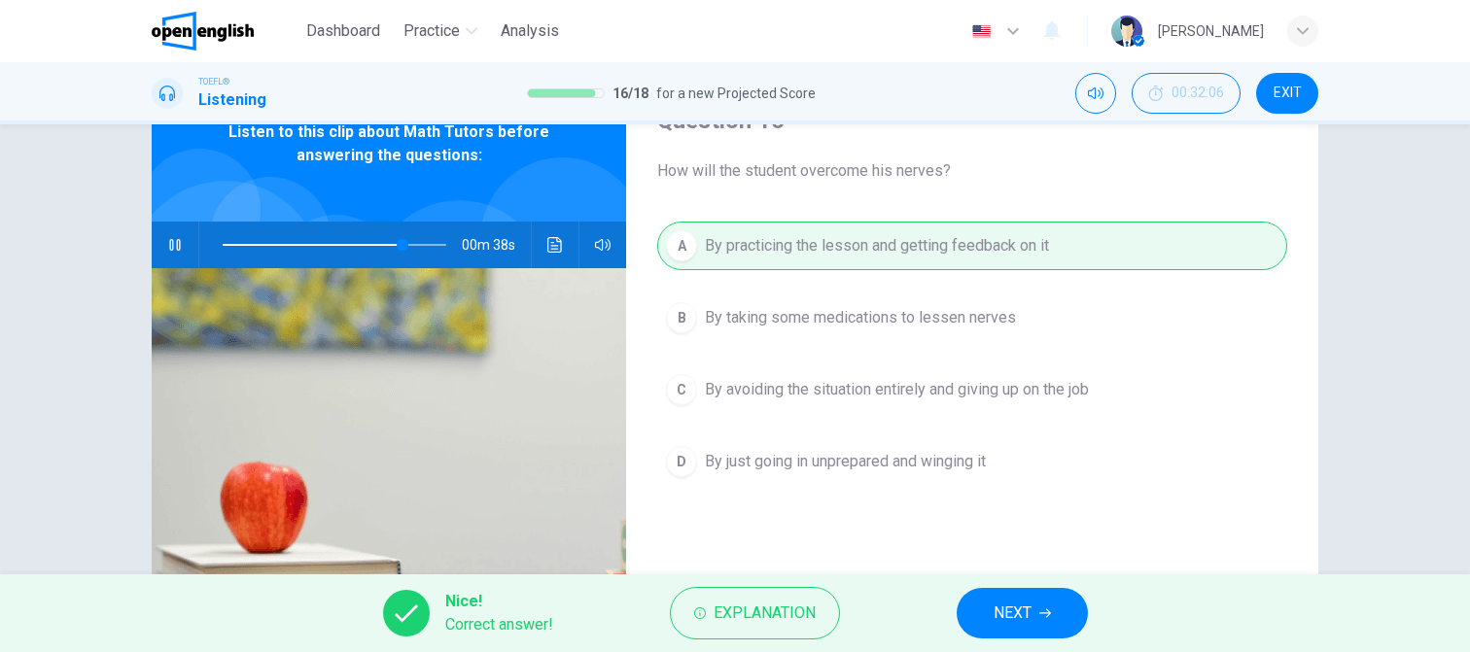
drag, startPoint x: 1044, startPoint y: 614, endPoint x: 979, endPoint y: 512, distance: 121.1
click at [1045, 614] on icon "button" at bounding box center [1045, 613] width 12 height 12
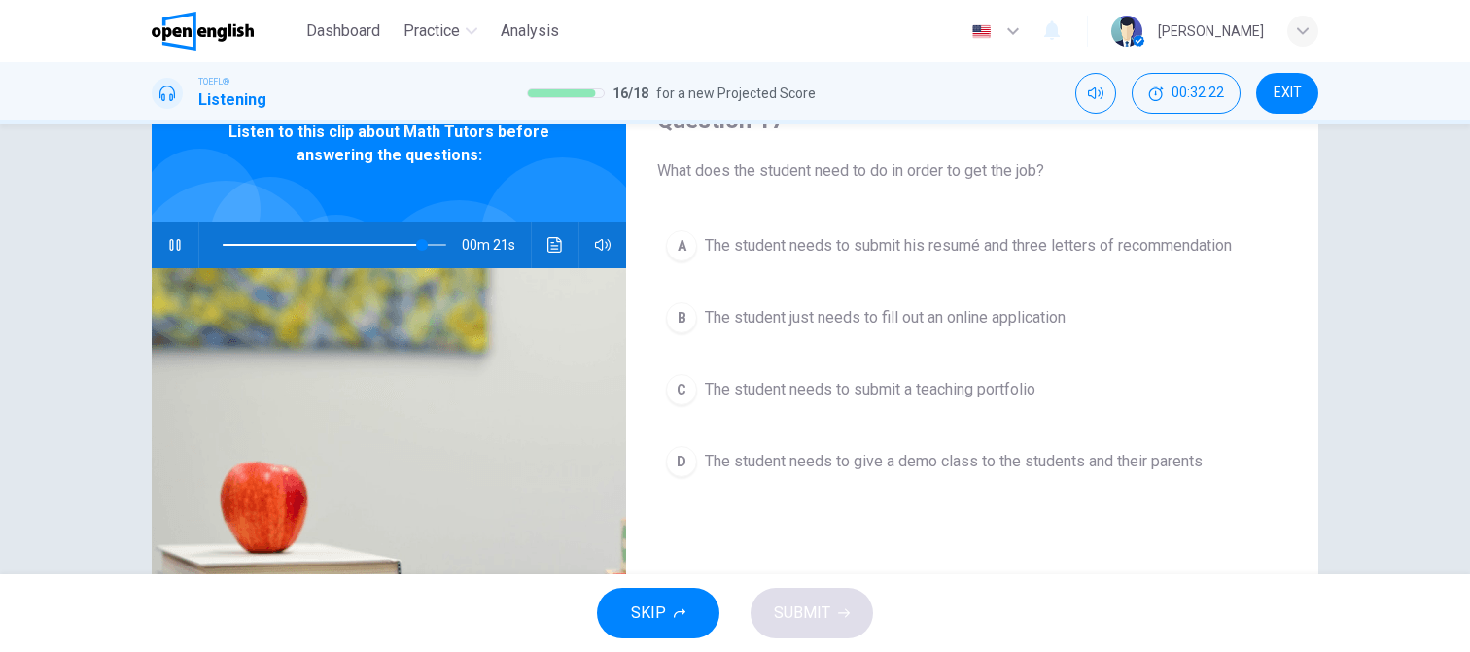
click at [852, 468] on span "The student needs to give a demo class to the students and their parents" at bounding box center [954, 461] width 498 height 23
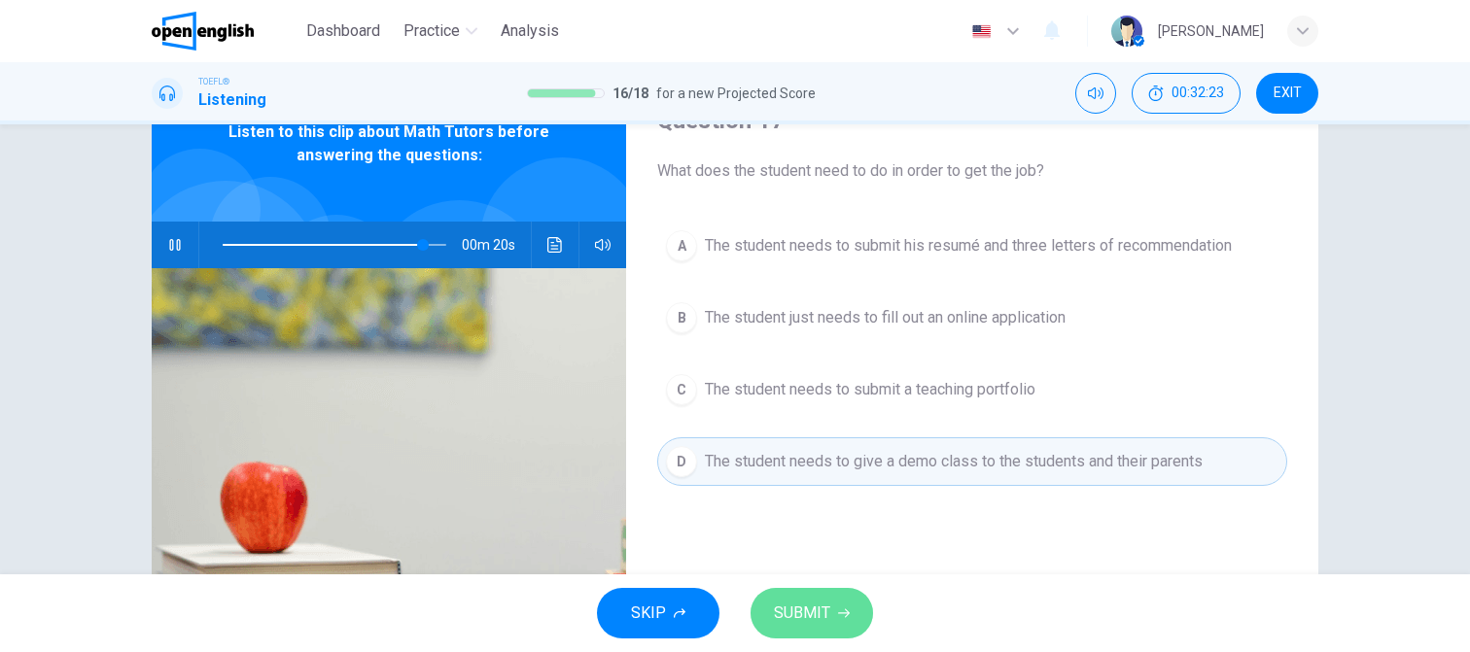
drag, startPoint x: 803, startPoint y: 618, endPoint x: 767, endPoint y: 443, distance: 178.6
click at [803, 614] on span "SUBMIT" at bounding box center [802, 613] width 56 height 27
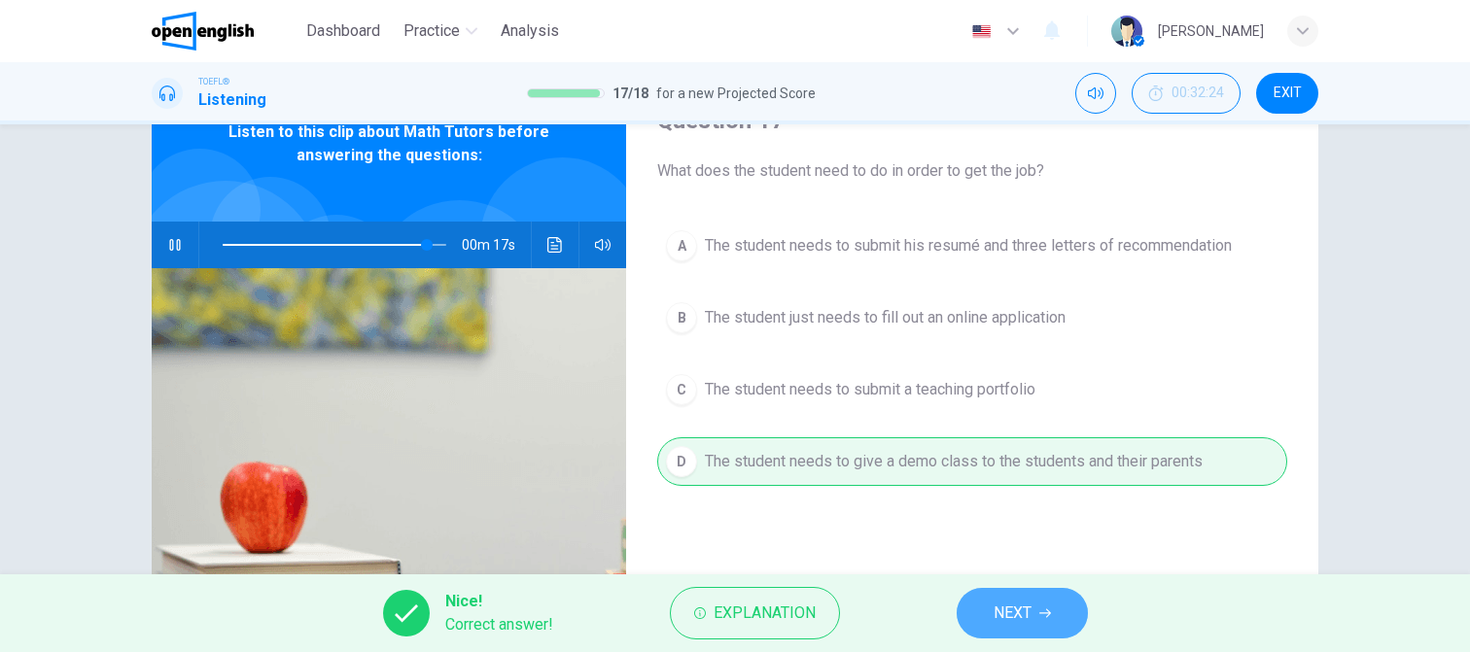
click at [1021, 608] on span "NEXT" at bounding box center [1012, 613] width 38 height 27
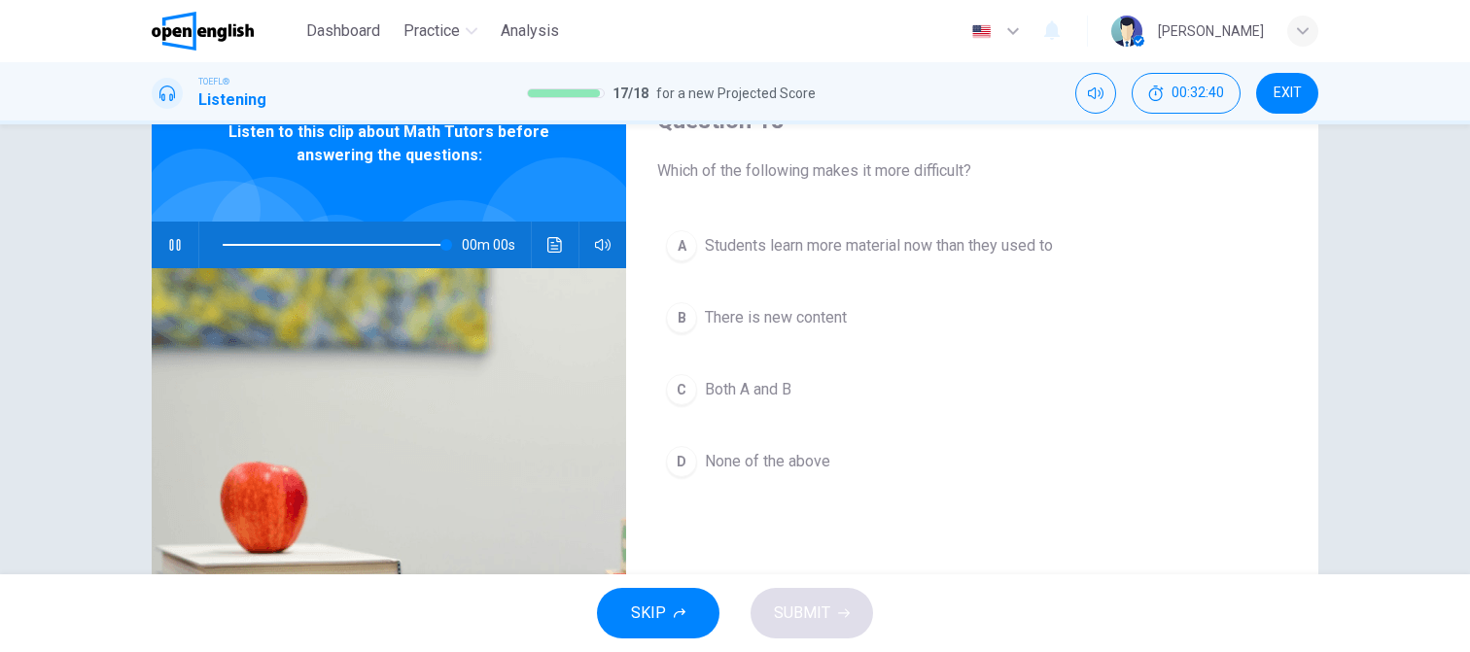
type input "*"
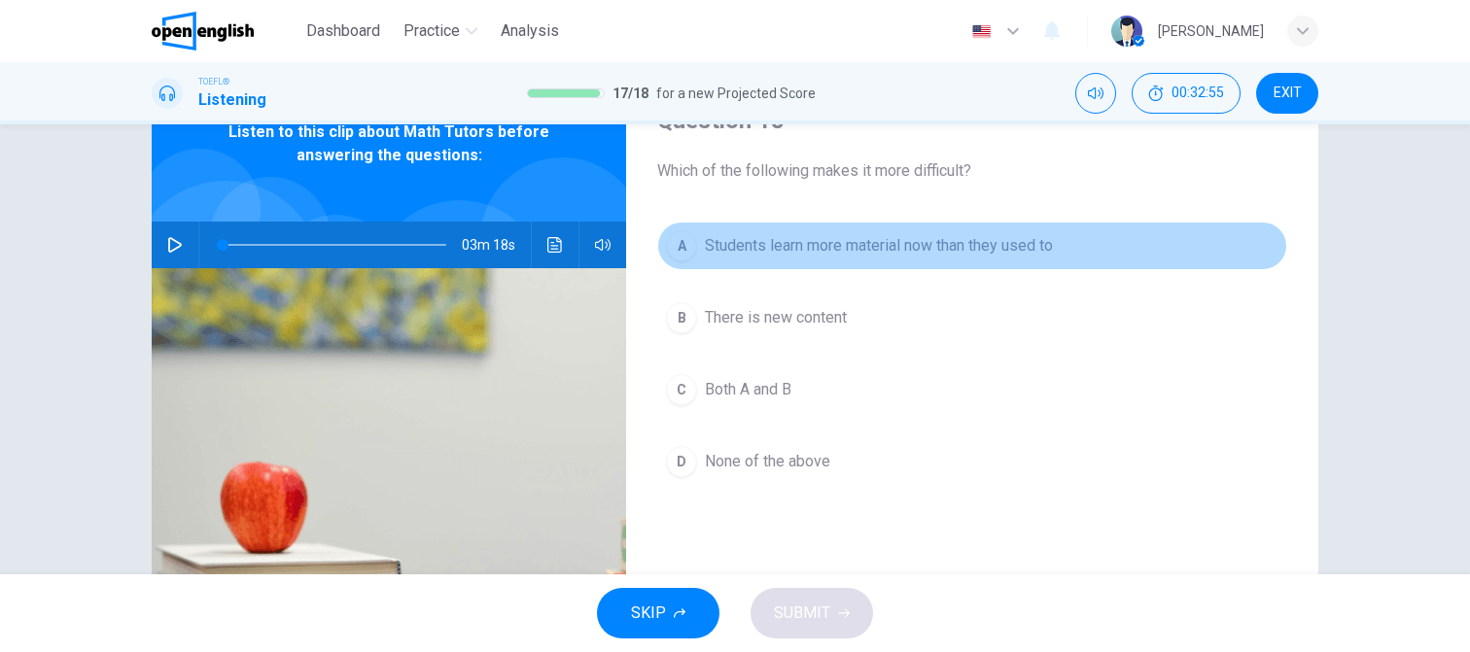
click at [781, 244] on span "Students learn more material now than they used to" at bounding box center [879, 245] width 348 height 23
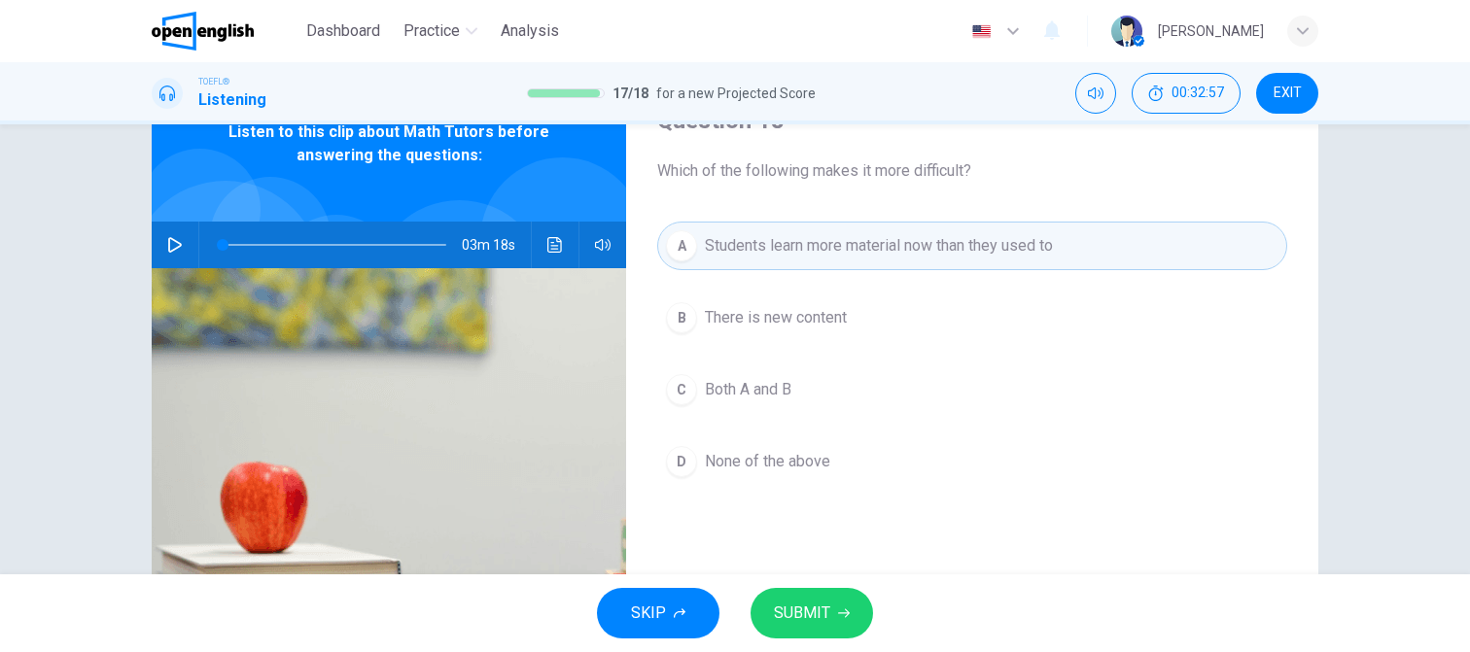
click at [785, 612] on span "SUBMIT" at bounding box center [802, 613] width 56 height 27
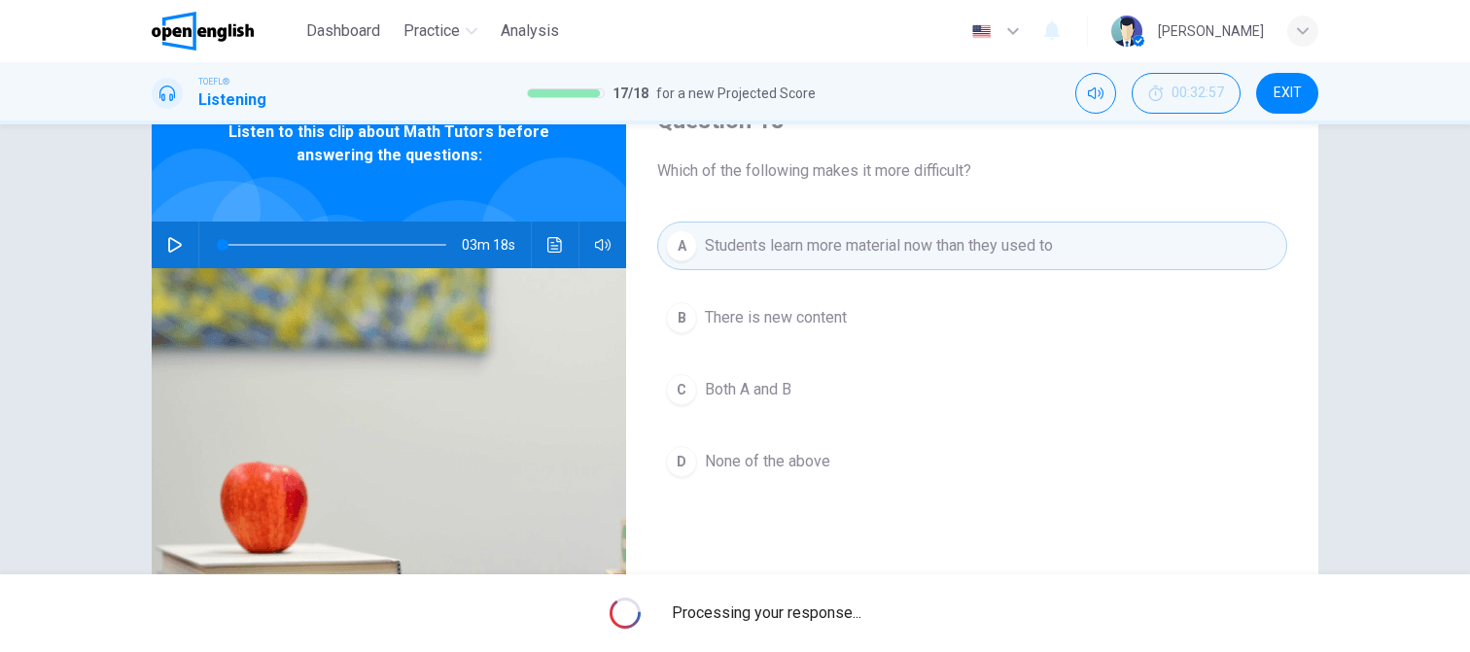
scroll to position [0, 0]
